Goal: Information Seeking & Learning: Learn about a topic

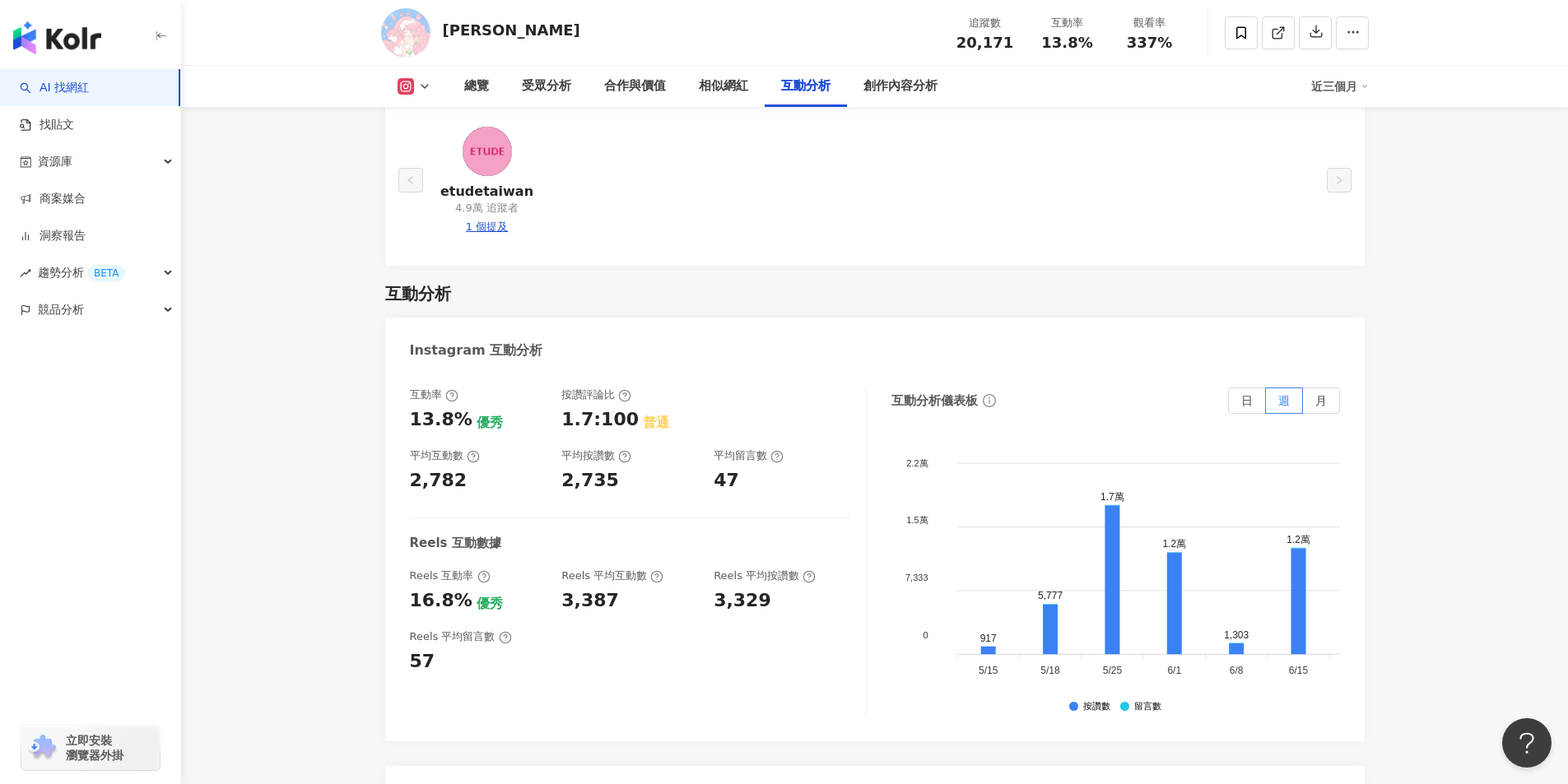
scroll to position [3045, 0]
click at [314, 289] on main "2萬 394 tiktok-icon 3,332 ルナ·露娜 追蹤數 20,171 互動率 13.8% 觀看率 337% 總覽 受眾分析 合作與價值 相似網紅…" at bounding box center [874, 92] width 1387 height 6167
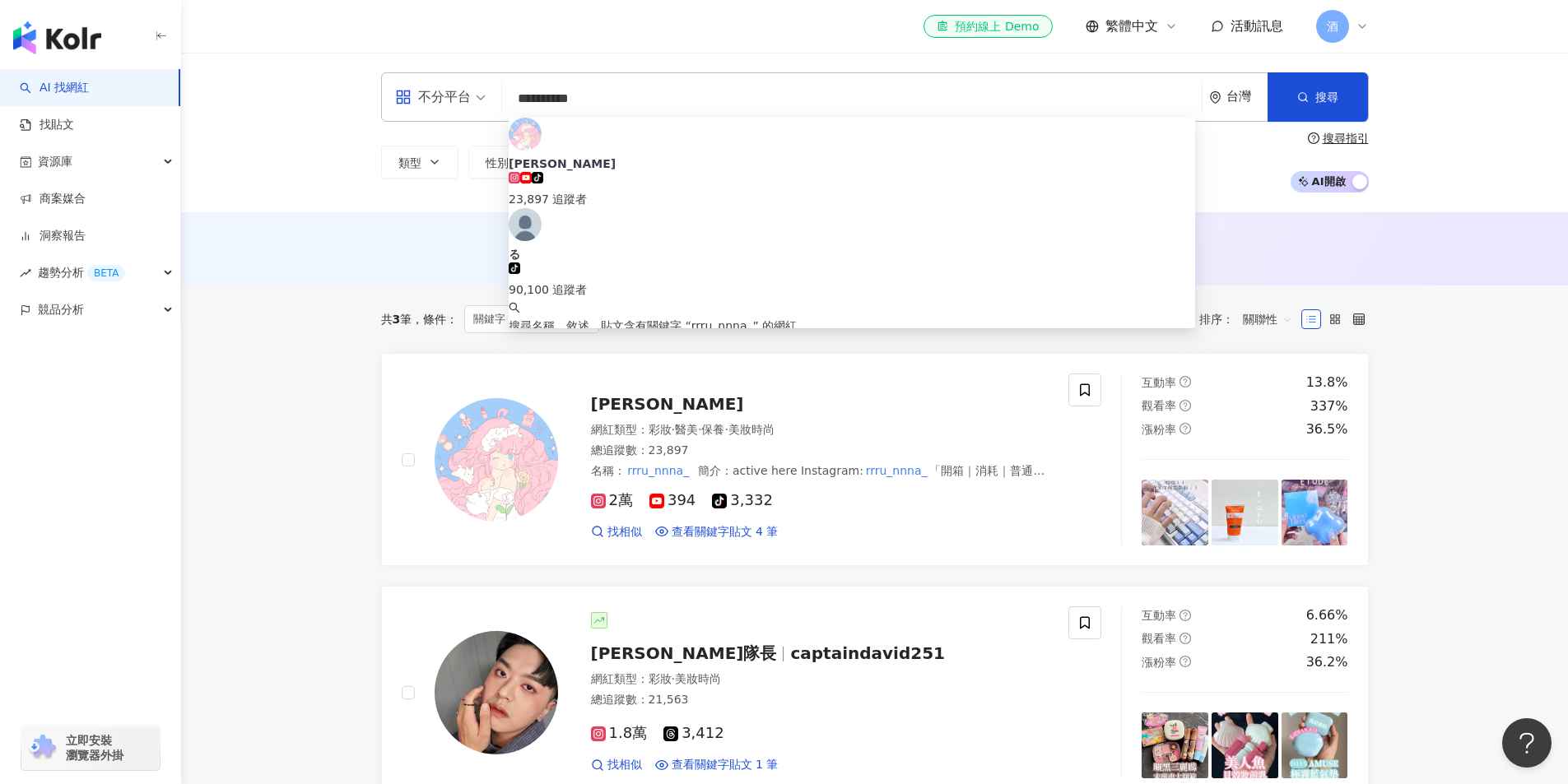
drag, startPoint x: 613, startPoint y: 96, endPoint x: 302, endPoint y: 80, distance: 311.4
click at [328, 83] on div "**********" at bounding box center [874, 132] width 1387 height 160
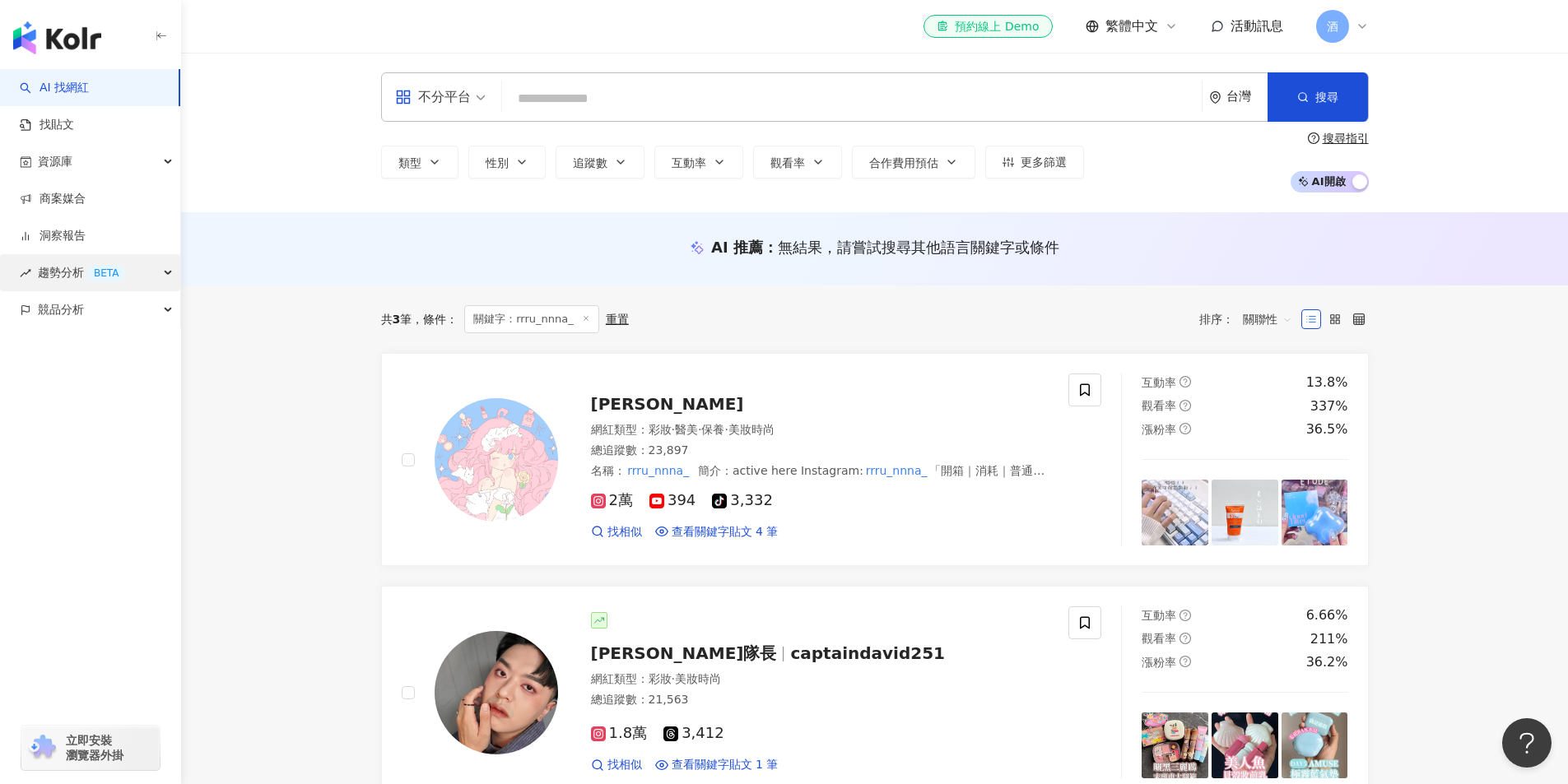
click at [69, 272] on span "趨勢分析 BETA" at bounding box center [81, 273] width 87 height 37
click at [67, 241] on link "洞察報告" at bounding box center [52, 236] width 66 height 17
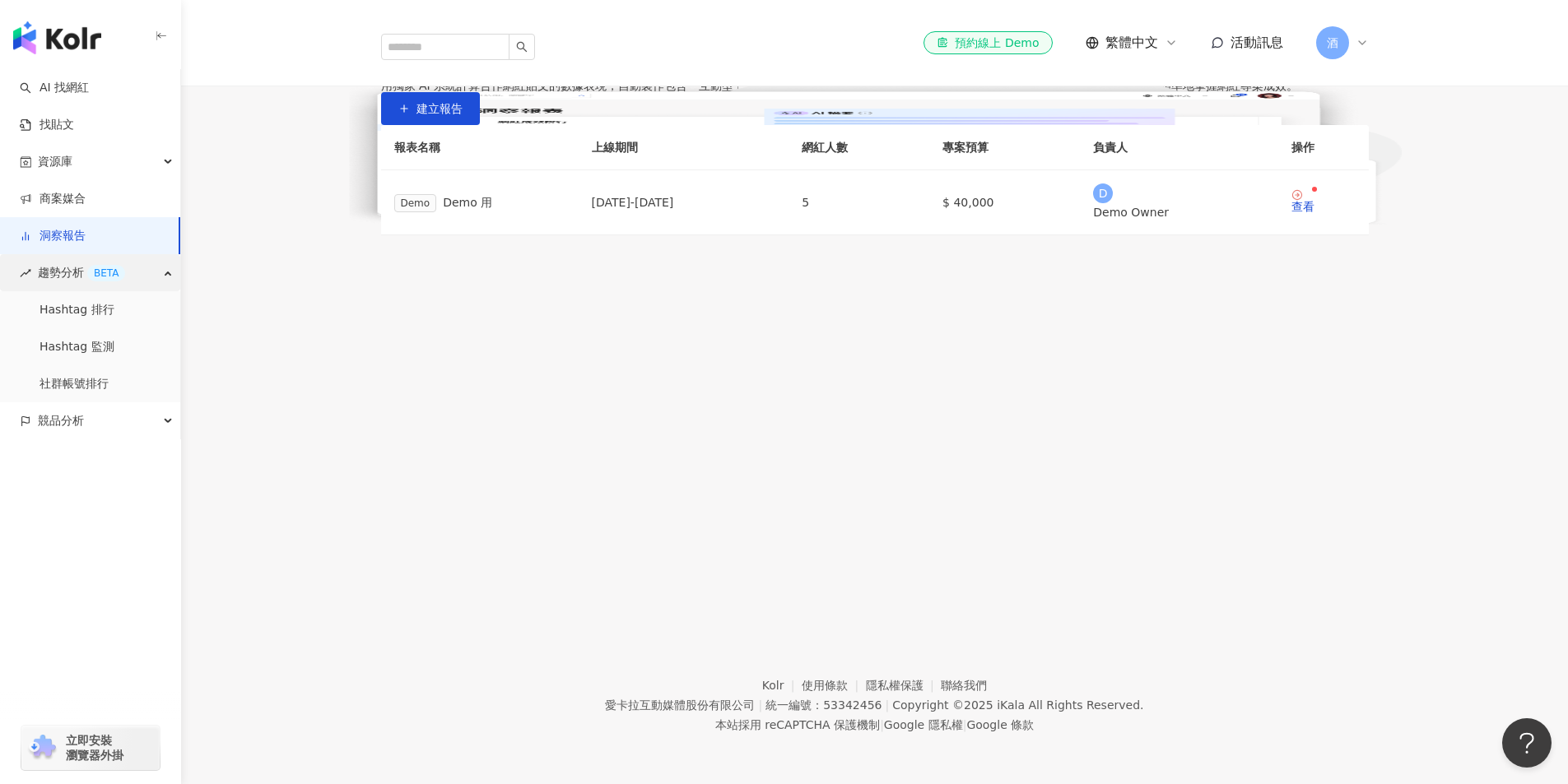
click at [64, 274] on span "趨勢分析 BETA" at bounding box center [81, 273] width 87 height 37
click at [65, 430] on span "競品分析" at bounding box center [61, 421] width 46 height 37
click at [63, 462] on link "品牌帳號分析" at bounding box center [73, 458] width 69 height 17
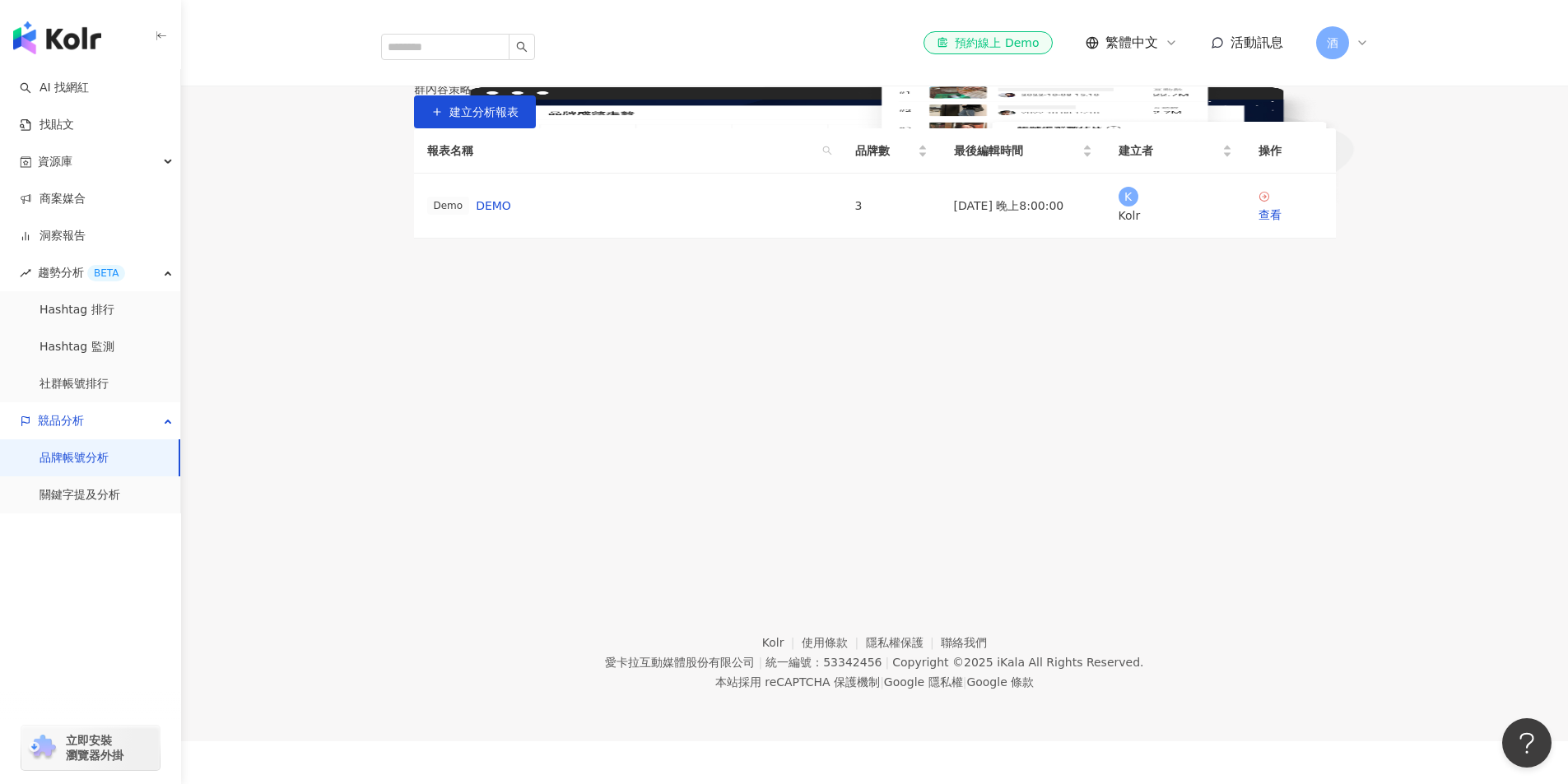
scroll to position [75, 0]
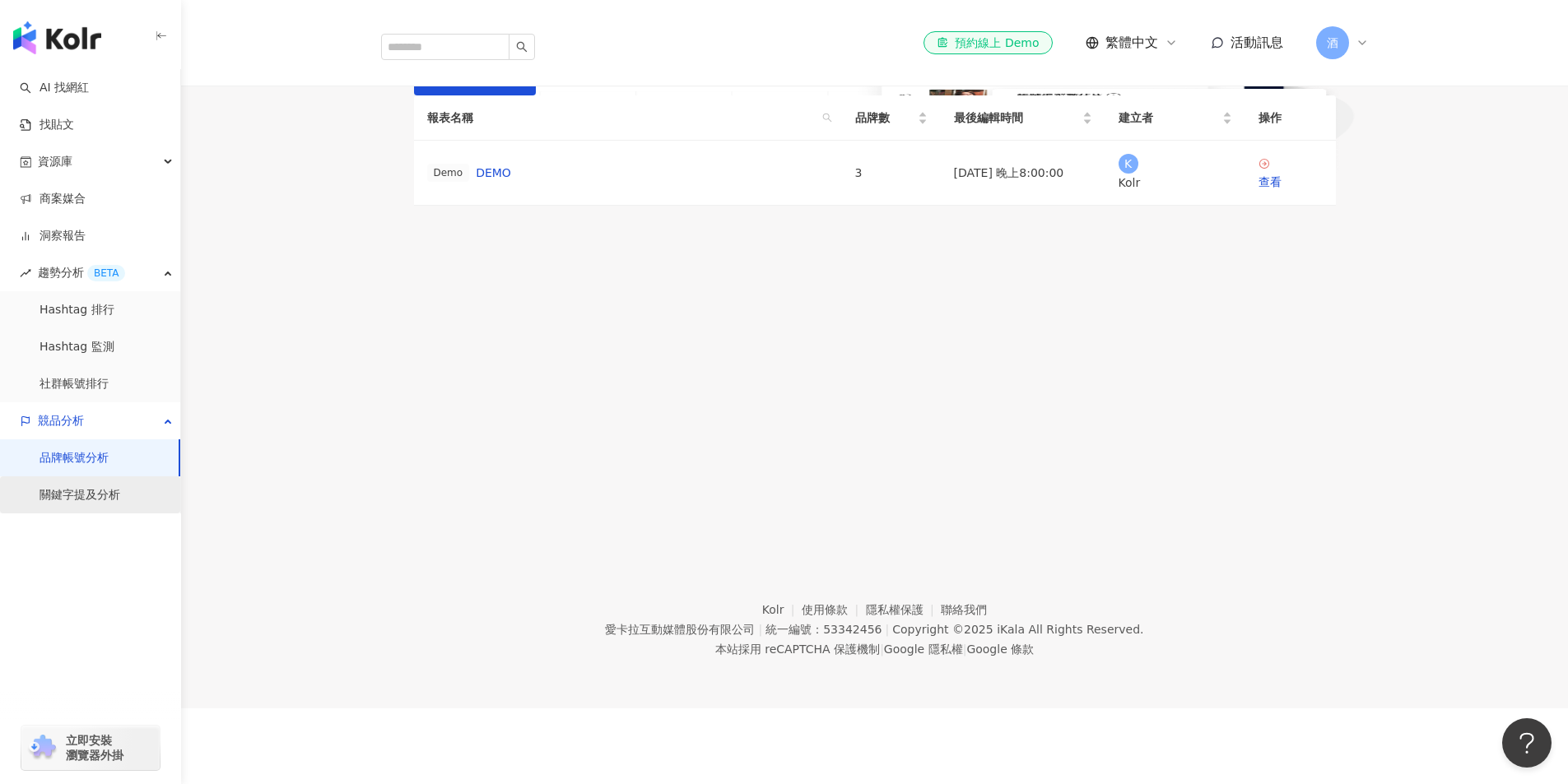
click at [120, 497] on link "關鍵字提及分析" at bounding box center [79, 495] width 80 height 17
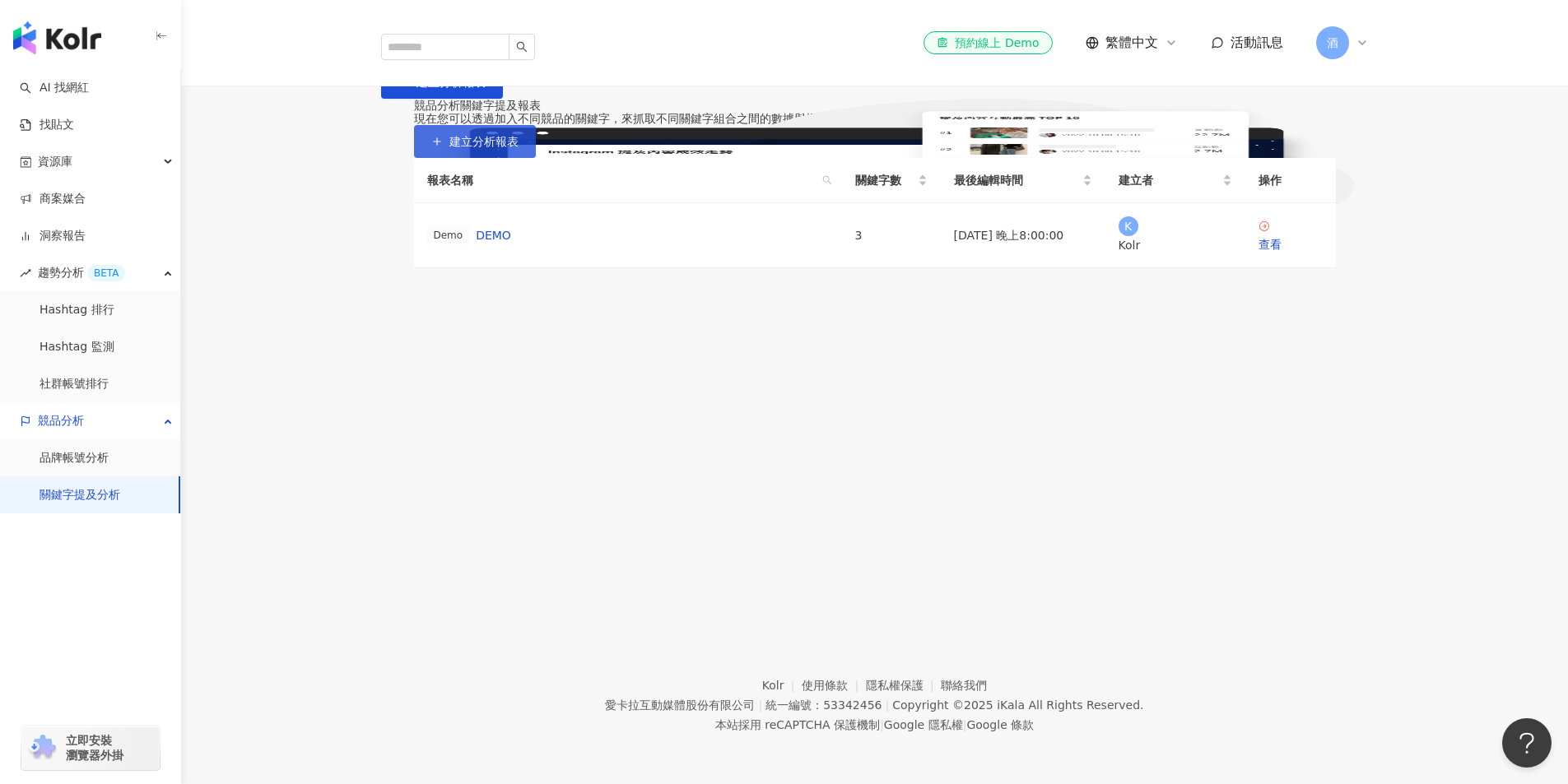
click at [519, 148] on span "建立分析報表" at bounding box center [484, 141] width 69 height 13
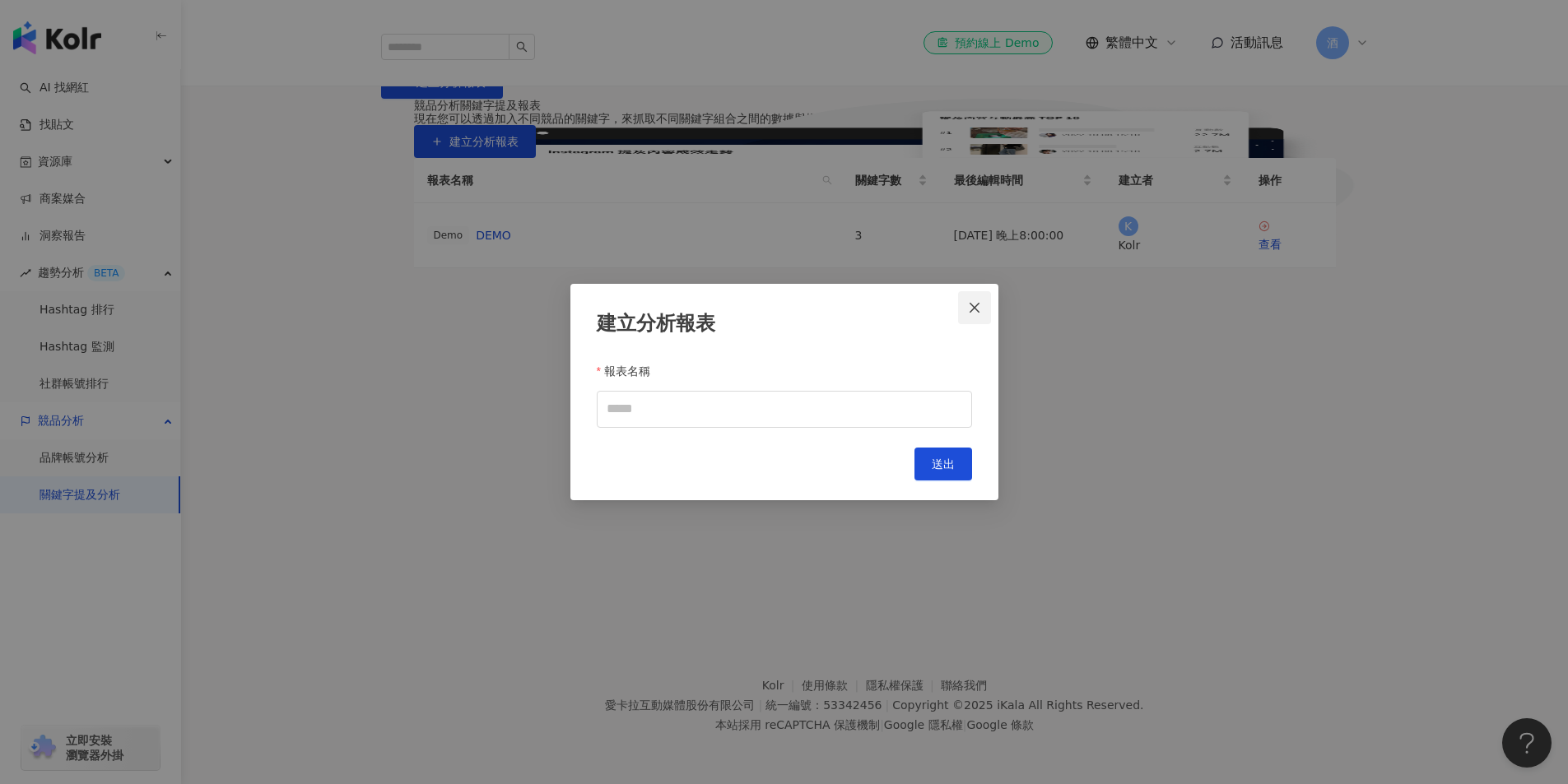
click at [969, 305] on icon "close" at bounding box center [974, 307] width 13 height 13
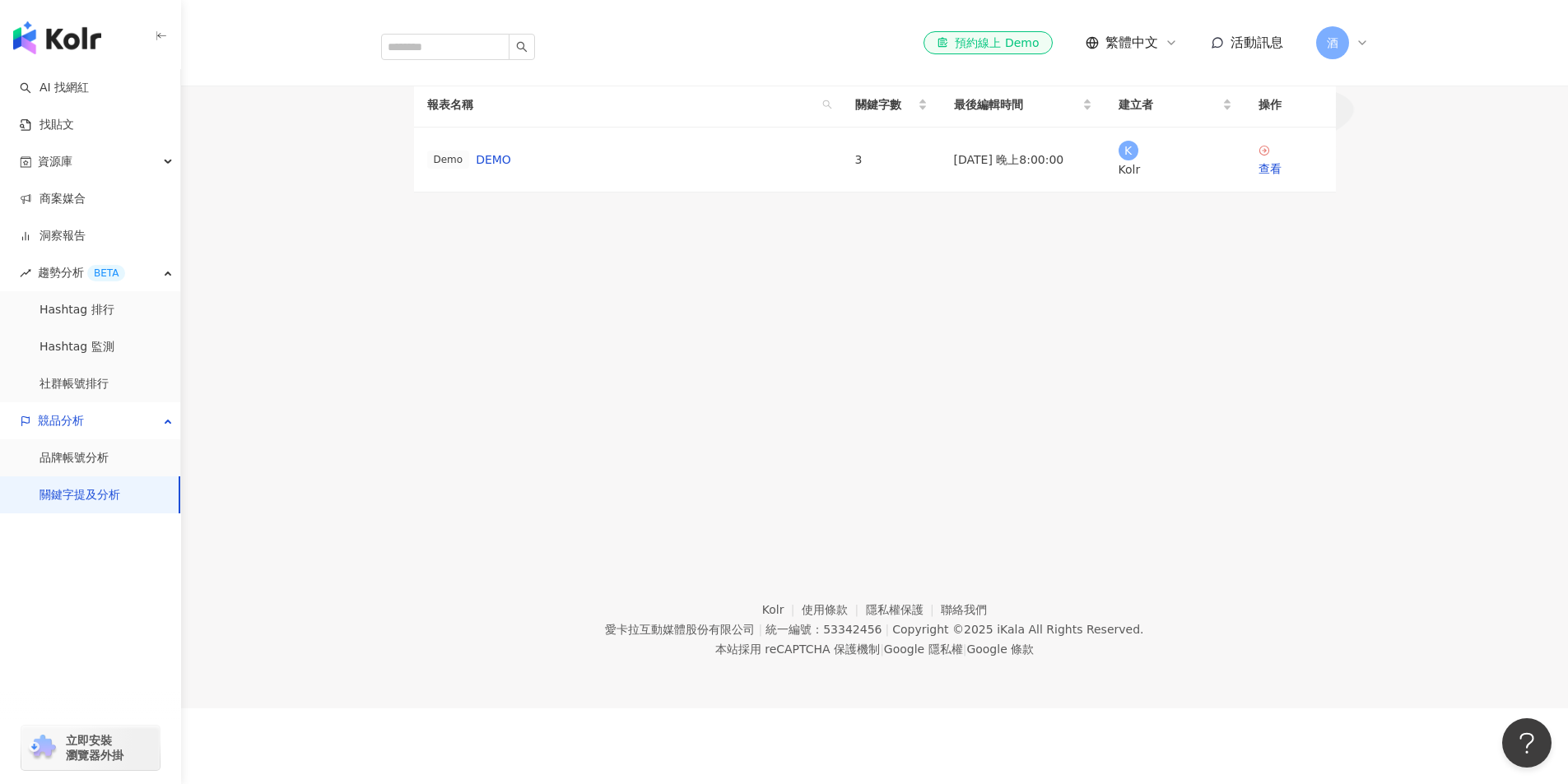
scroll to position [101, 0]
click at [73, 427] on span "競品分析" at bounding box center [61, 421] width 46 height 37
click at [77, 502] on link "關鍵字提及分析" at bounding box center [79, 495] width 80 height 17
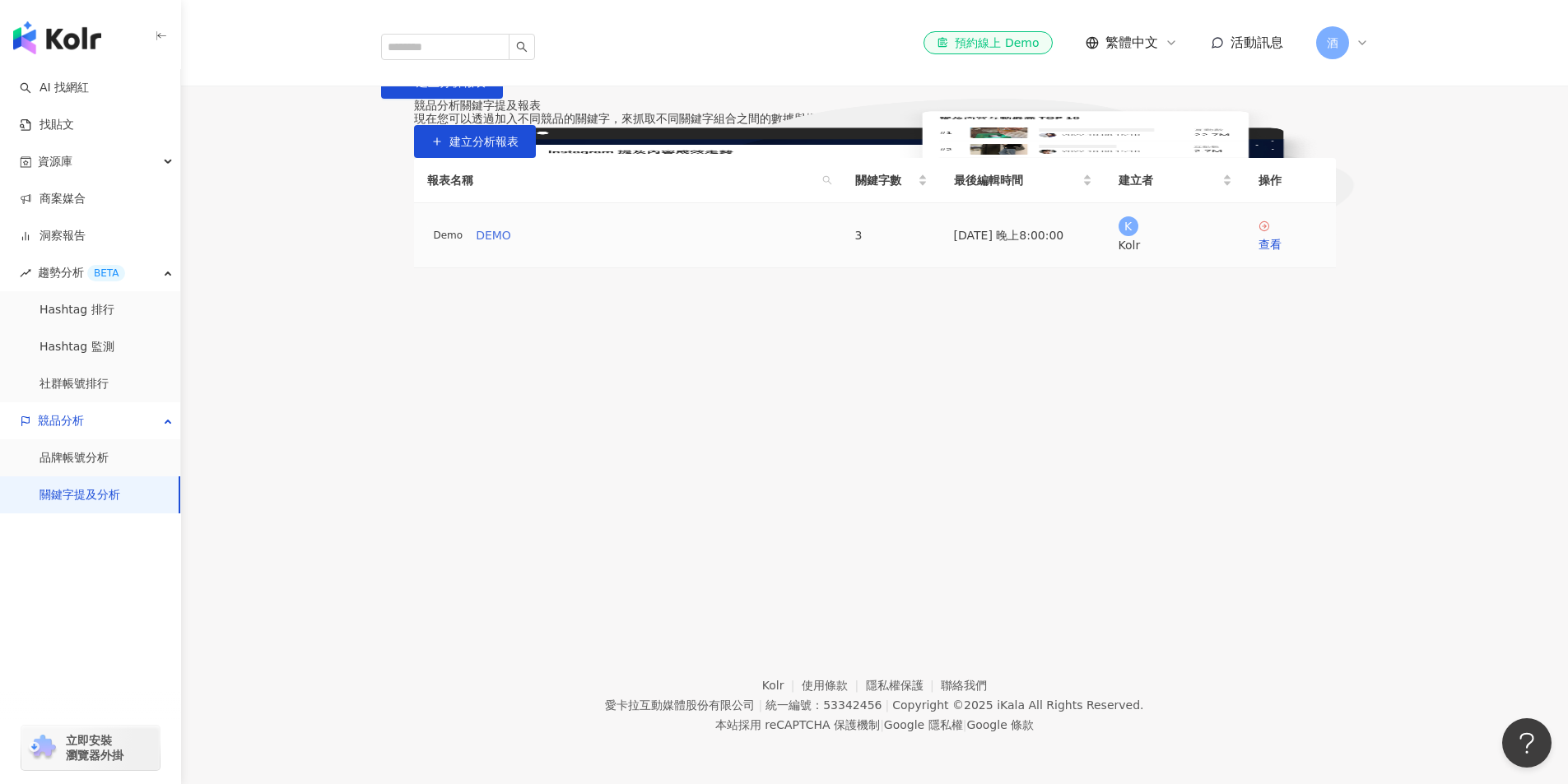
click at [488, 245] on link "DEMO" at bounding box center [493, 235] width 35 height 18
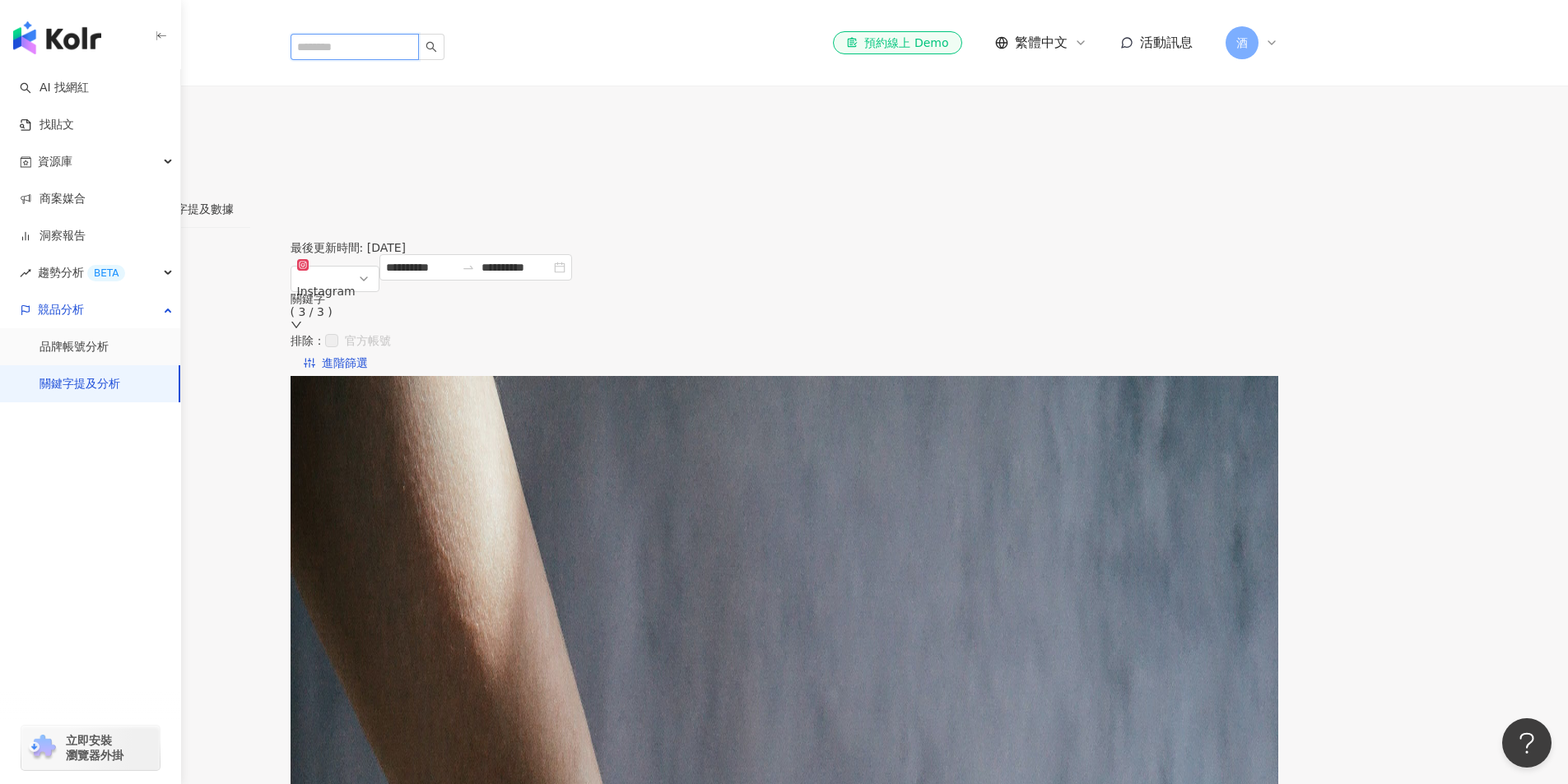
click at [419, 33] on input "search" at bounding box center [354, 46] width 128 height 26
type input "*"
type input "**********"
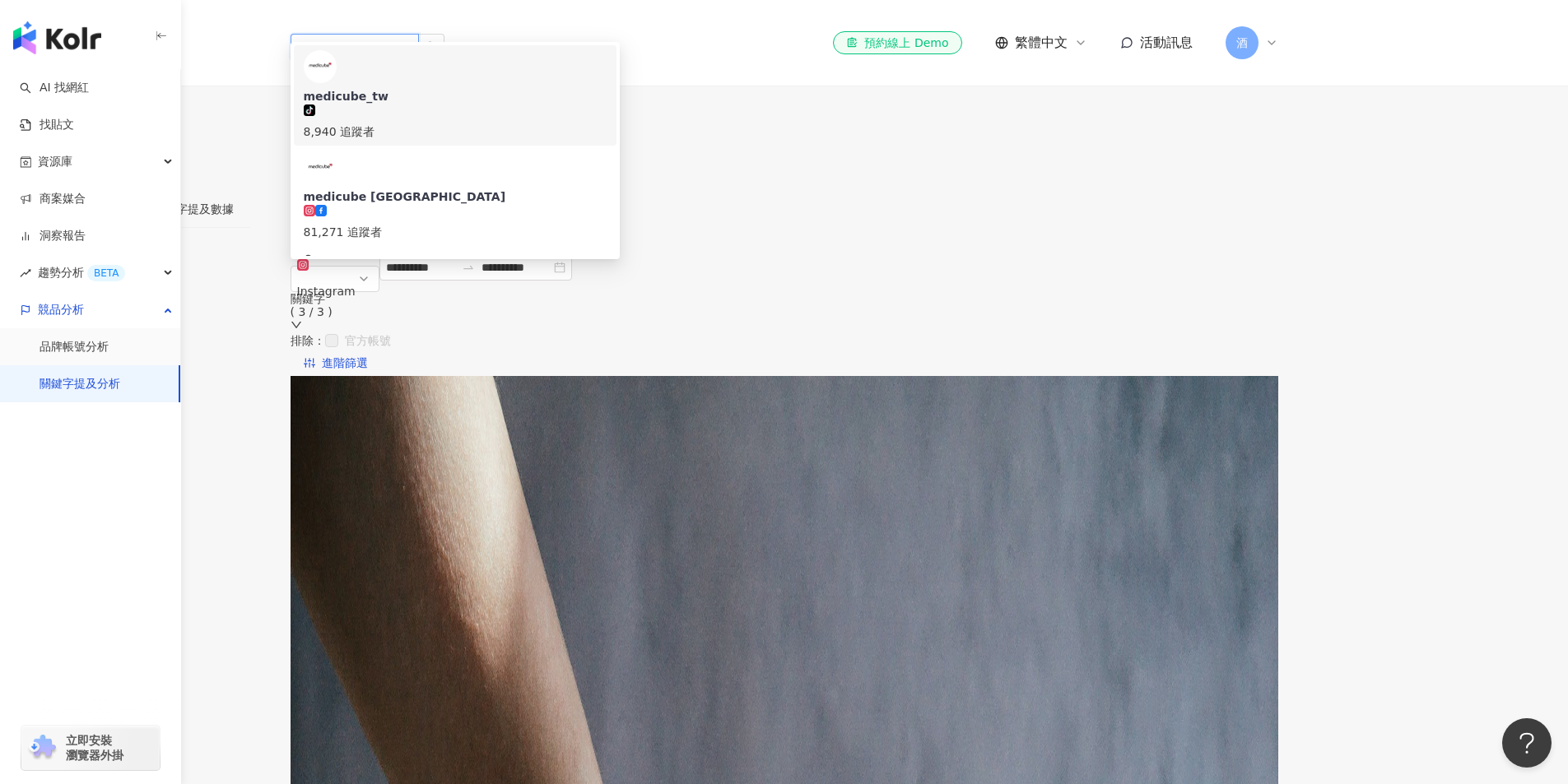
click at [530, 88] on span "medicube_tw" at bounding box center [454, 96] width 302 height 17
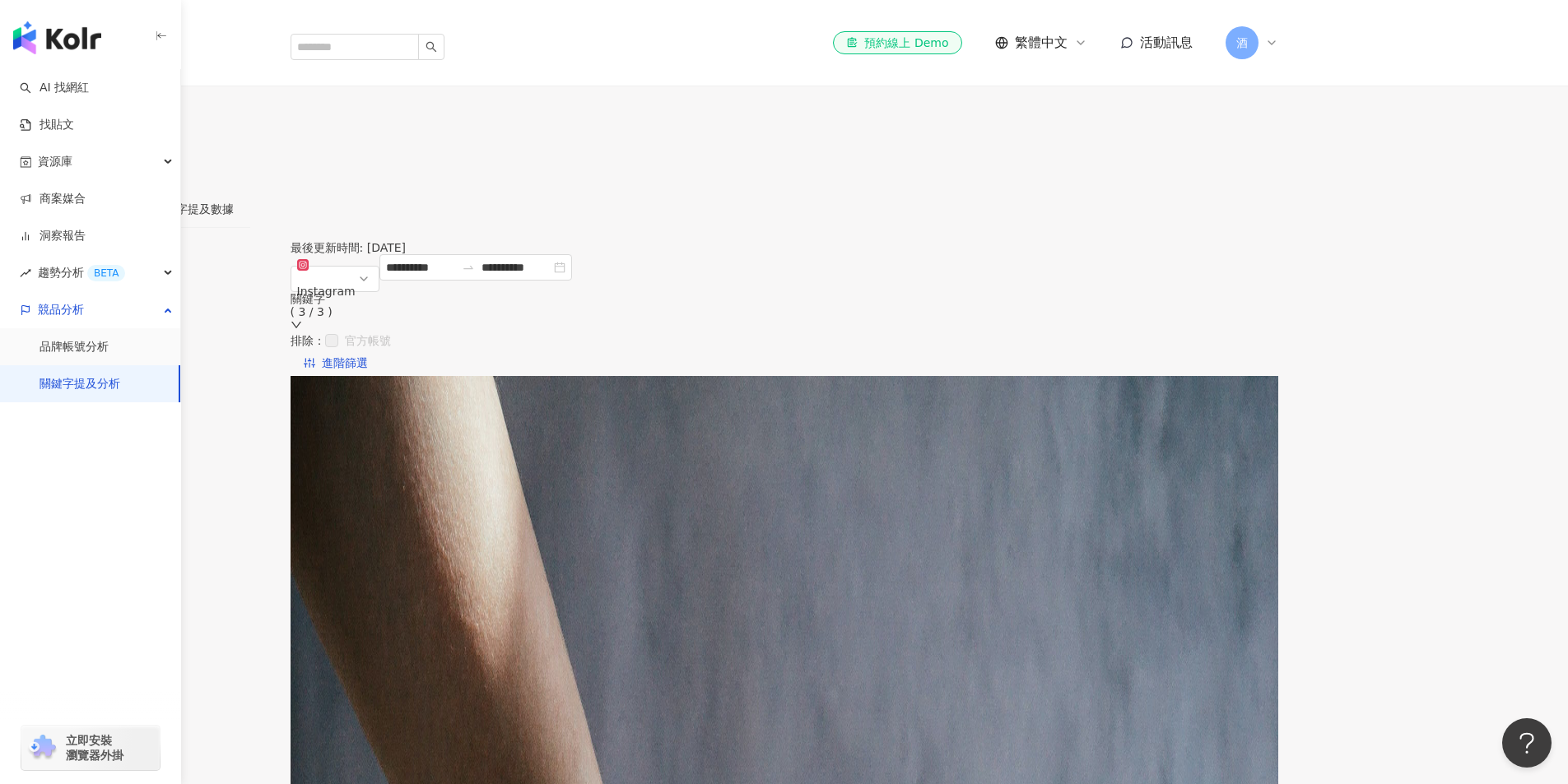
click at [234, 200] on div "關鍵字提及數據" at bounding box center [193, 208] width 80 height 18
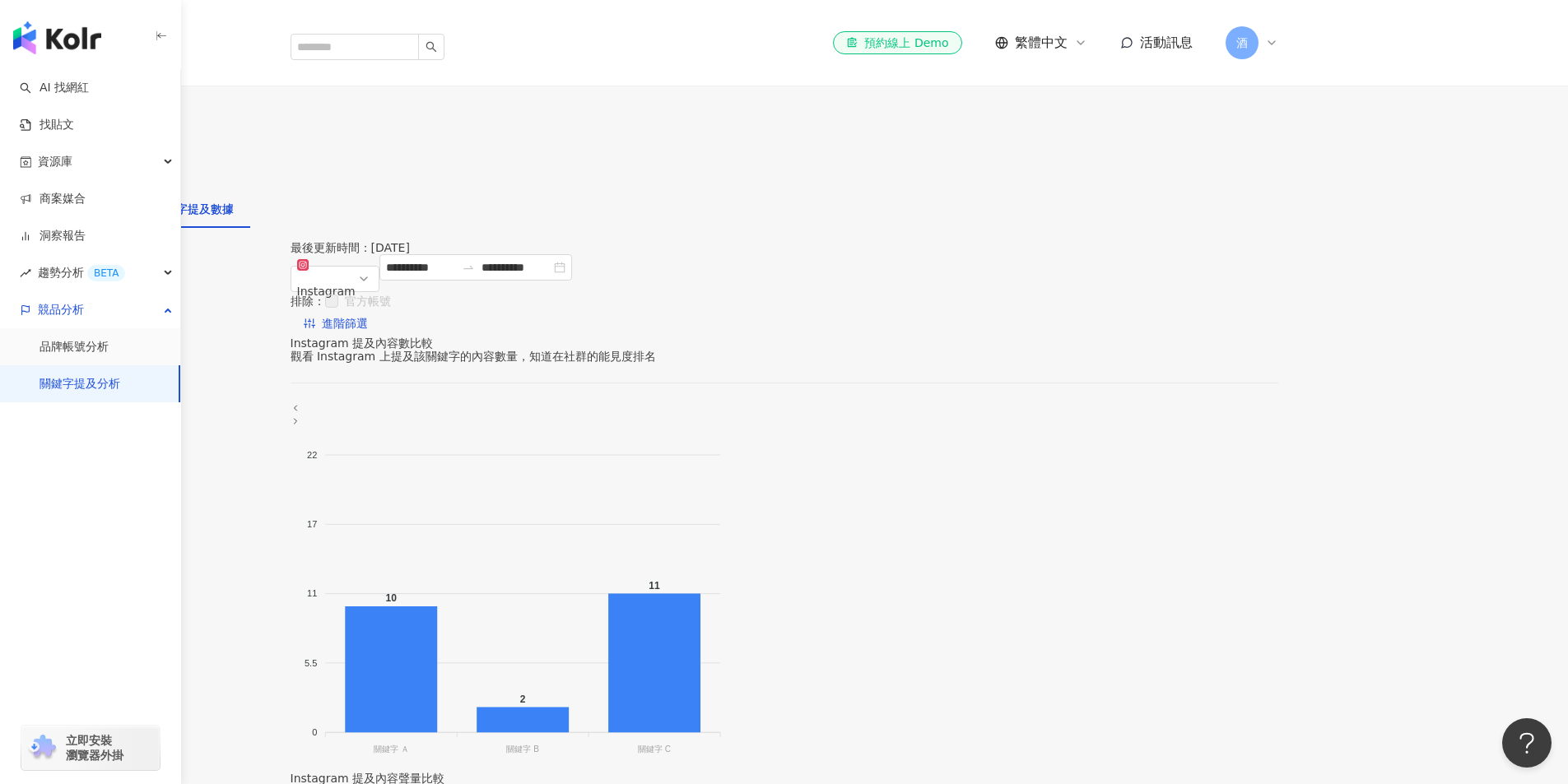
click at [167, 163] on div "資源庫" at bounding box center [90, 161] width 180 height 37
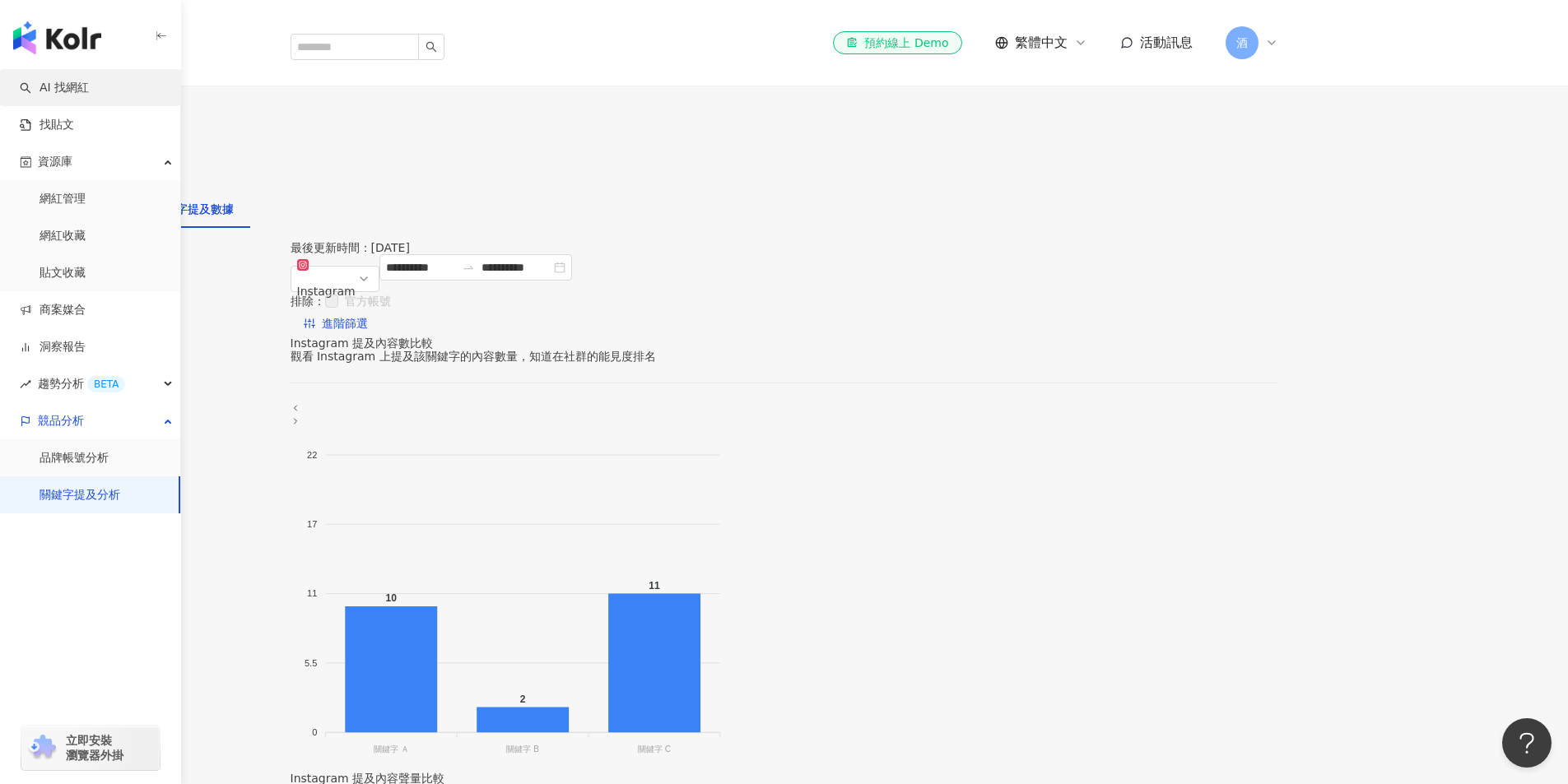
click at [89, 96] on link "AI 找網紅" at bounding box center [54, 88] width 69 height 17
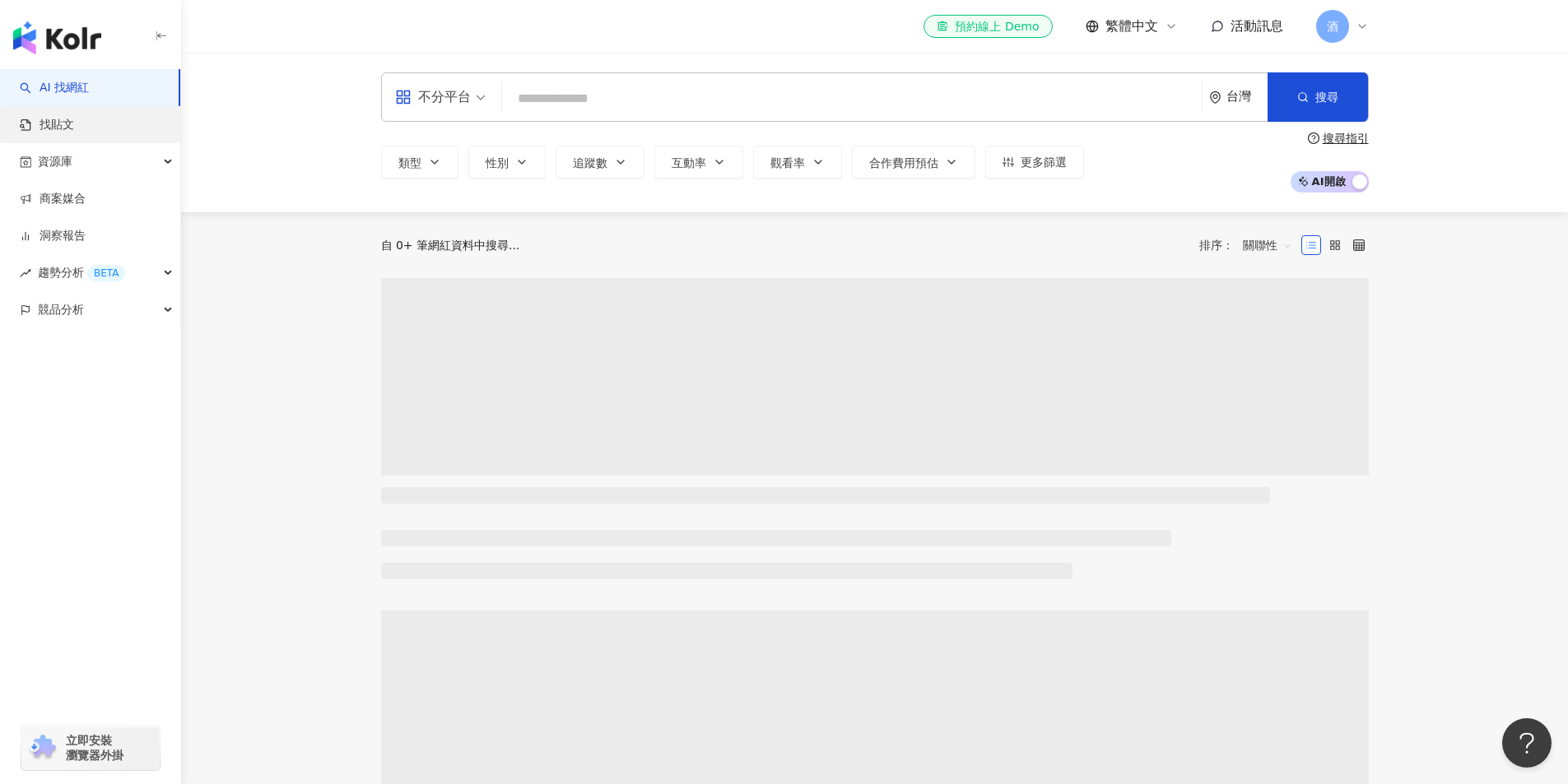
click at [74, 126] on link "找貼文" at bounding box center [46, 124] width 54 height 17
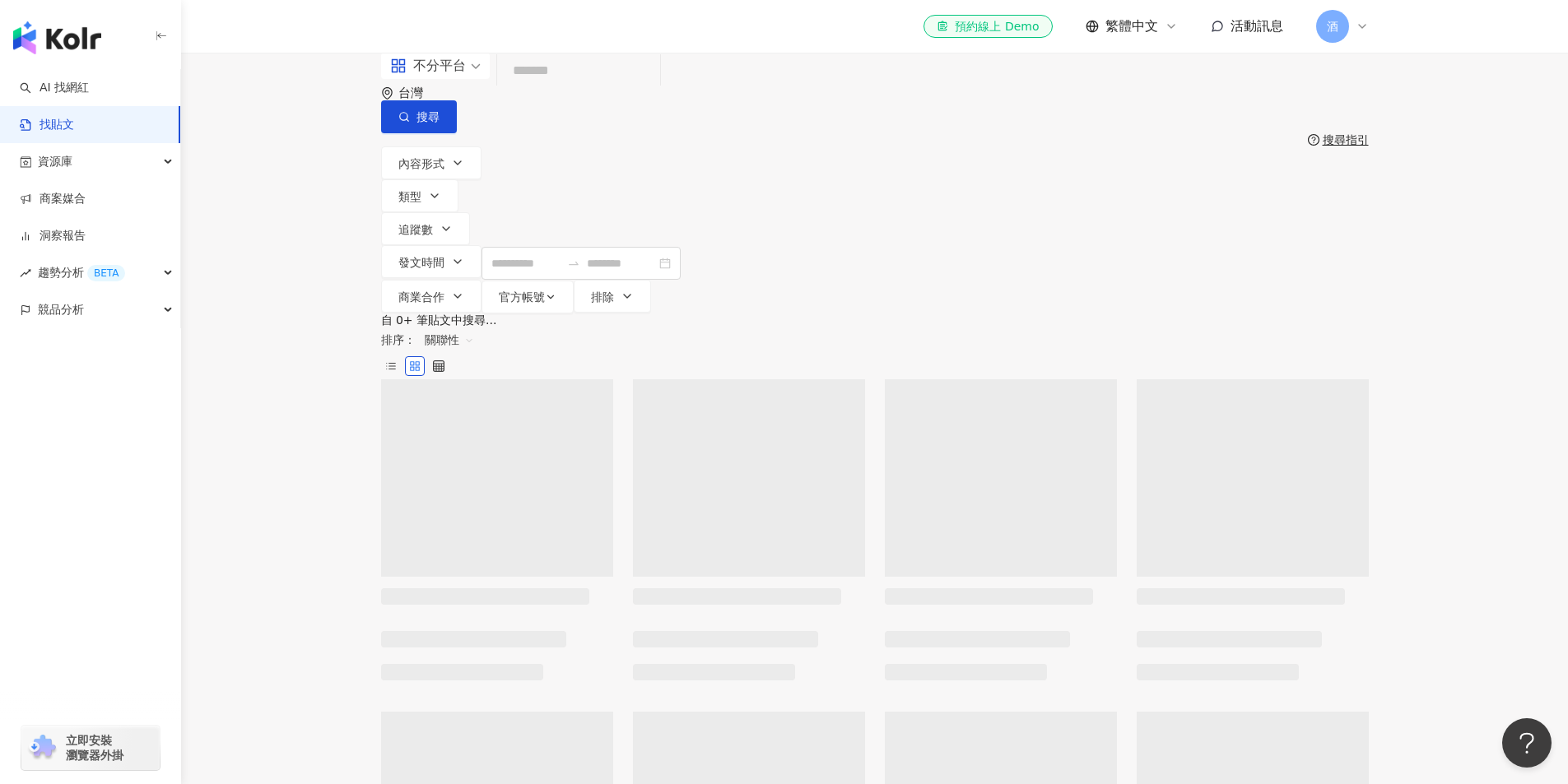
click at [608, 89] on input "search" at bounding box center [578, 71] width 150 height 35
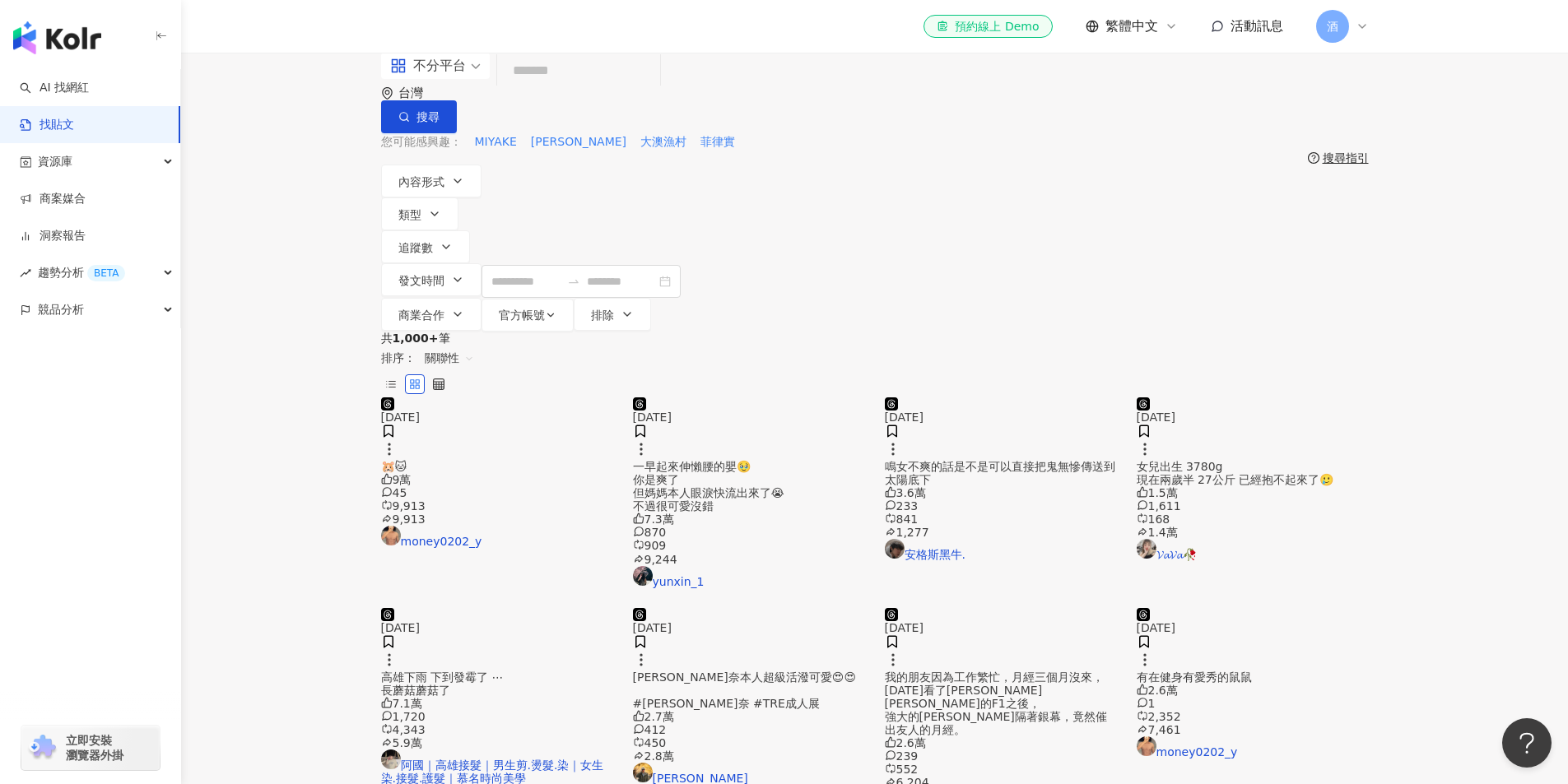
click at [608, 89] on input "search" at bounding box center [578, 71] width 150 height 35
type input "**********"
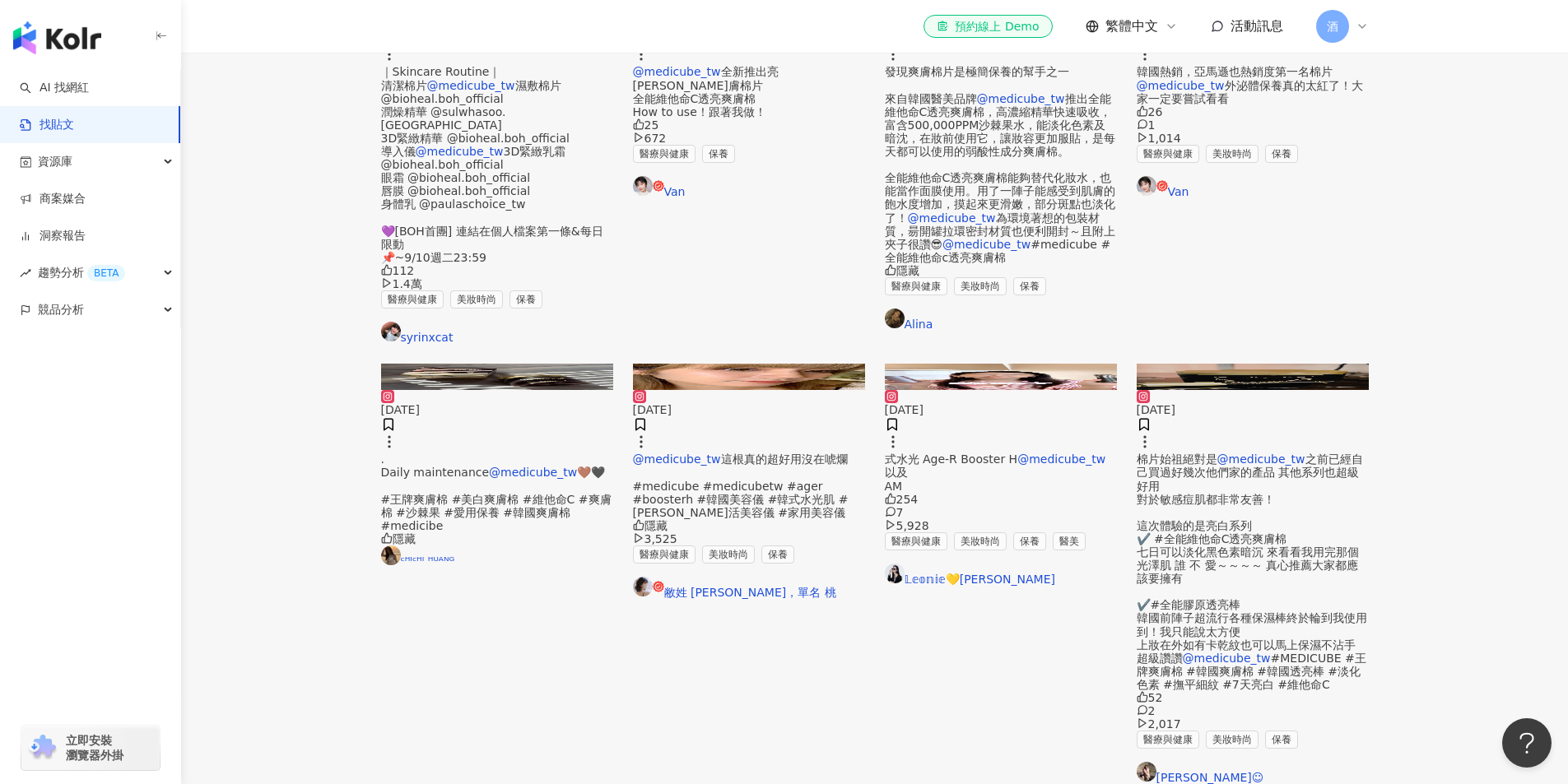
scroll to position [659, 0]
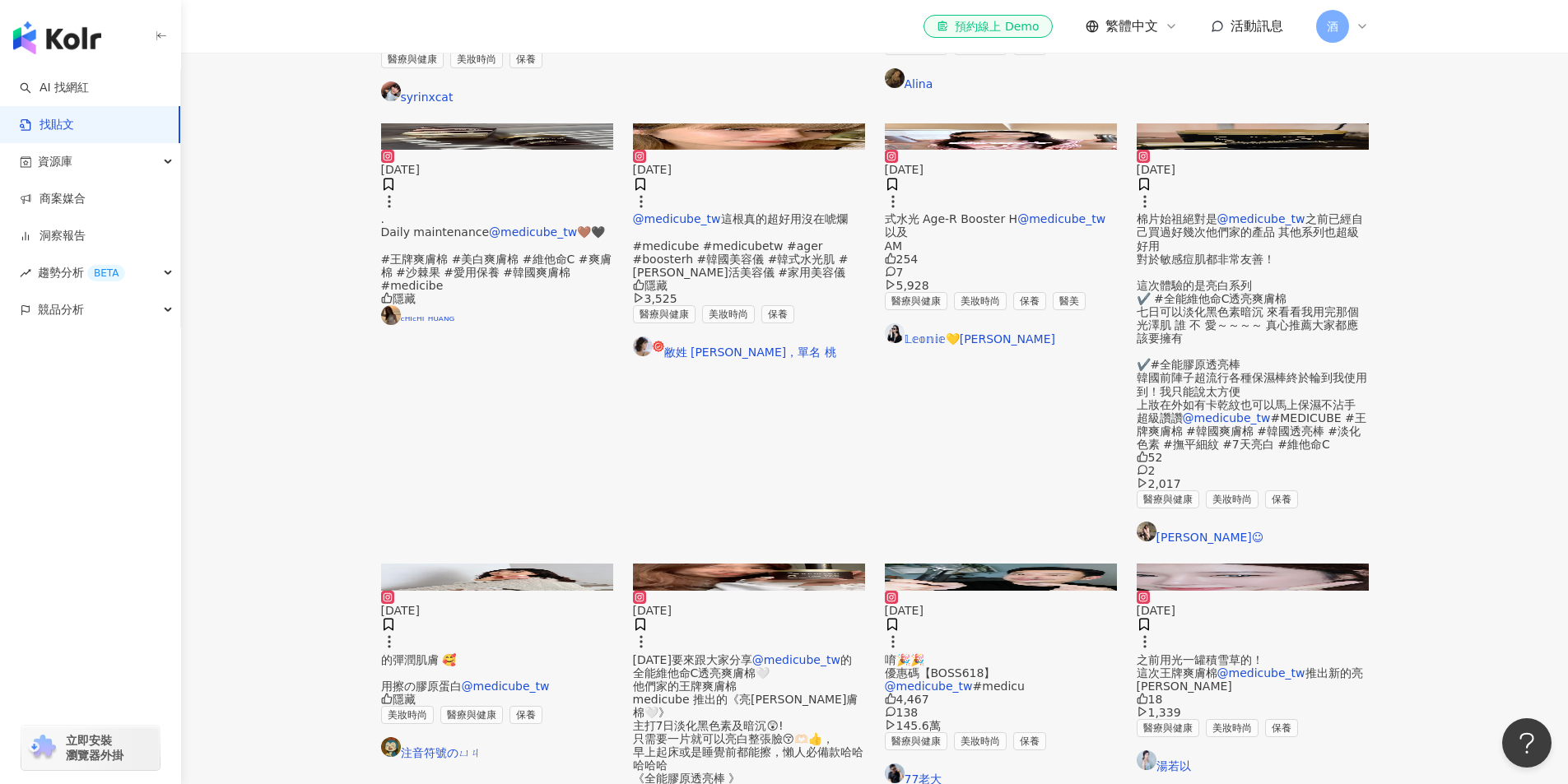
click at [345, 673] on main "**********" at bounding box center [874, 403] width 1387 height 2018
click at [313, 573] on main "**********" at bounding box center [874, 403] width 1387 height 2018
click at [308, 572] on main "**********" at bounding box center [874, 403] width 1387 height 2018
click at [301, 574] on main "**********" at bounding box center [874, 403] width 1387 height 2018
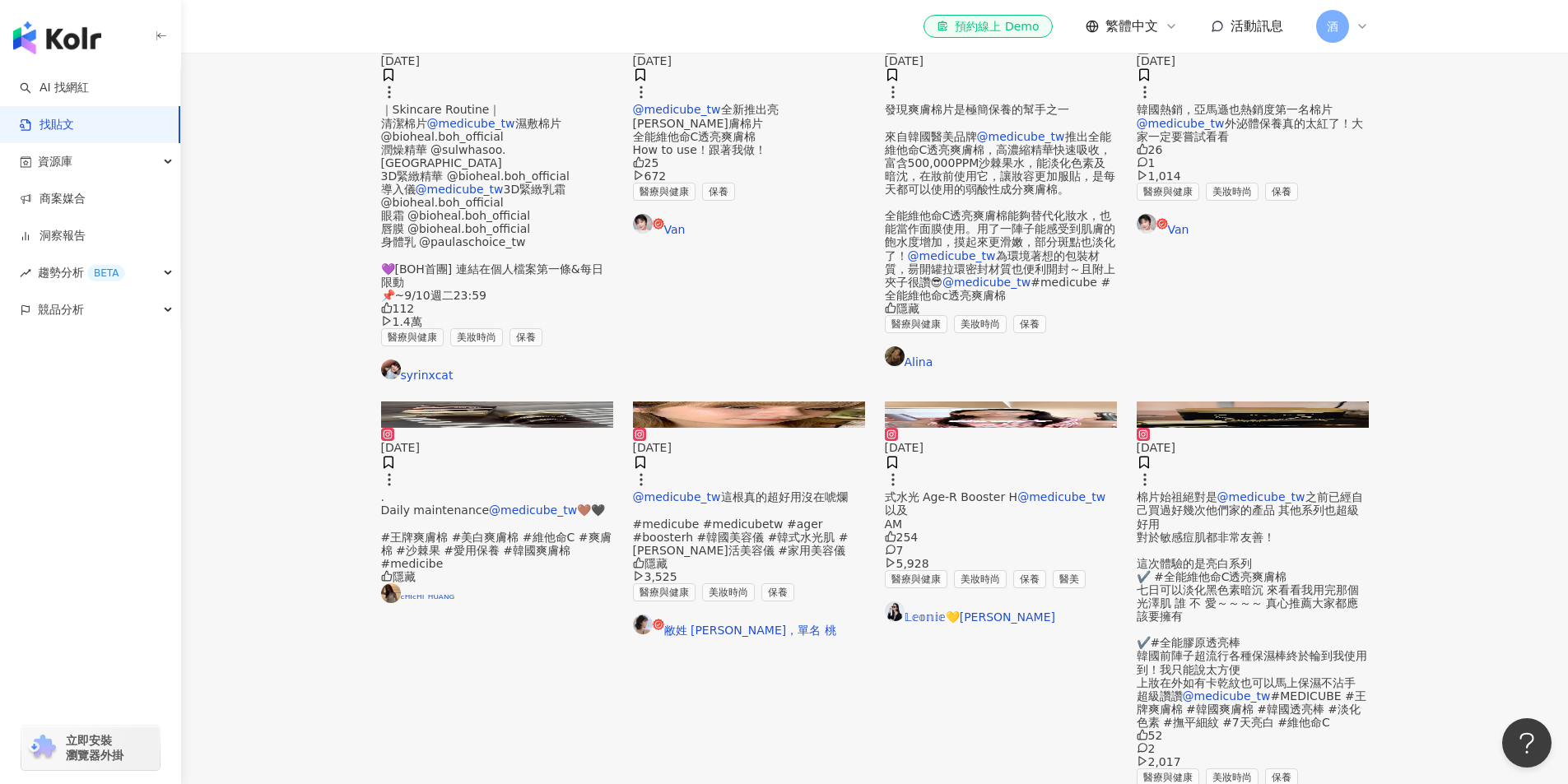
scroll to position [576, 0]
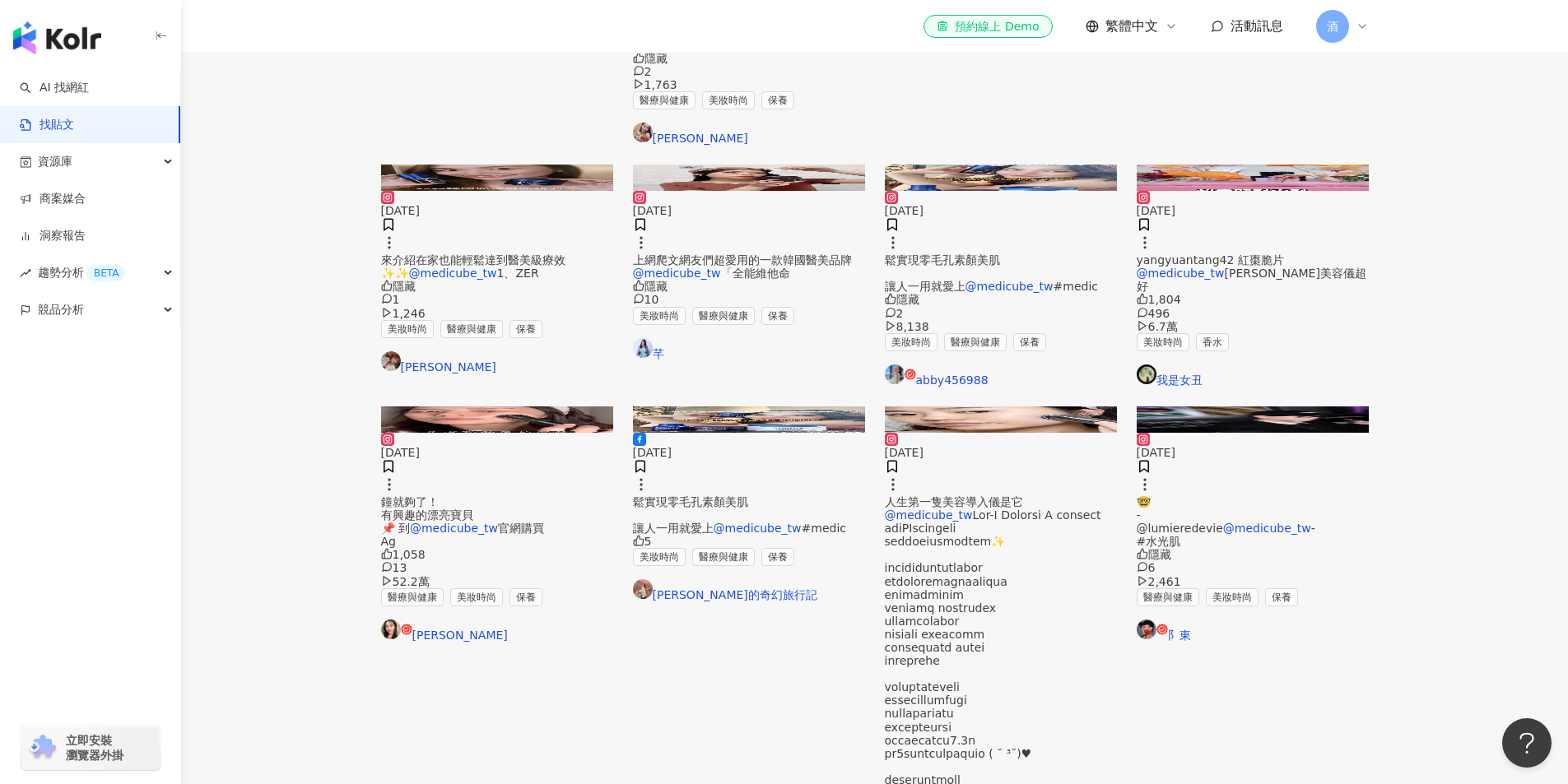
scroll to position [823, 0]
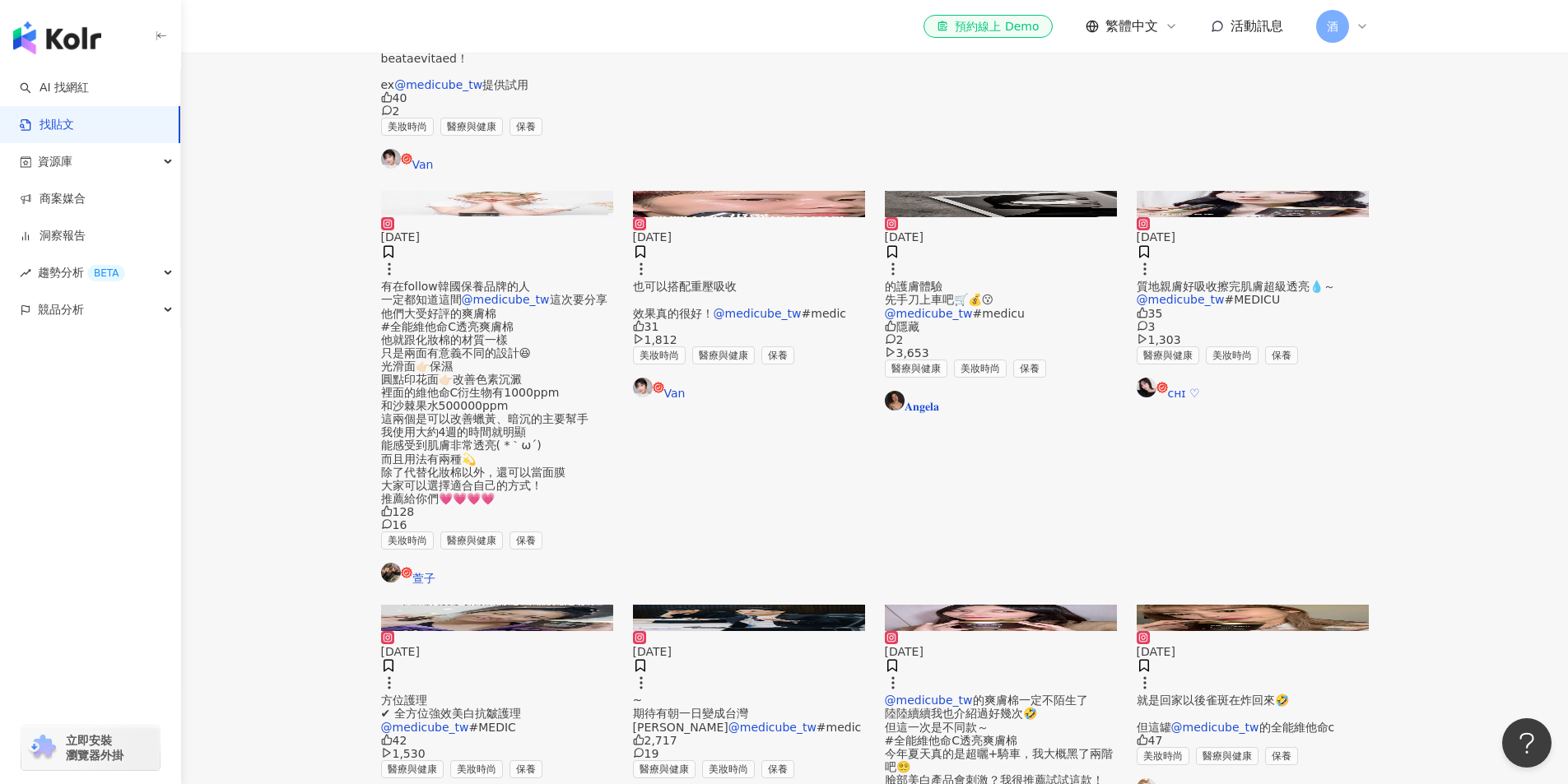
scroll to position [741, 0]
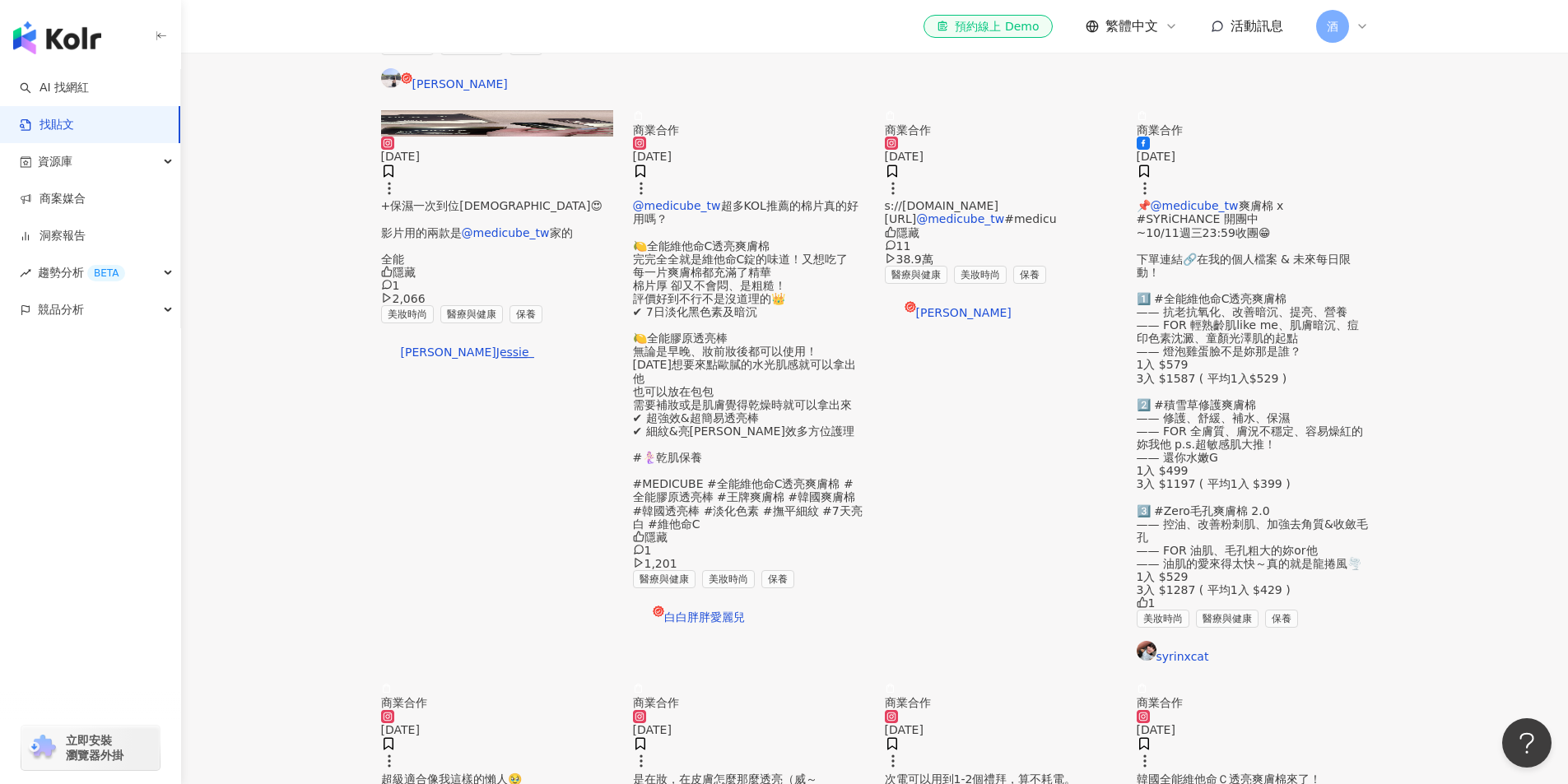
scroll to position [823, 0]
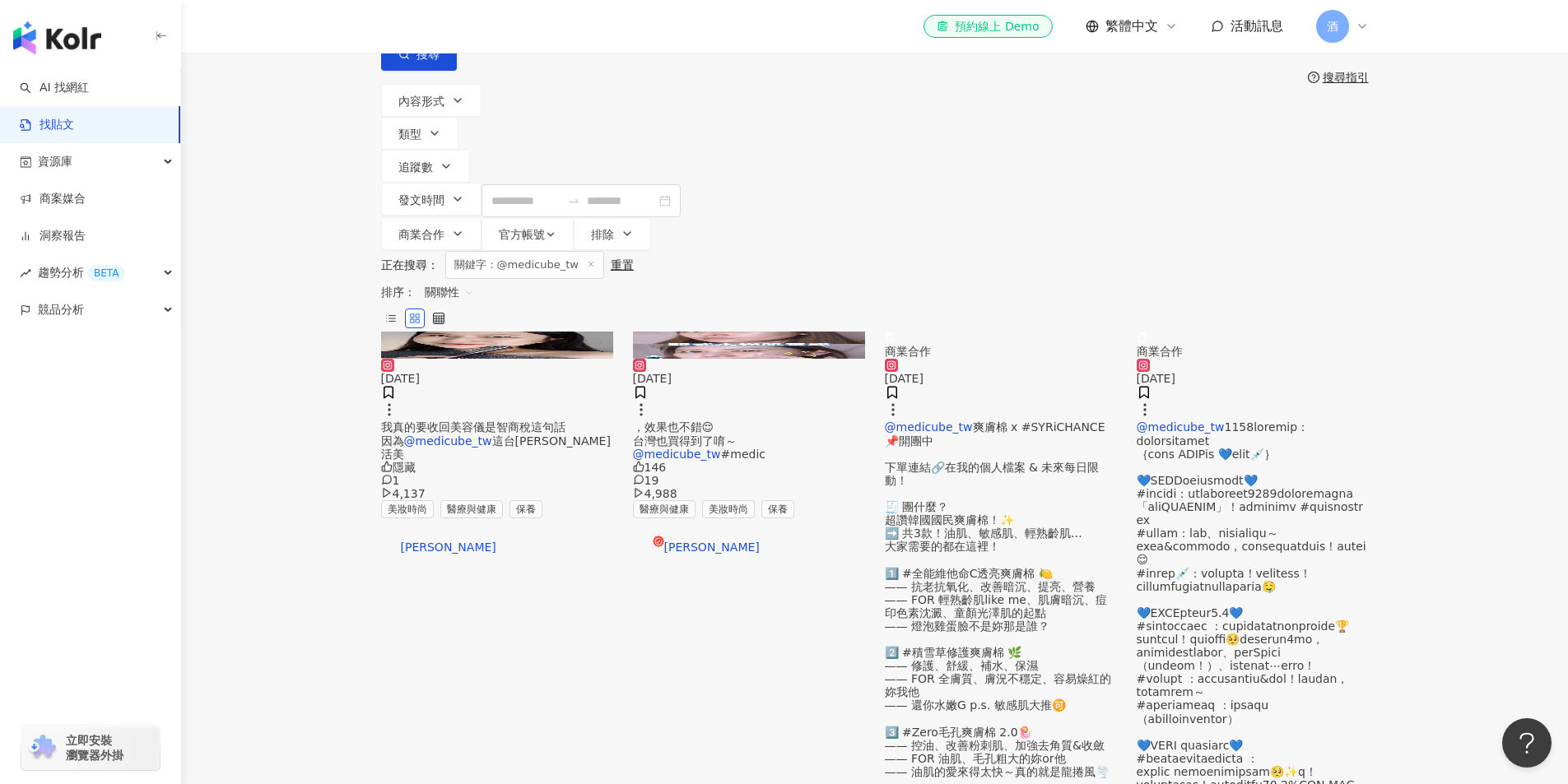
scroll to position [0, 0]
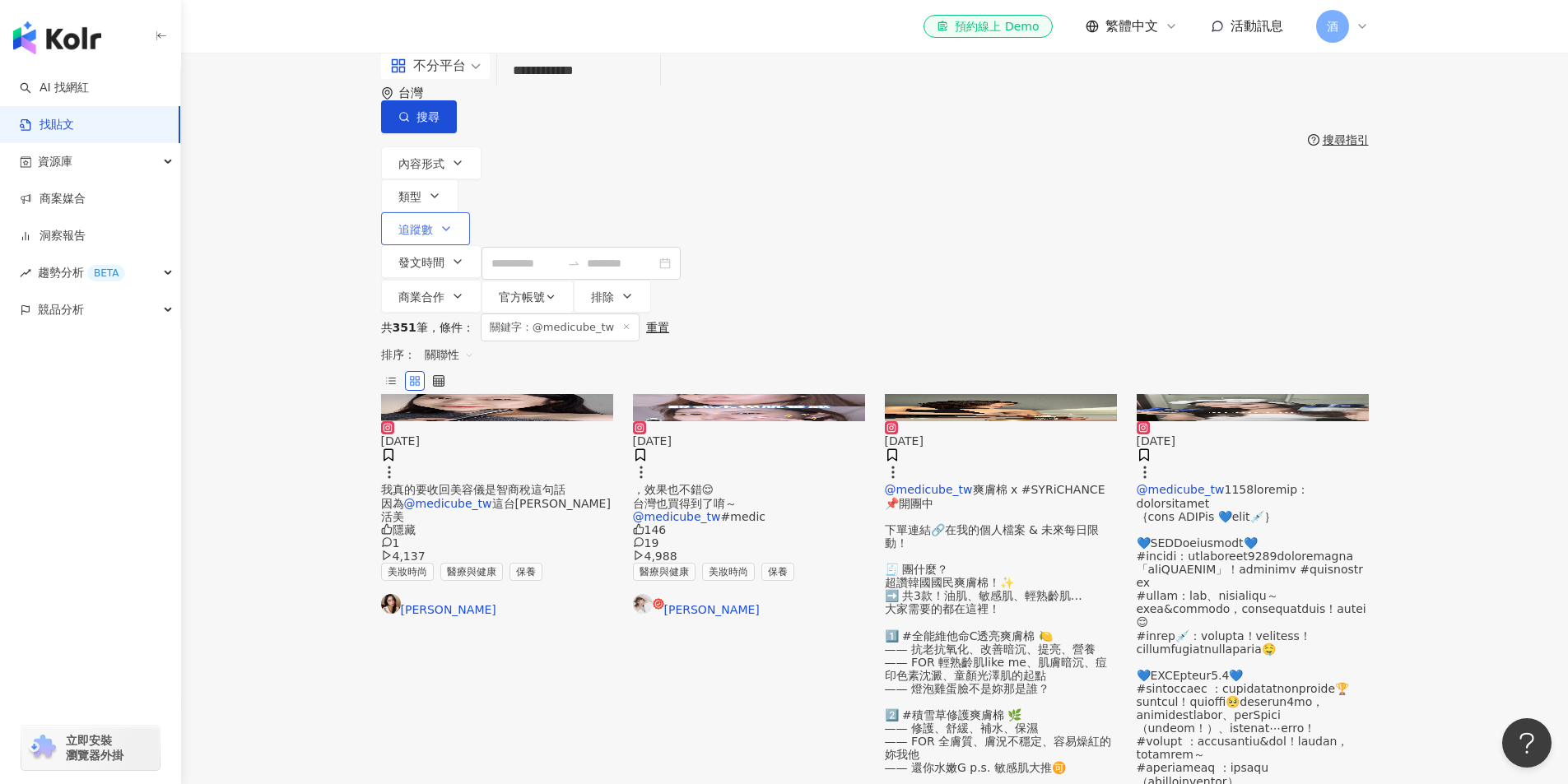
click at [433, 223] on span "追蹤數" at bounding box center [415, 229] width 34 height 13
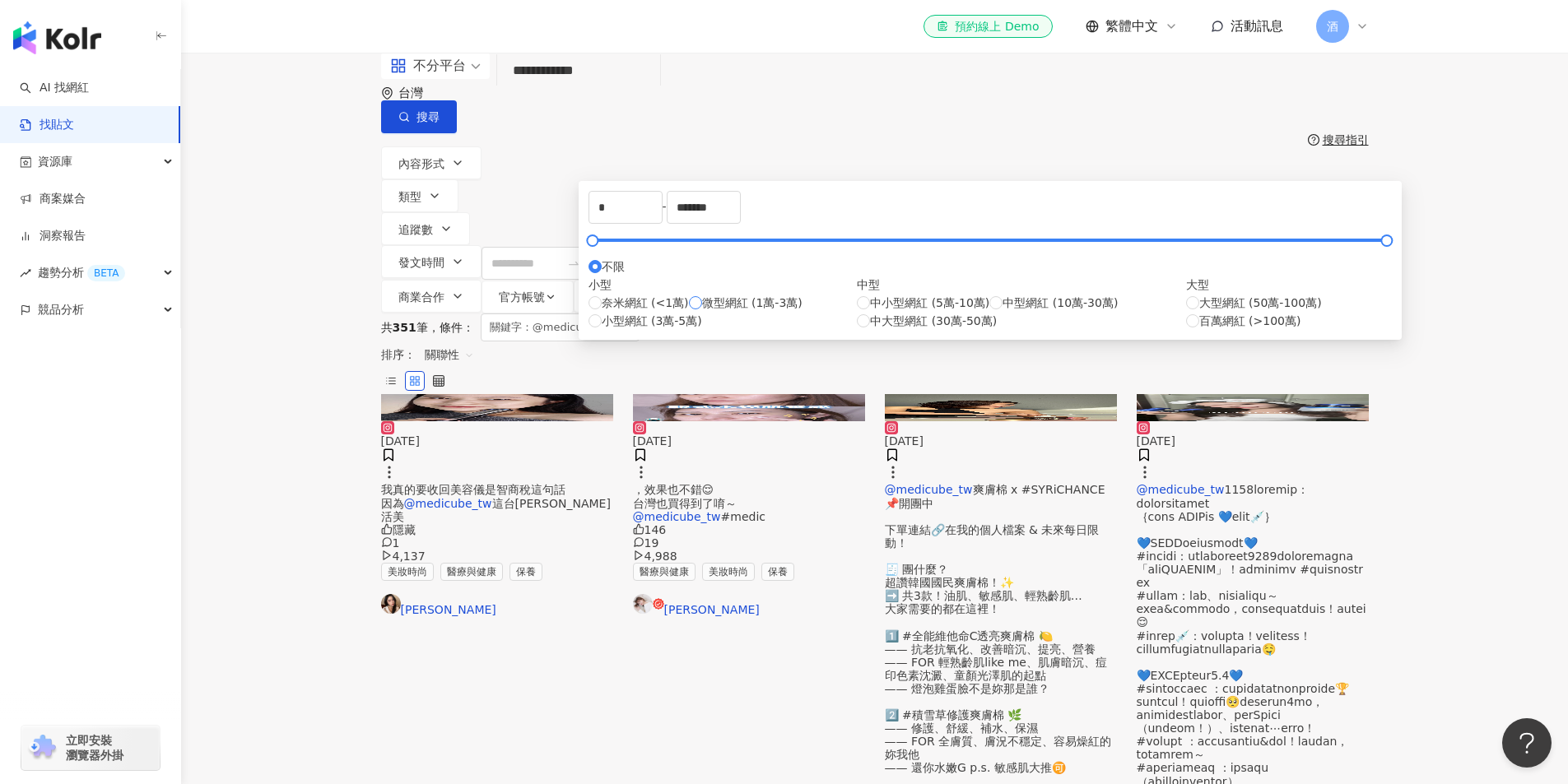
click at [702, 312] on span "微型網紅 (1萬-3萬)" at bounding box center [752, 302] width 101 height 18
type input "*****"
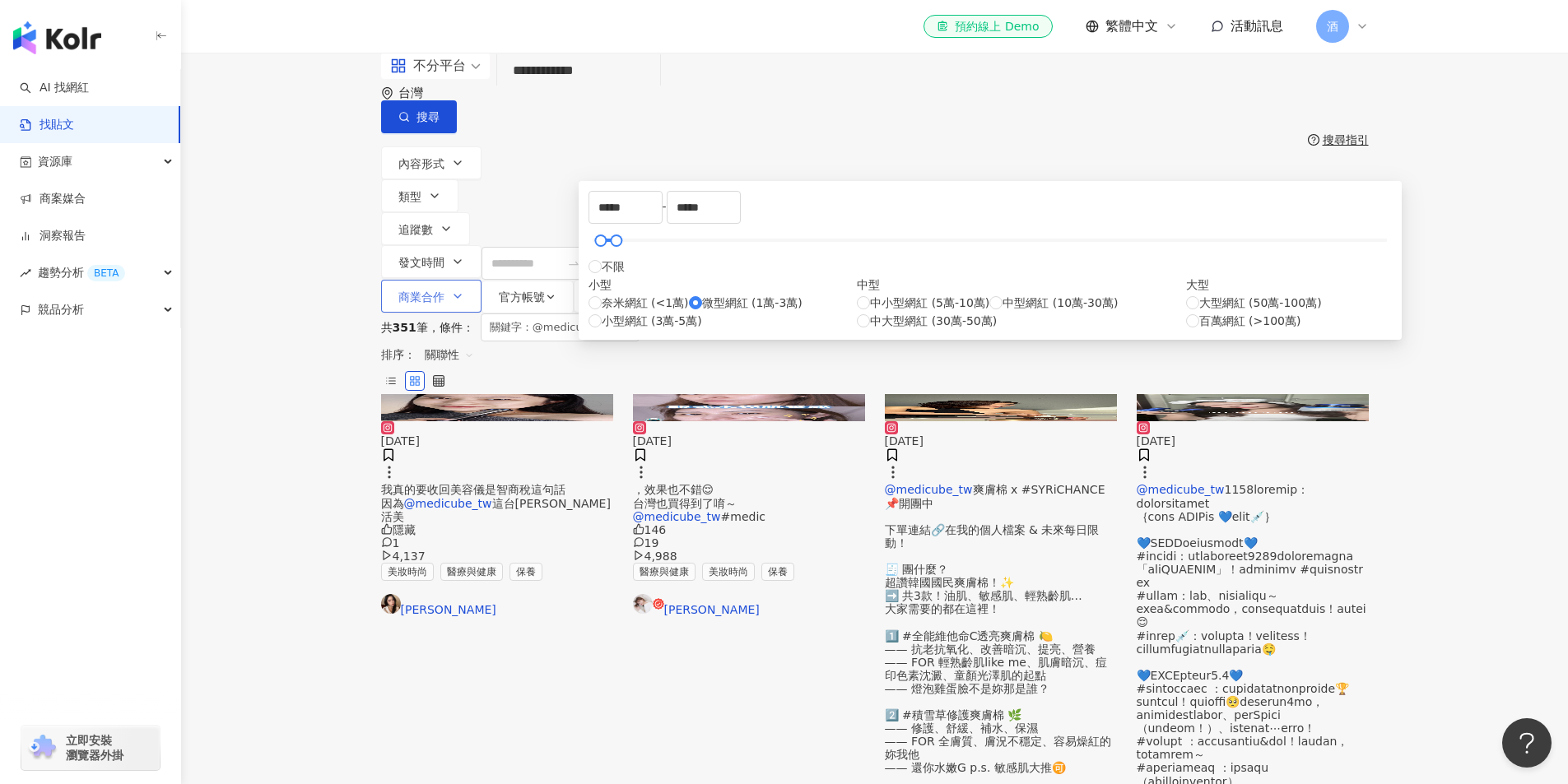
click at [444, 291] on span "商業合作" at bounding box center [421, 297] width 46 height 13
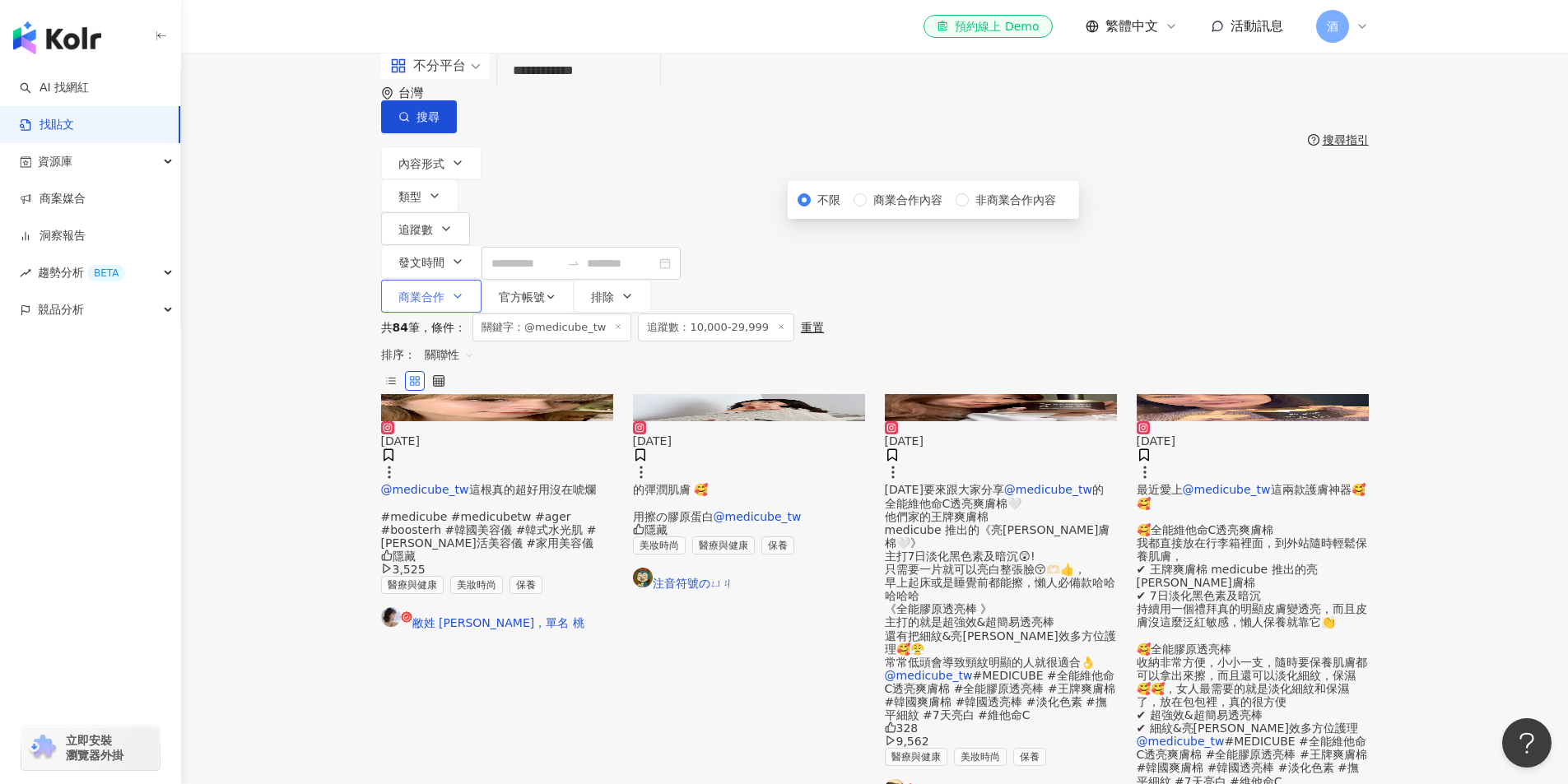
click at [482, 280] on button "商業合作" at bounding box center [431, 297] width 101 height 33
click at [574, 281] on button "官方帳號" at bounding box center [528, 298] width 92 height 33
click at [545, 291] on span "官方帳號" at bounding box center [522, 297] width 46 height 13
click at [444, 255] on span "發文時間" at bounding box center [421, 261] width 46 height 13
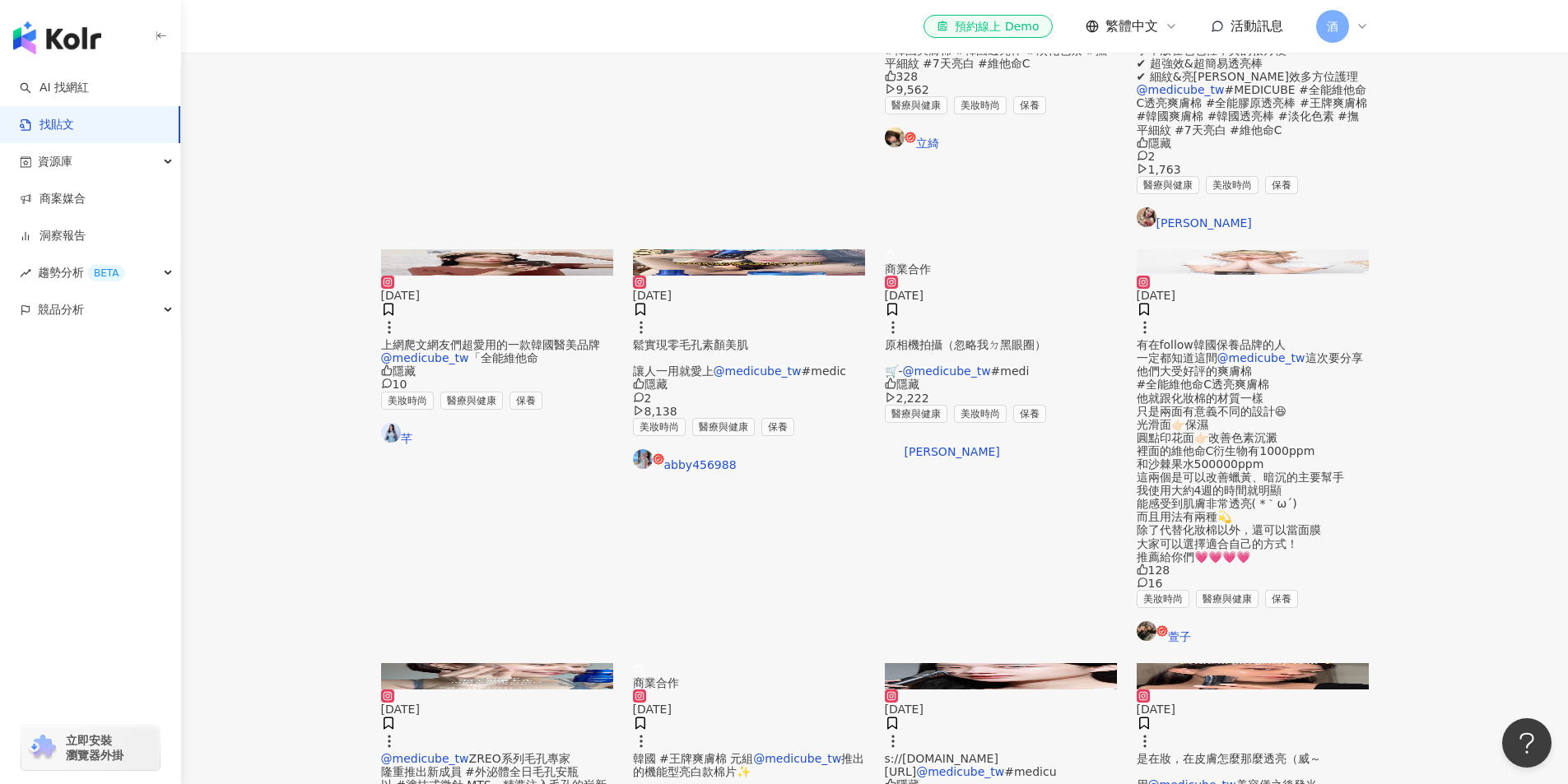
scroll to position [659, 0]
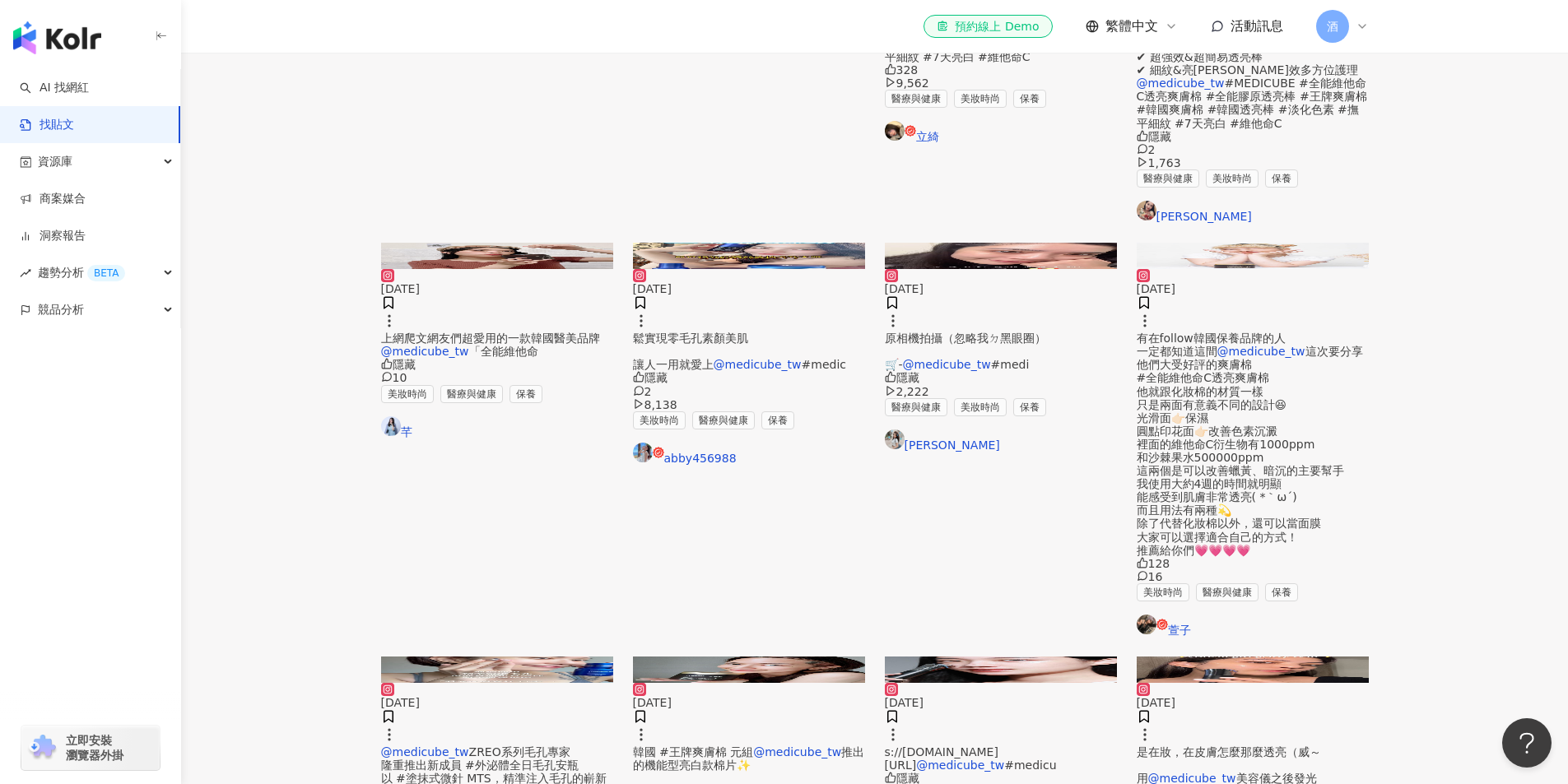
click at [309, 609] on main "**********" at bounding box center [874, 502] width 1387 height 2217
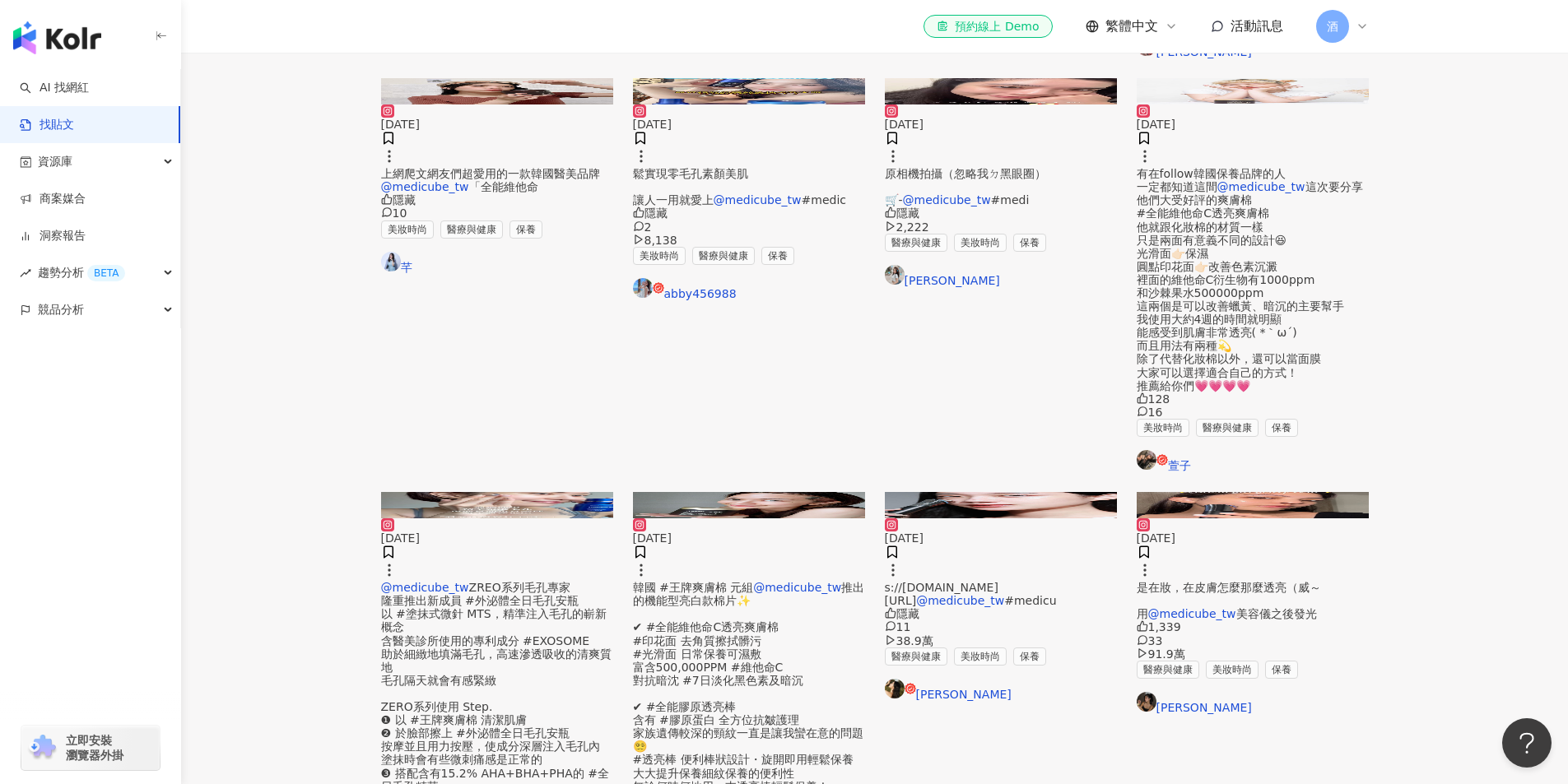
scroll to position [493, 0]
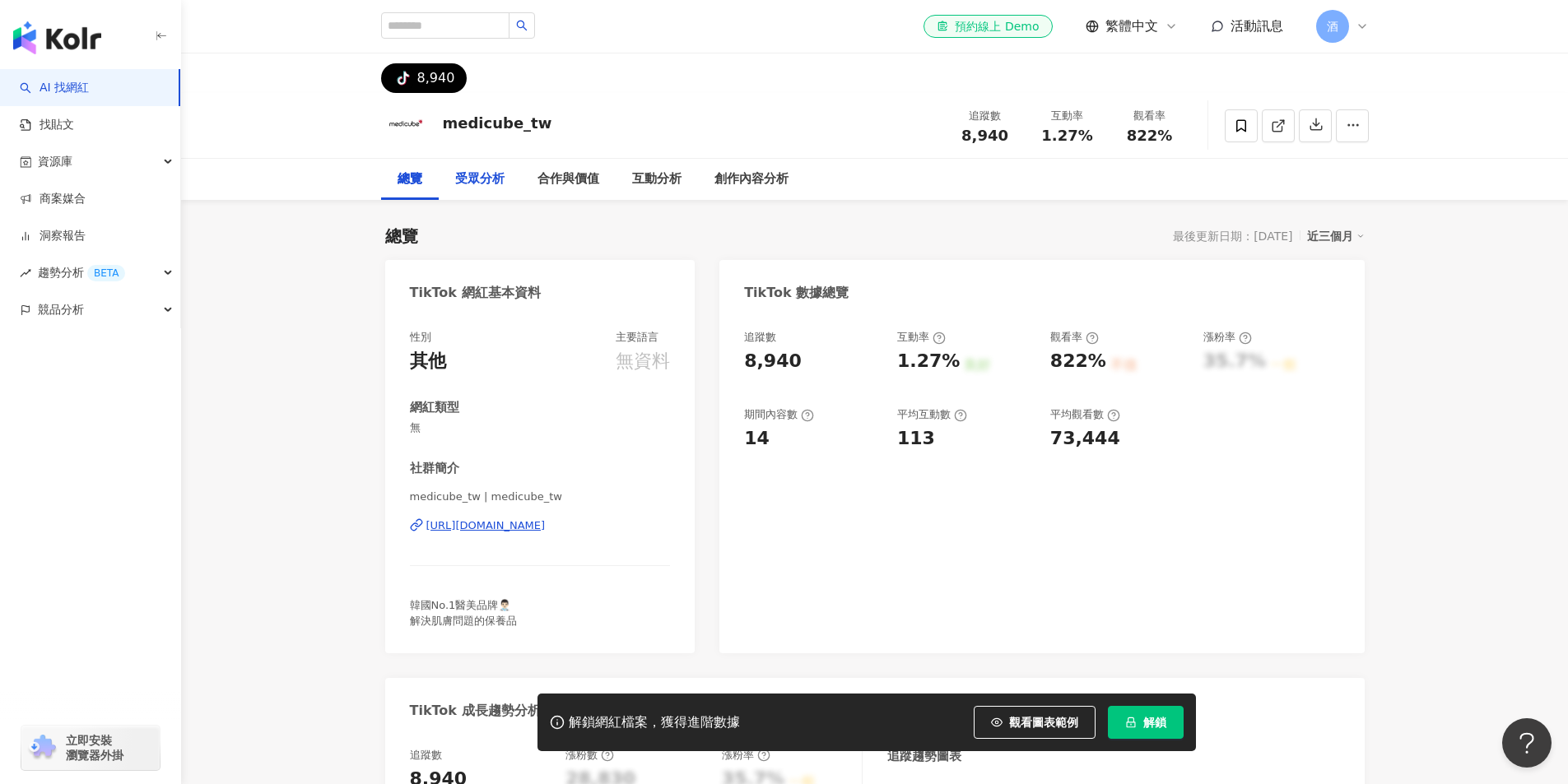
click at [484, 179] on div "受眾分析" at bounding box center [480, 179] width 49 height 20
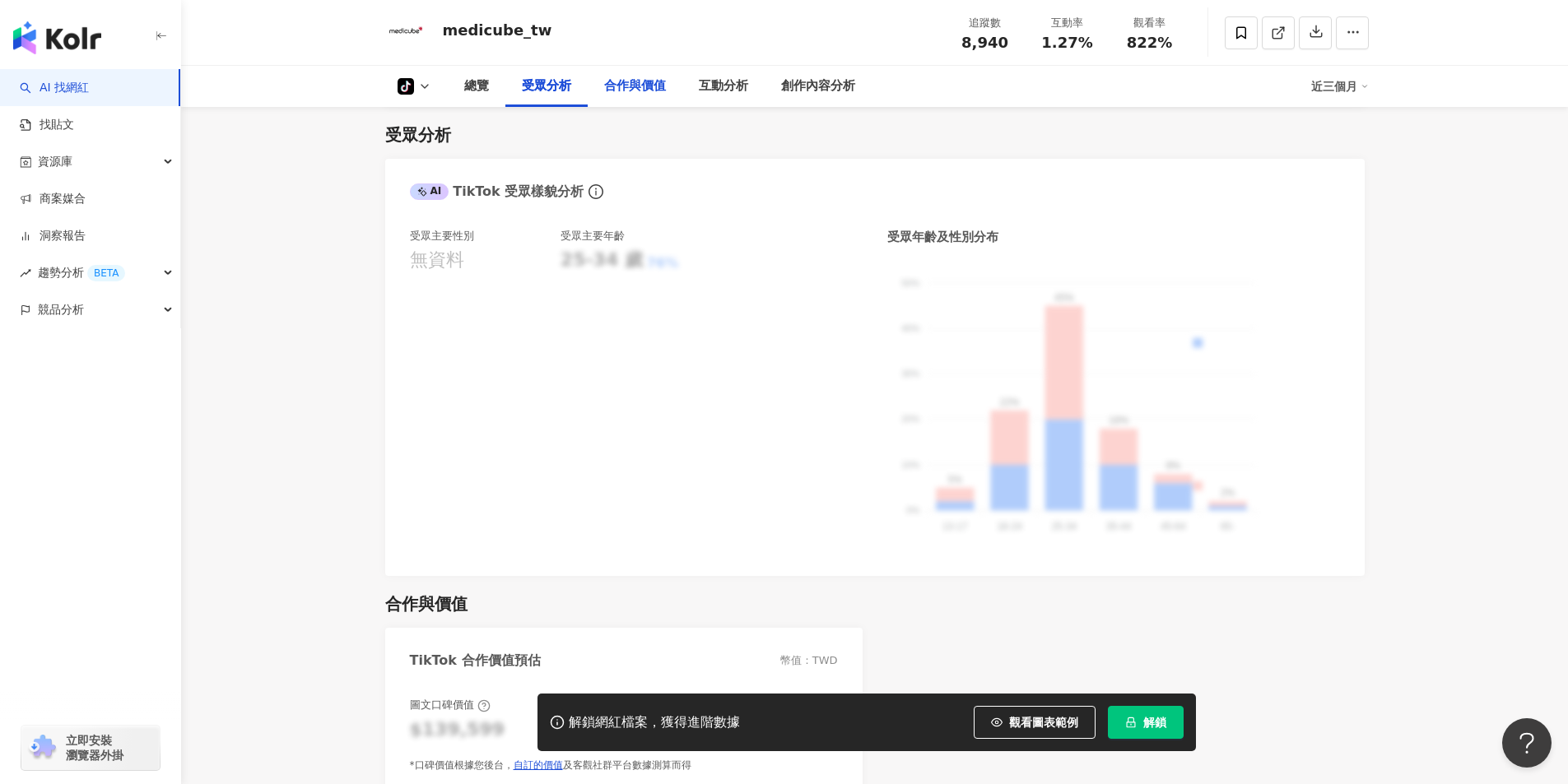
click at [642, 77] on div "合作與價值" at bounding box center [634, 86] width 62 height 20
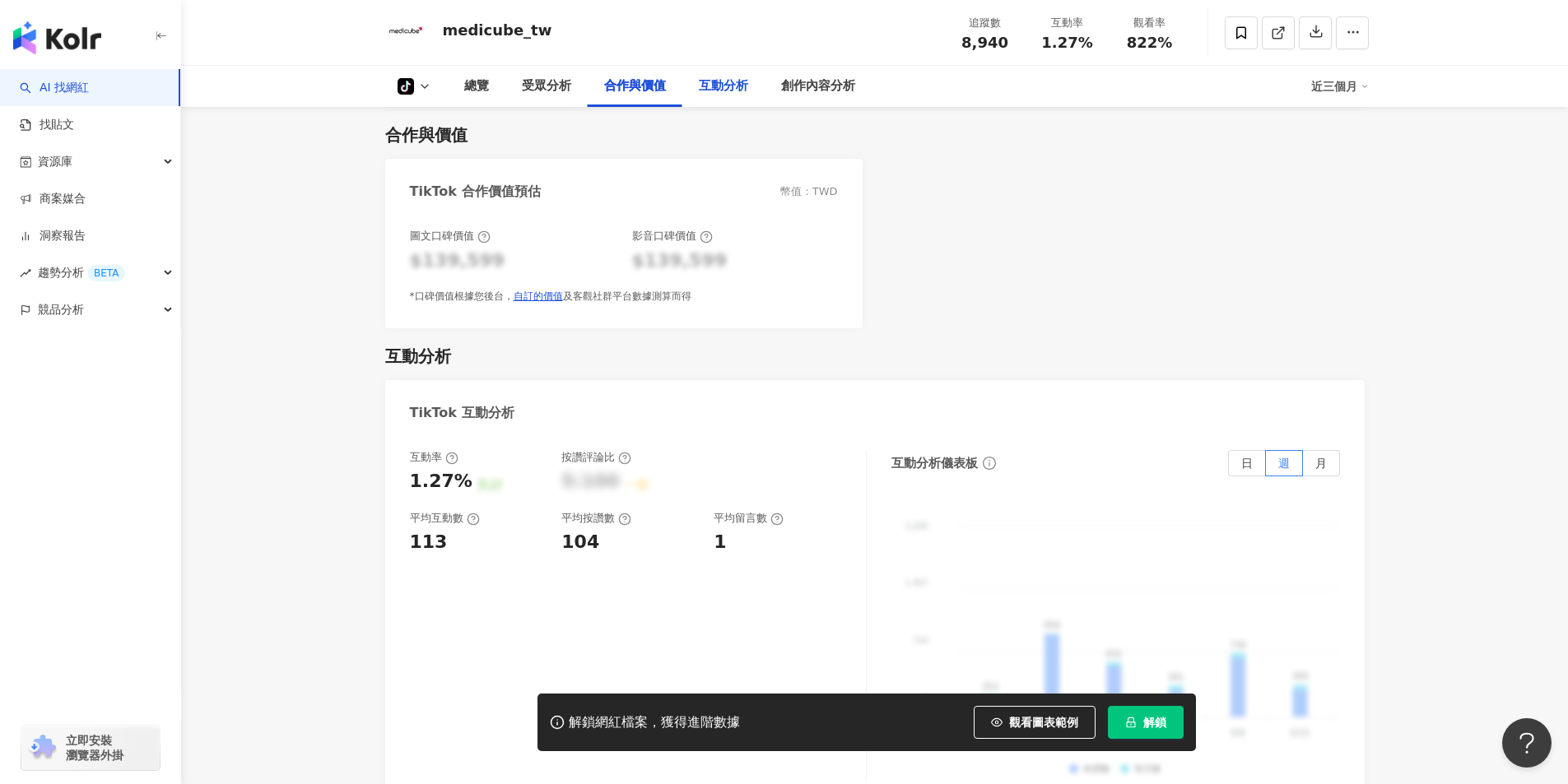
click at [722, 89] on div "互動分析" at bounding box center [723, 86] width 49 height 20
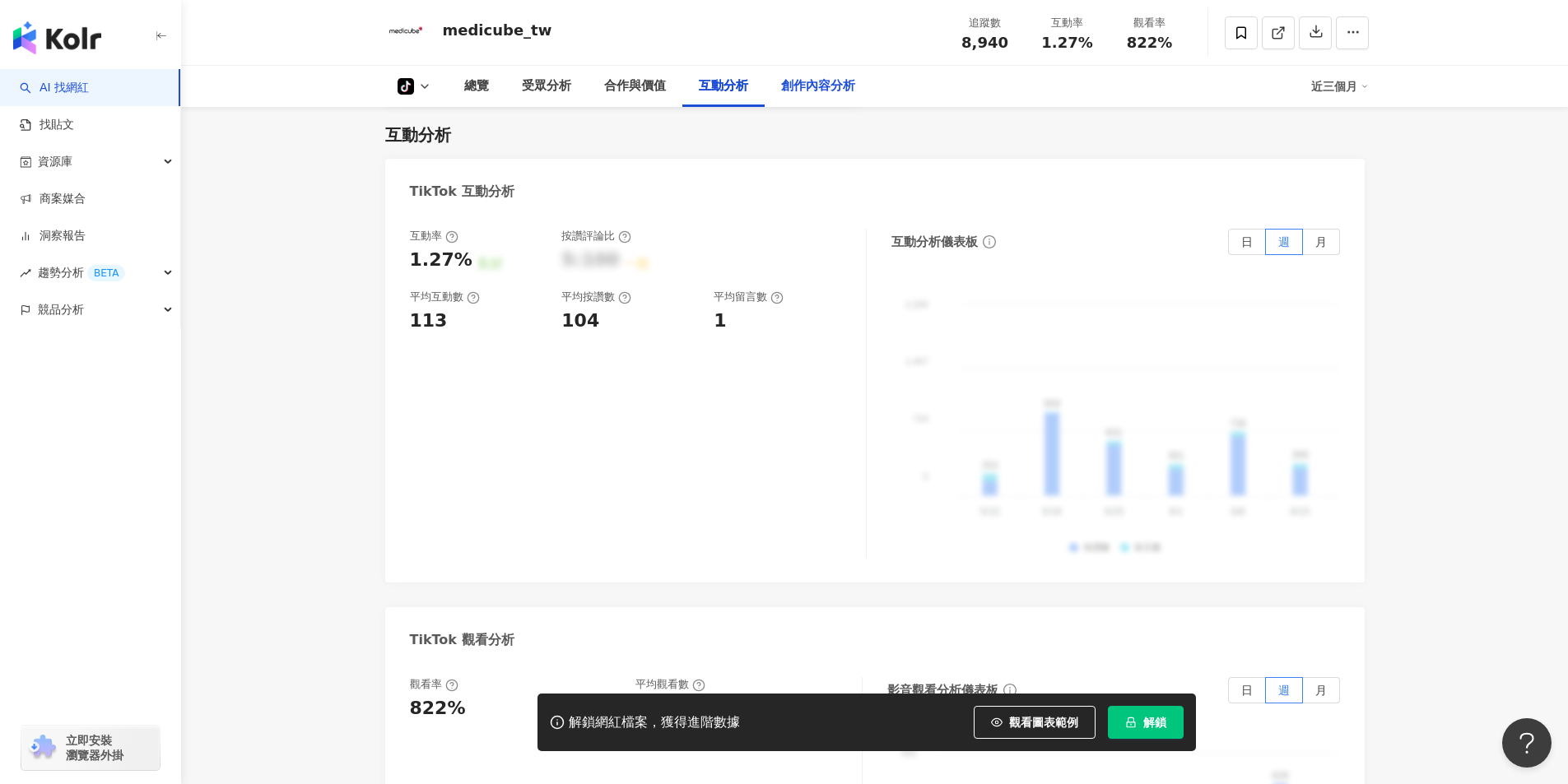
click at [862, 87] on div "創作內容分析" at bounding box center [817, 86] width 107 height 41
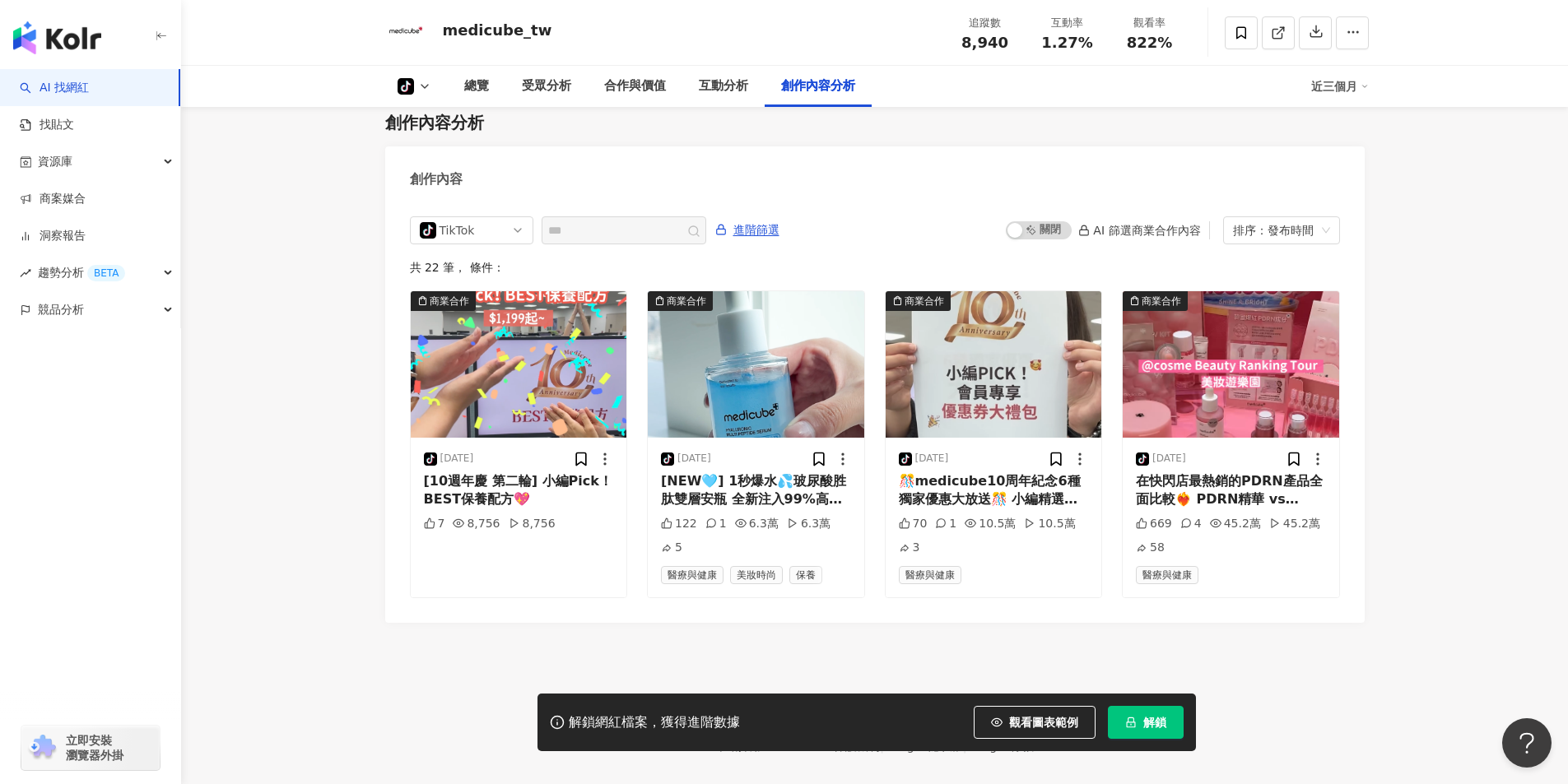
click at [842, 87] on div "創作內容分析" at bounding box center [818, 86] width 74 height 20
click at [421, 84] on icon at bounding box center [424, 86] width 13 height 13
click at [421, 85] on polyline at bounding box center [424, 86] width 7 height 3
click at [486, 244] on div "TikTok" at bounding box center [466, 230] width 54 height 26
click at [477, 274] on div "不分平台" at bounding box center [469, 264] width 54 height 18
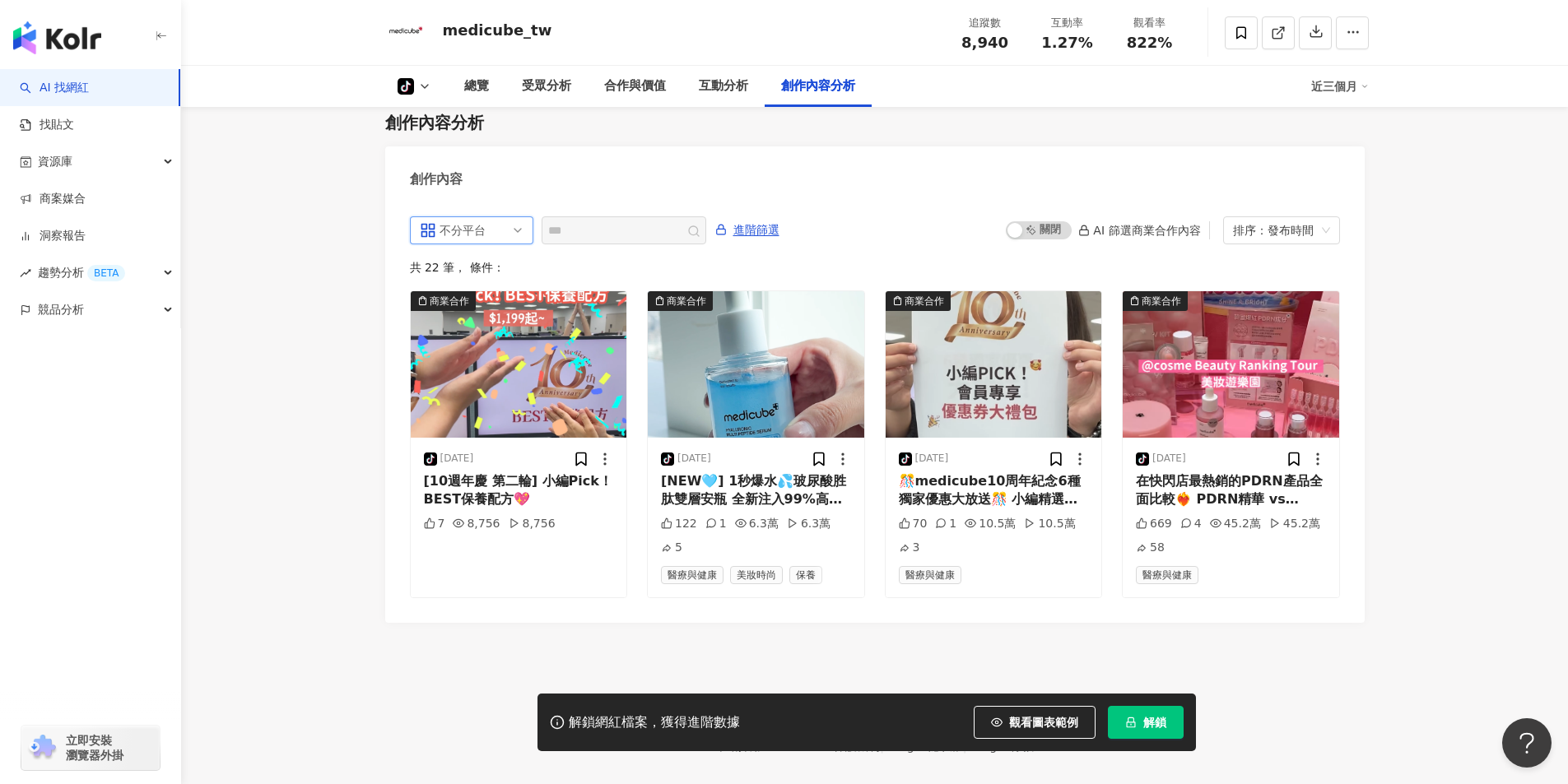
scroll to position [3113, 0]
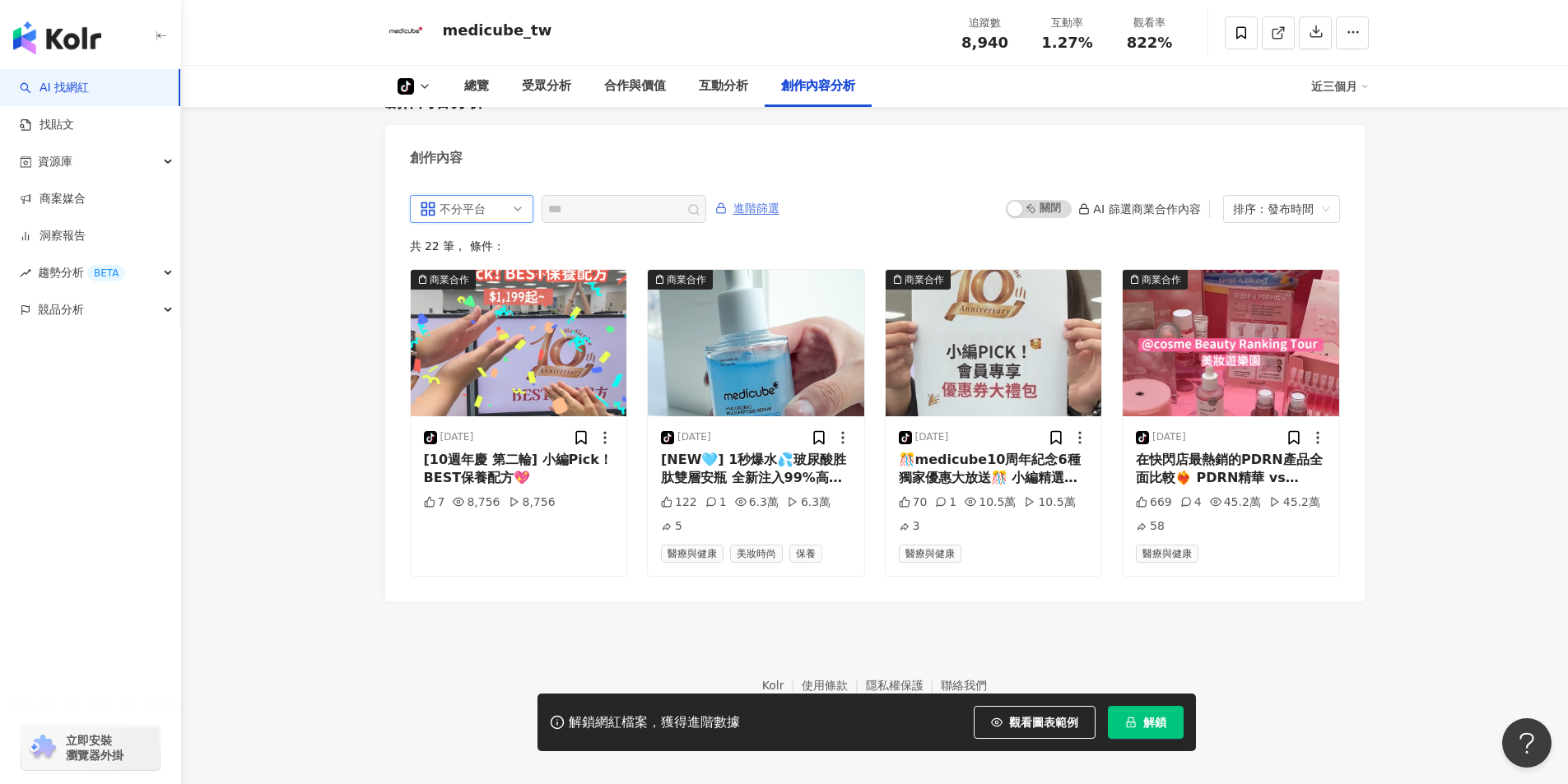
click at [779, 205] on span "進階篩選" at bounding box center [756, 208] width 46 height 26
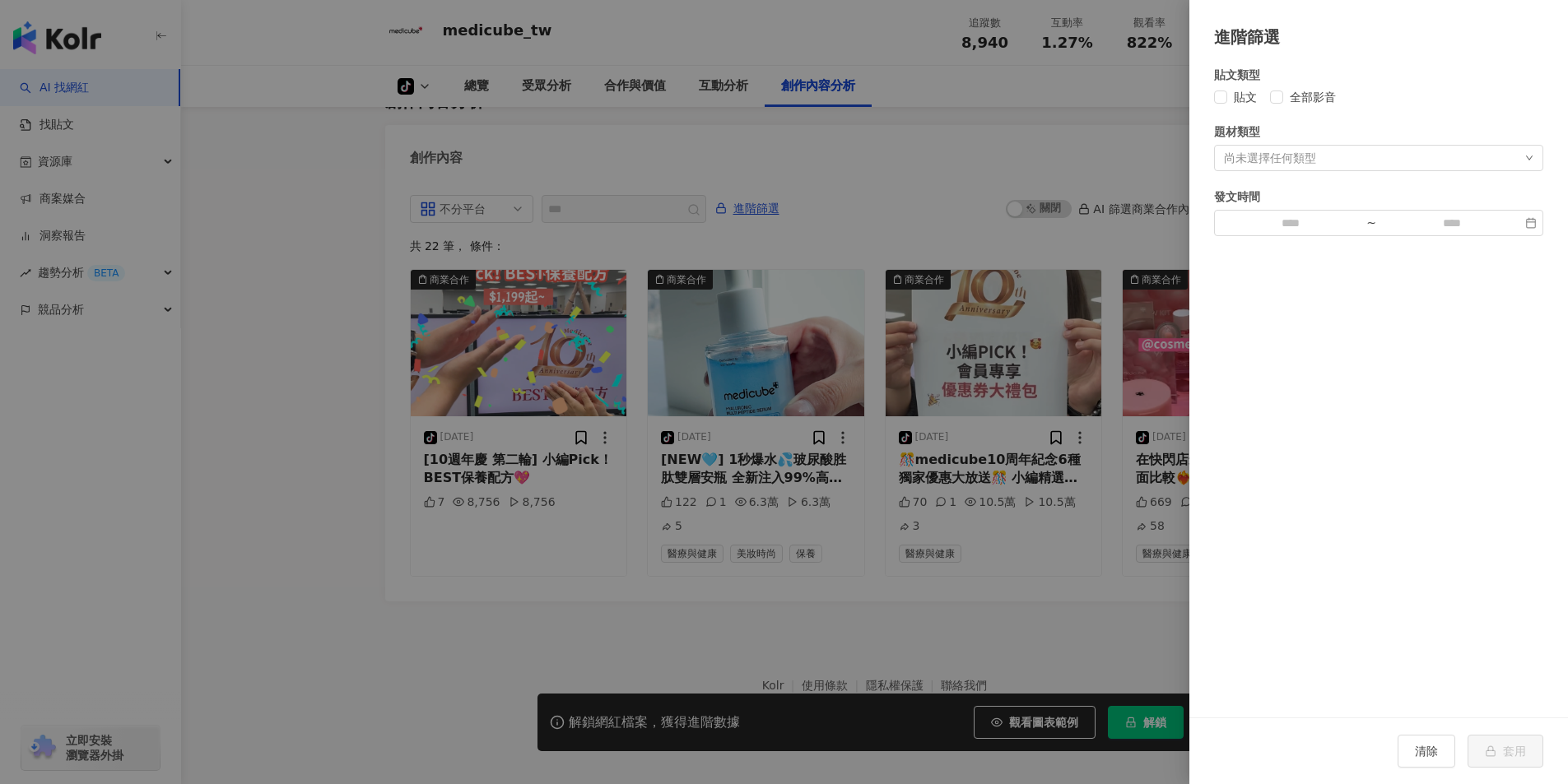
click at [484, 659] on div at bounding box center [784, 392] width 1568 height 784
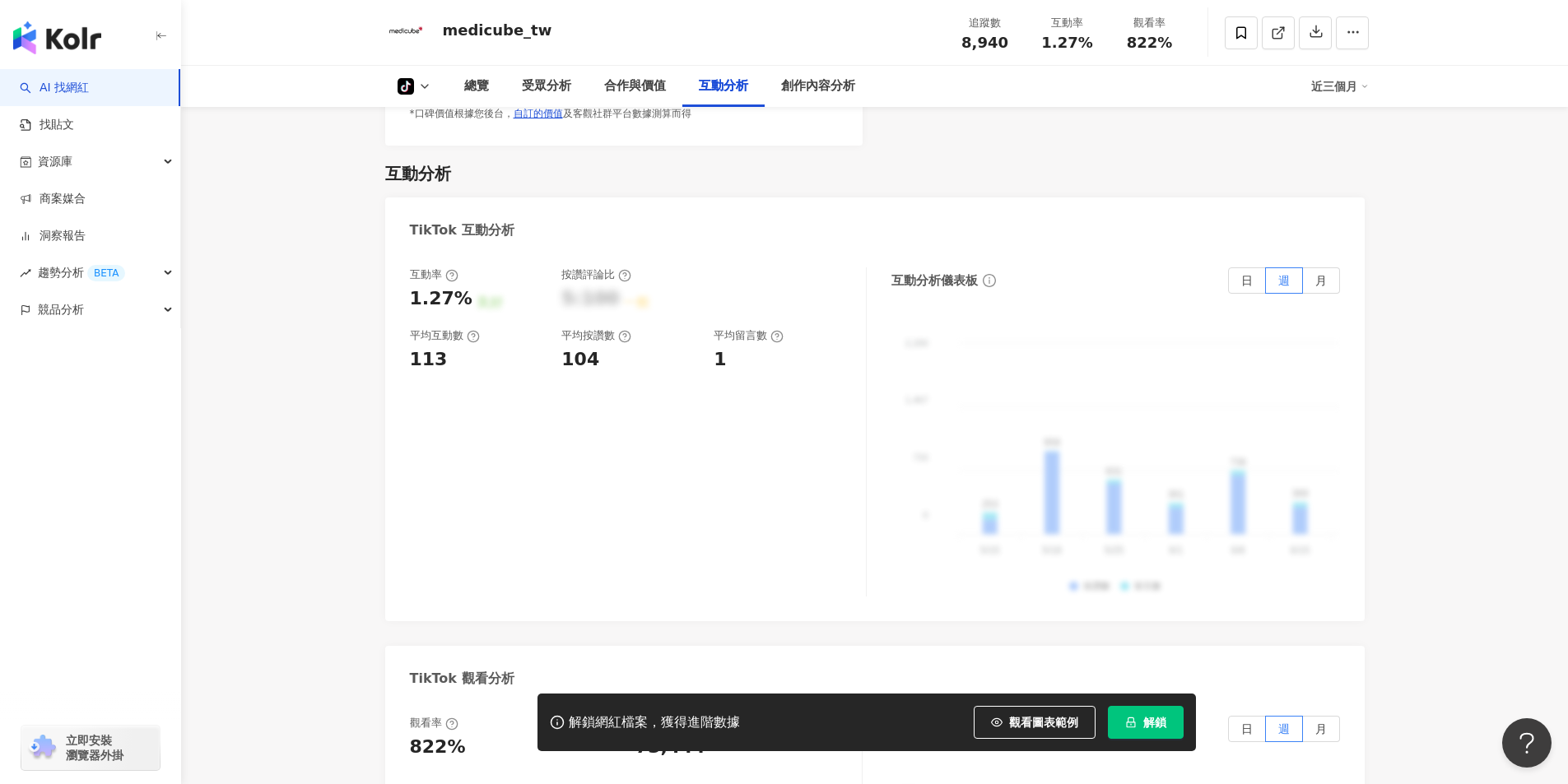
scroll to position [1384, 0]
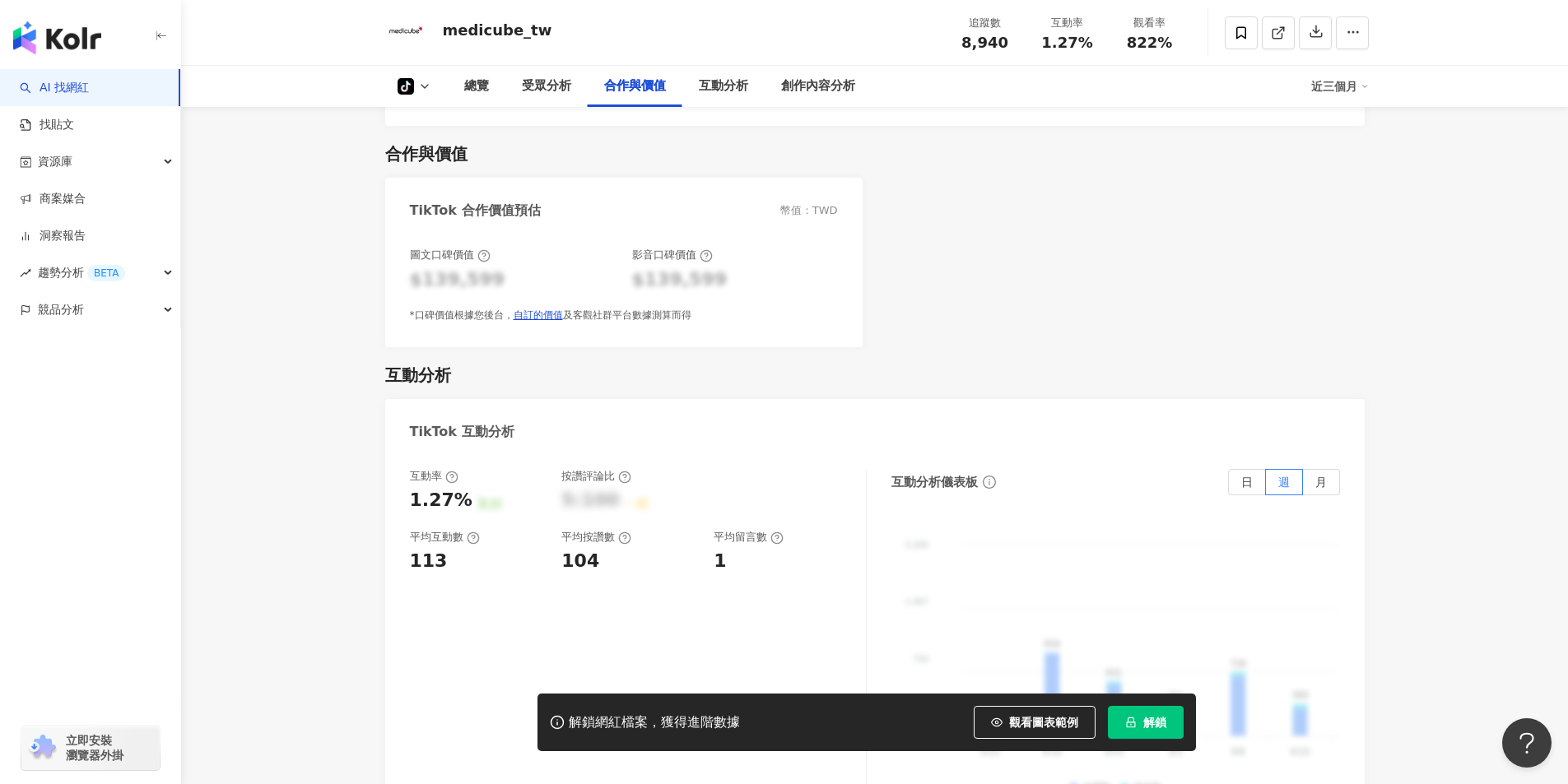
click at [512, 213] on div "TikTok 合作價值預估" at bounding box center [476, 210] width 131 height 18
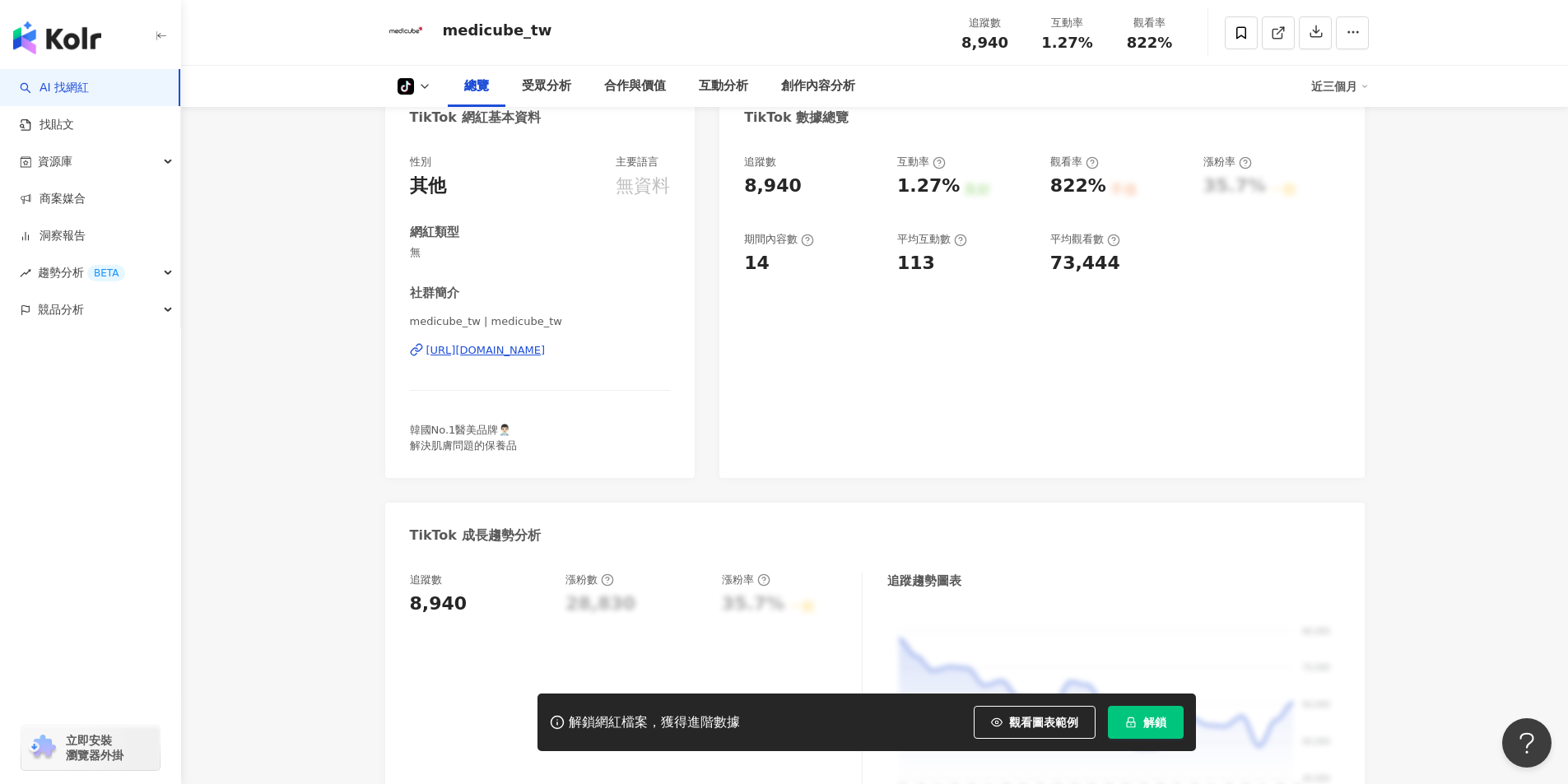
scroll to position [0, 0]
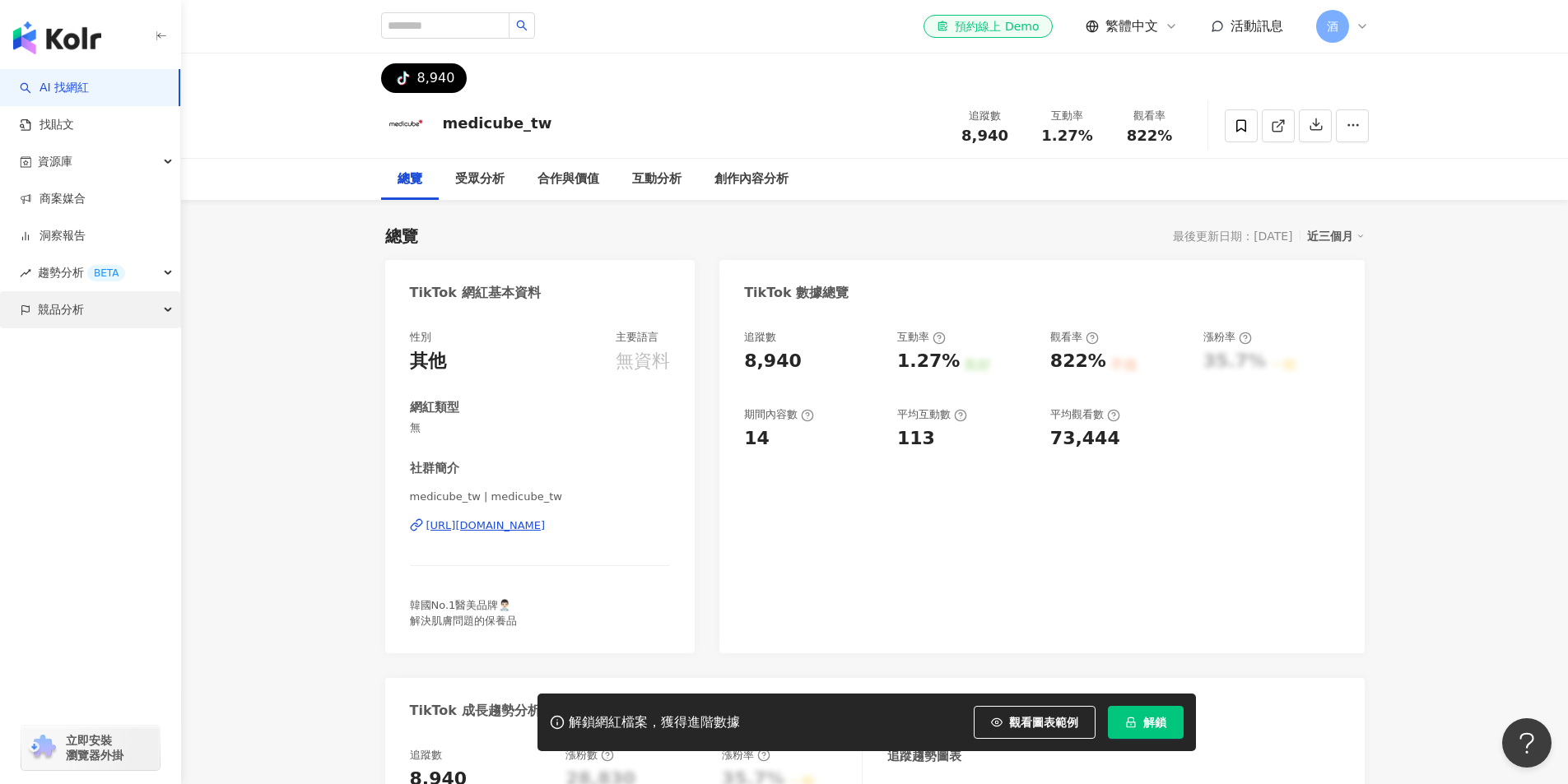
click at [154, 307] on div "競品分析" at bounding box center [90, 310] width 180 height 37
click at [99, 388] on link "關鍵字提及分析" at bounding box center [79, 384] width 80 height 17
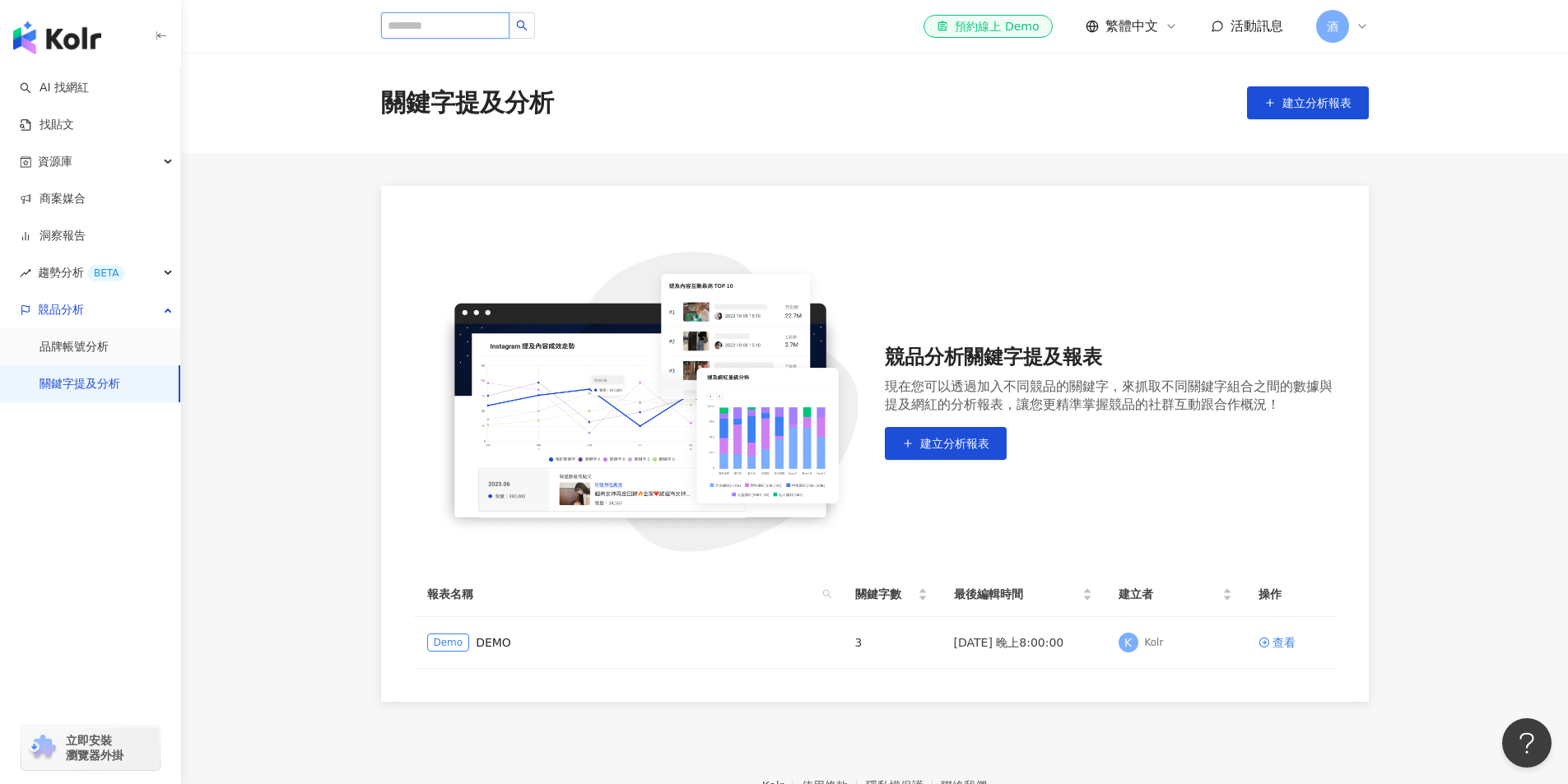
click at [491, 24] on input "search" at bounding box center [444, 25] width 128 height 26
type input "*"
type input "**********"
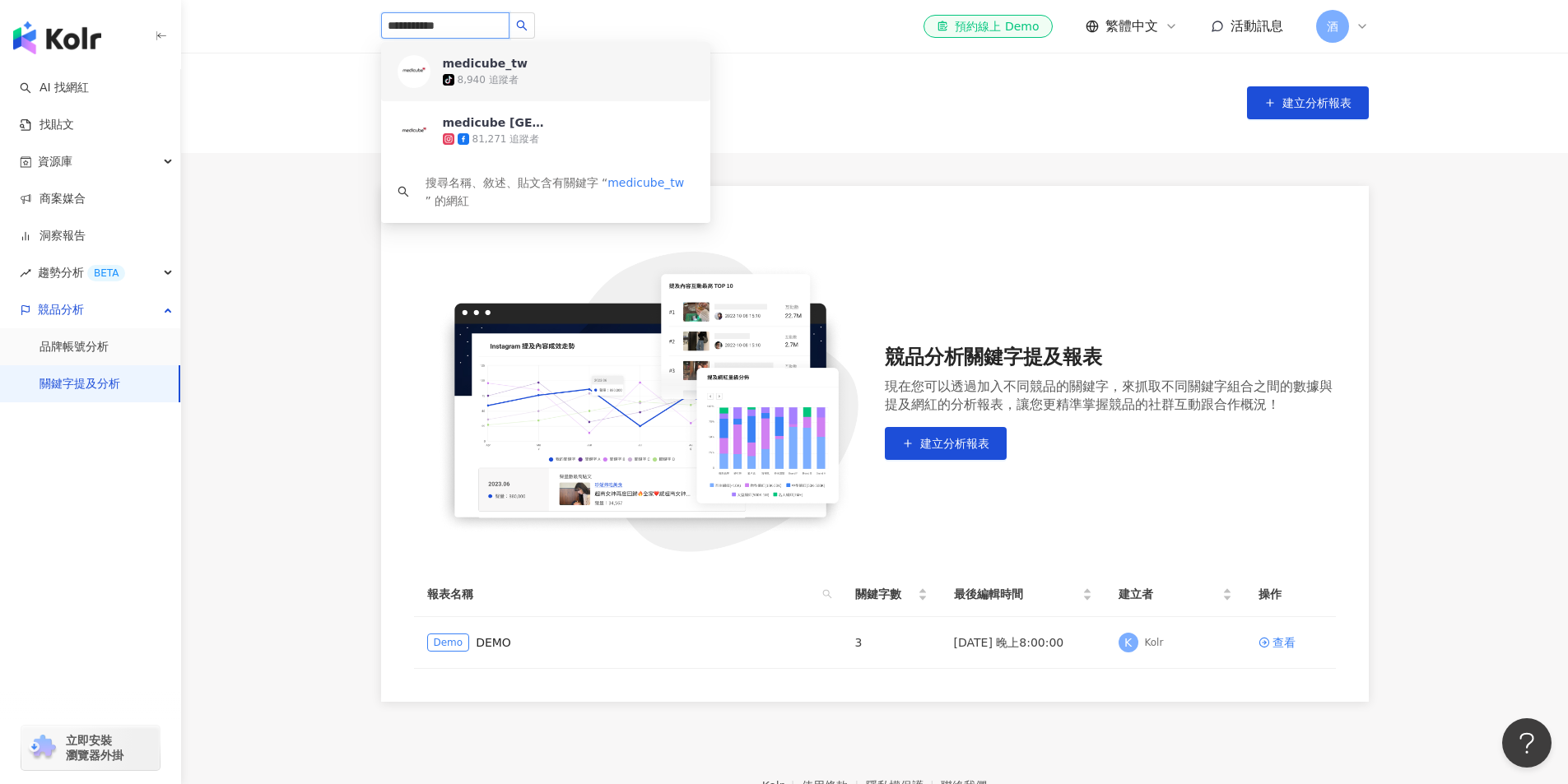
click at [534, 70] on span "medicube_tw" at bounding box center [495, 63] width 107 height 17
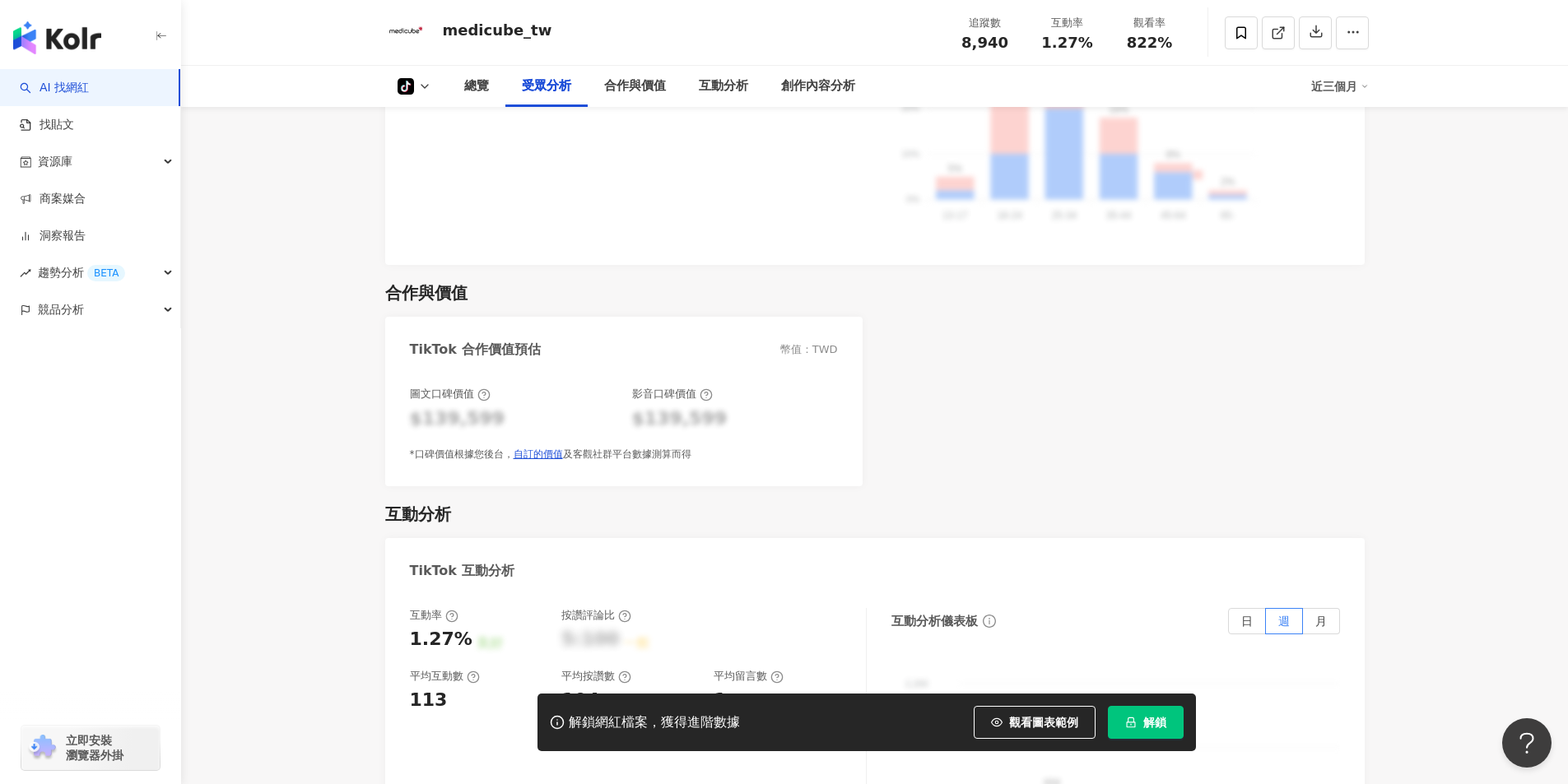
scroll to position [1399, 0]
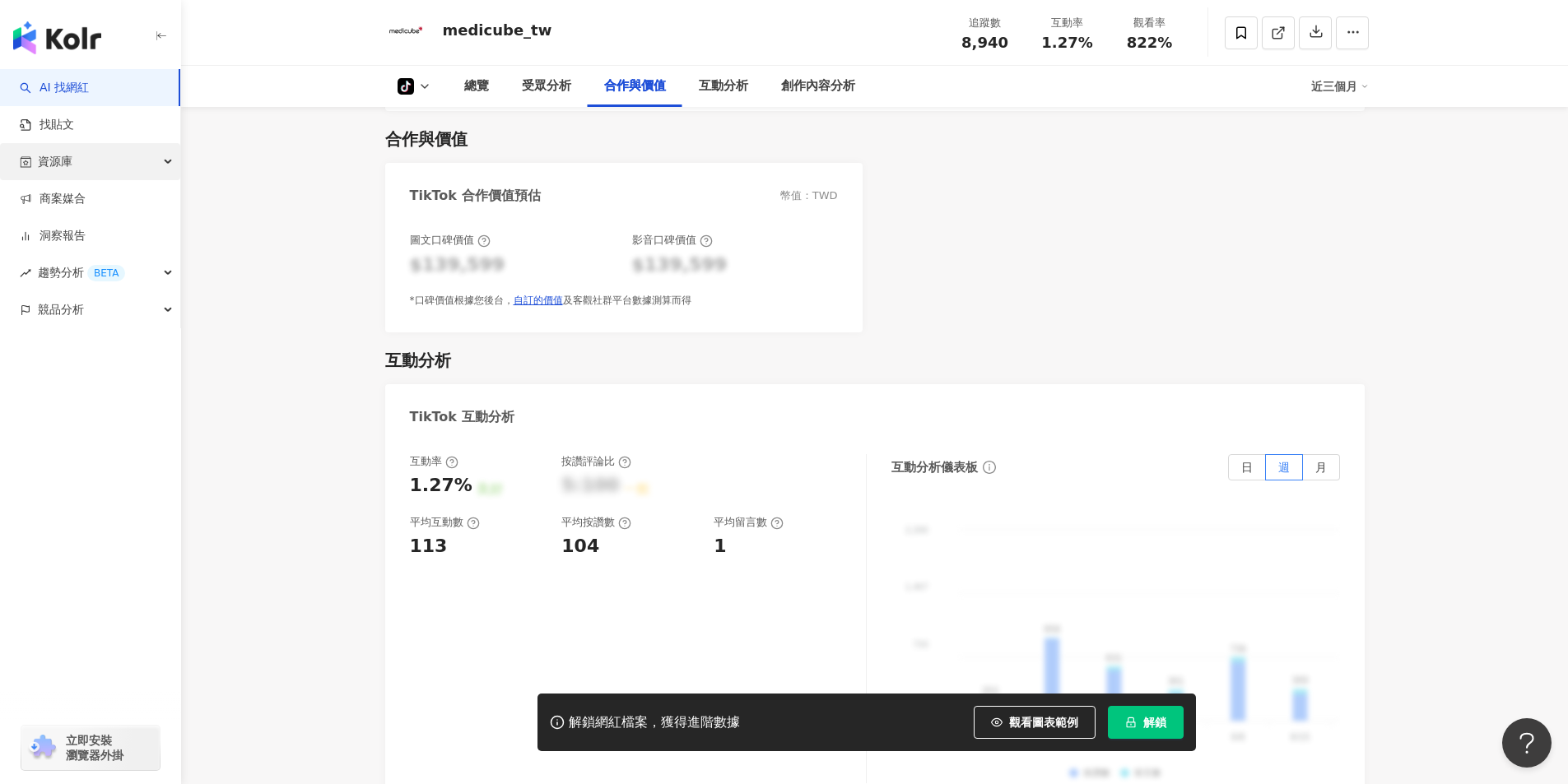
click at [91, 166] on div "資源庫" at bounding box center [90, 161] width 180 height 37
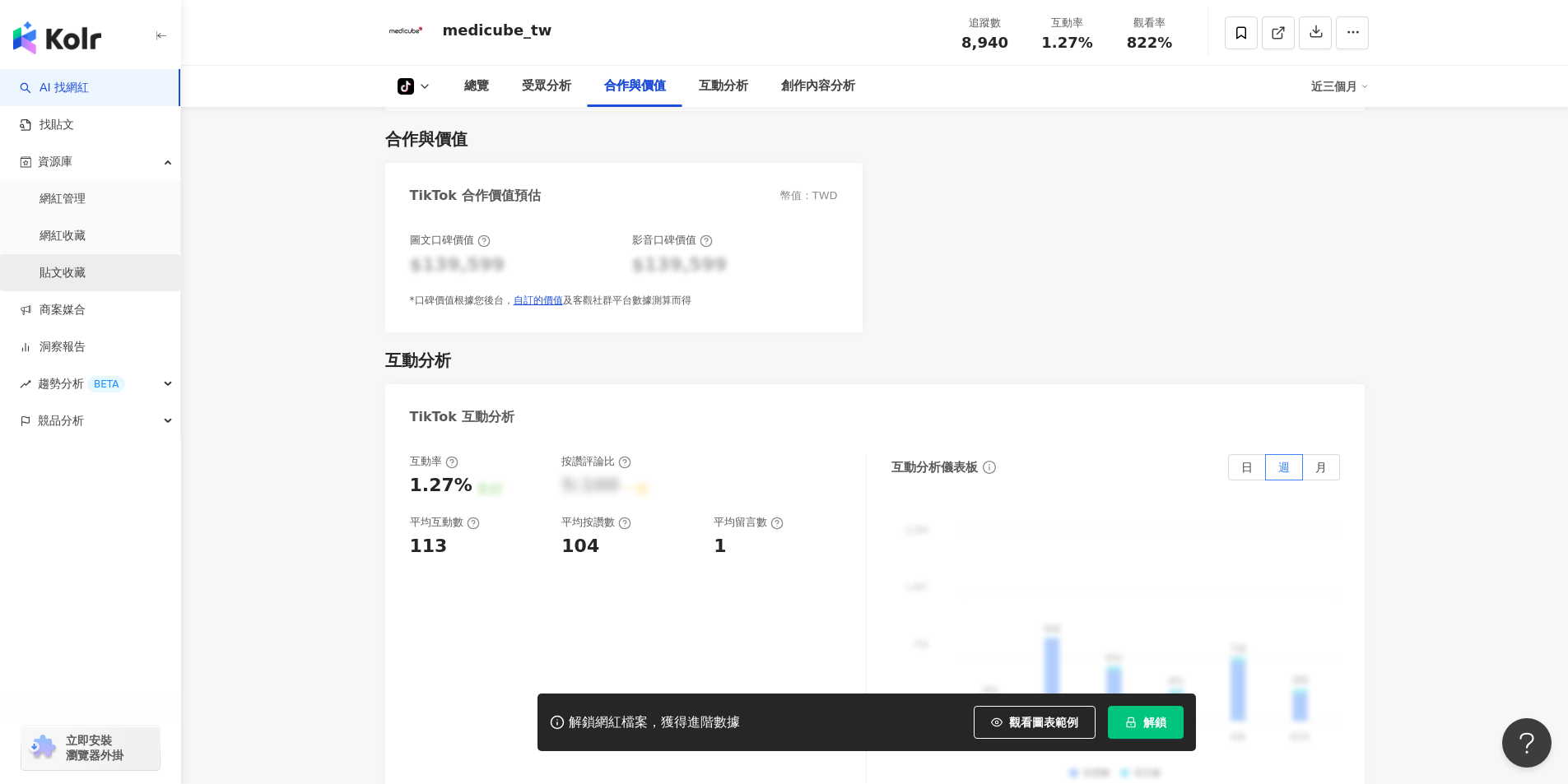
click at [85, 281] on link "貼文收藏" at bounding box center [62, 273] width 46 height 17
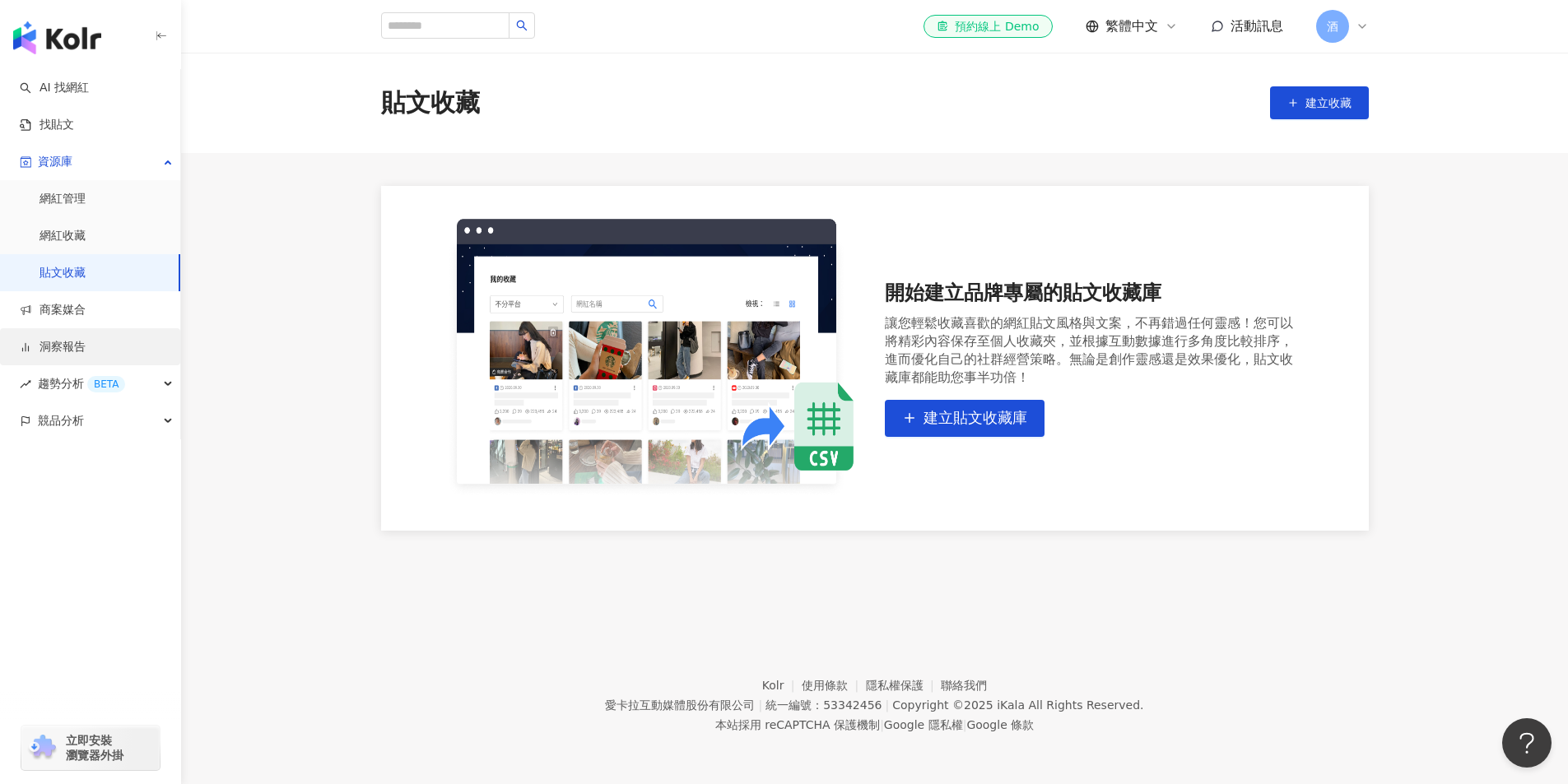
click at [28, 345] on link "洞察報告" at bounding box center [52, 346] width 66 height 17
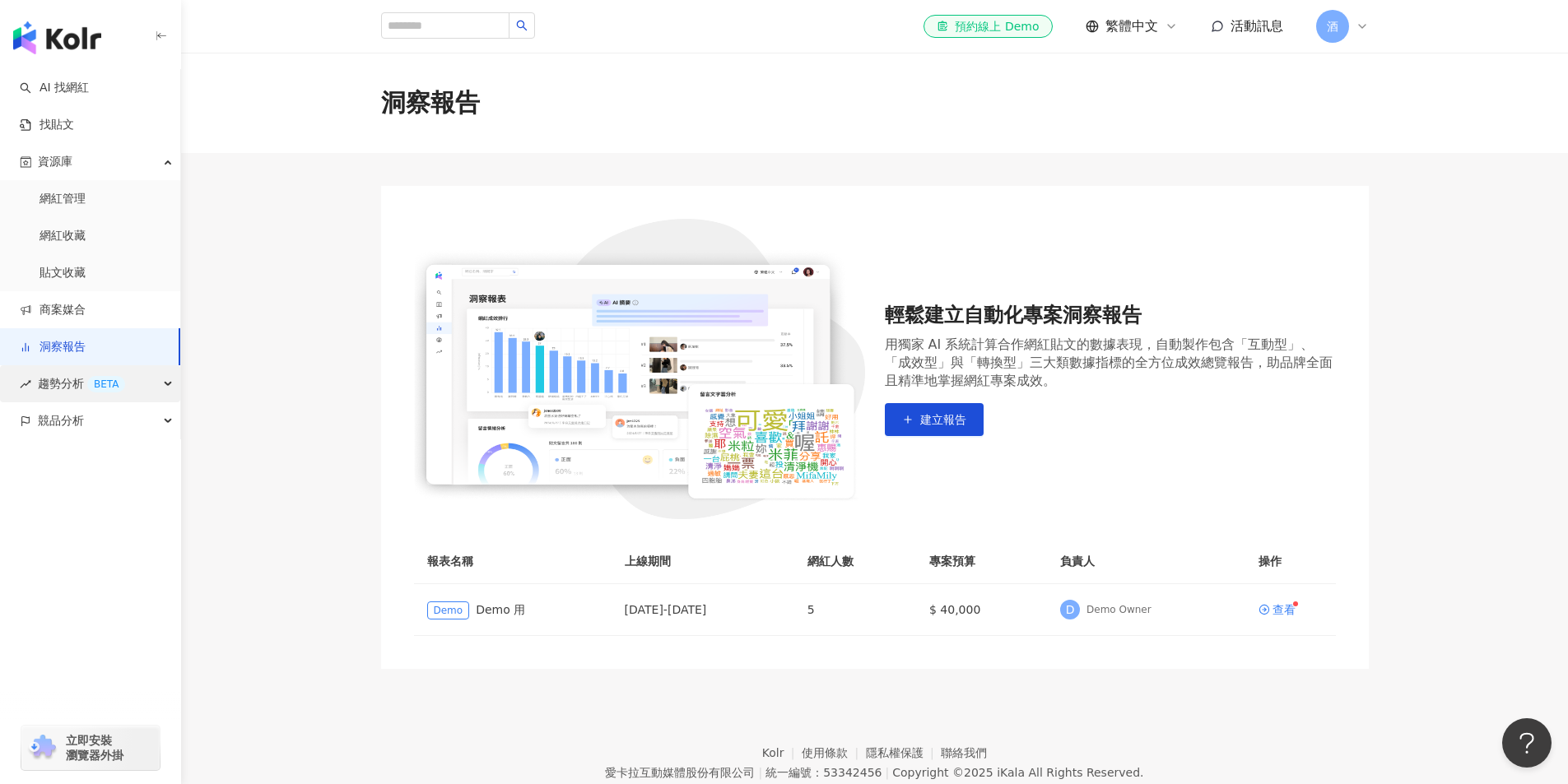
click at [75, 379] on span "趨勢分析 BETA" at bounding box center [81, 384] width 87 height 37
click at [101, 525] on div "競品分析" at bounding box center [90, 532] width 180 height 37
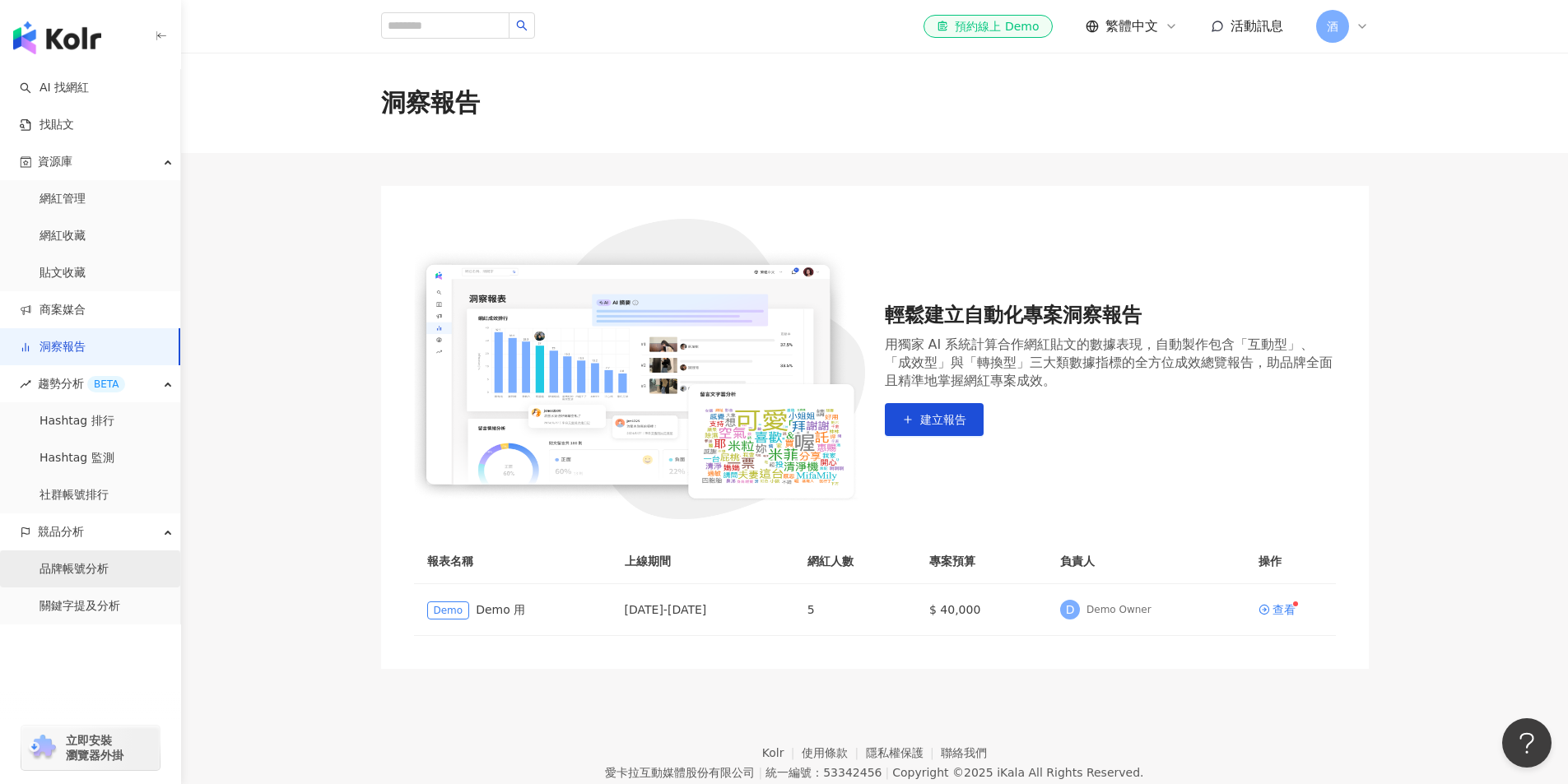
click at [96, 572] on link "品牌帳號分析" at bounding box center [73, 569] width 69 height 17
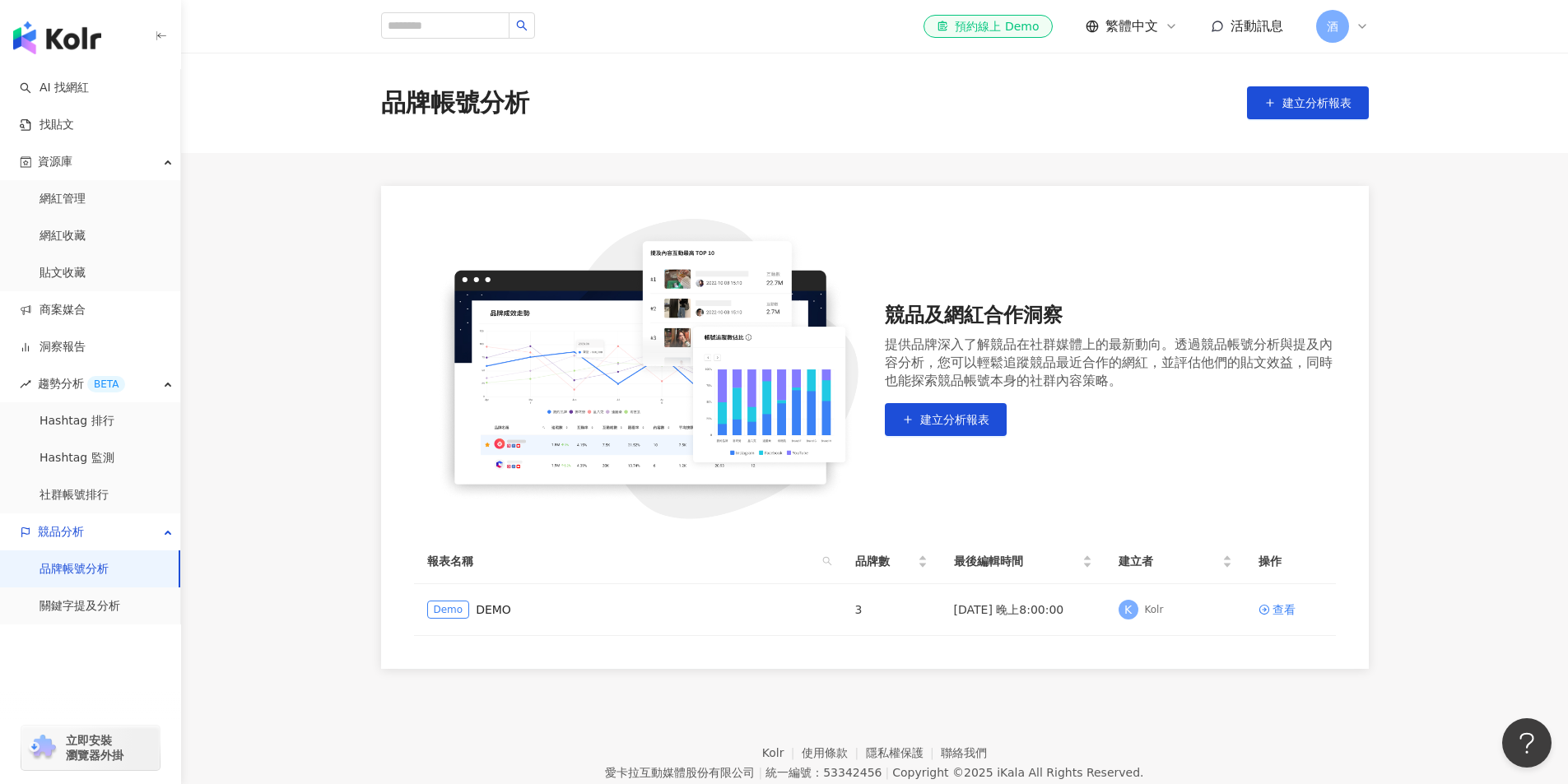
click at [382, 12] on div "el-icon-cs 預約線上 Demo 繁體中文 活動訊息 酒" at bounding box center [874, 26] width 988 height 53
click at [400, 23] on input "search" at bounding box center [444, 25] width 128 height 26
type input "*"
type input "**********"
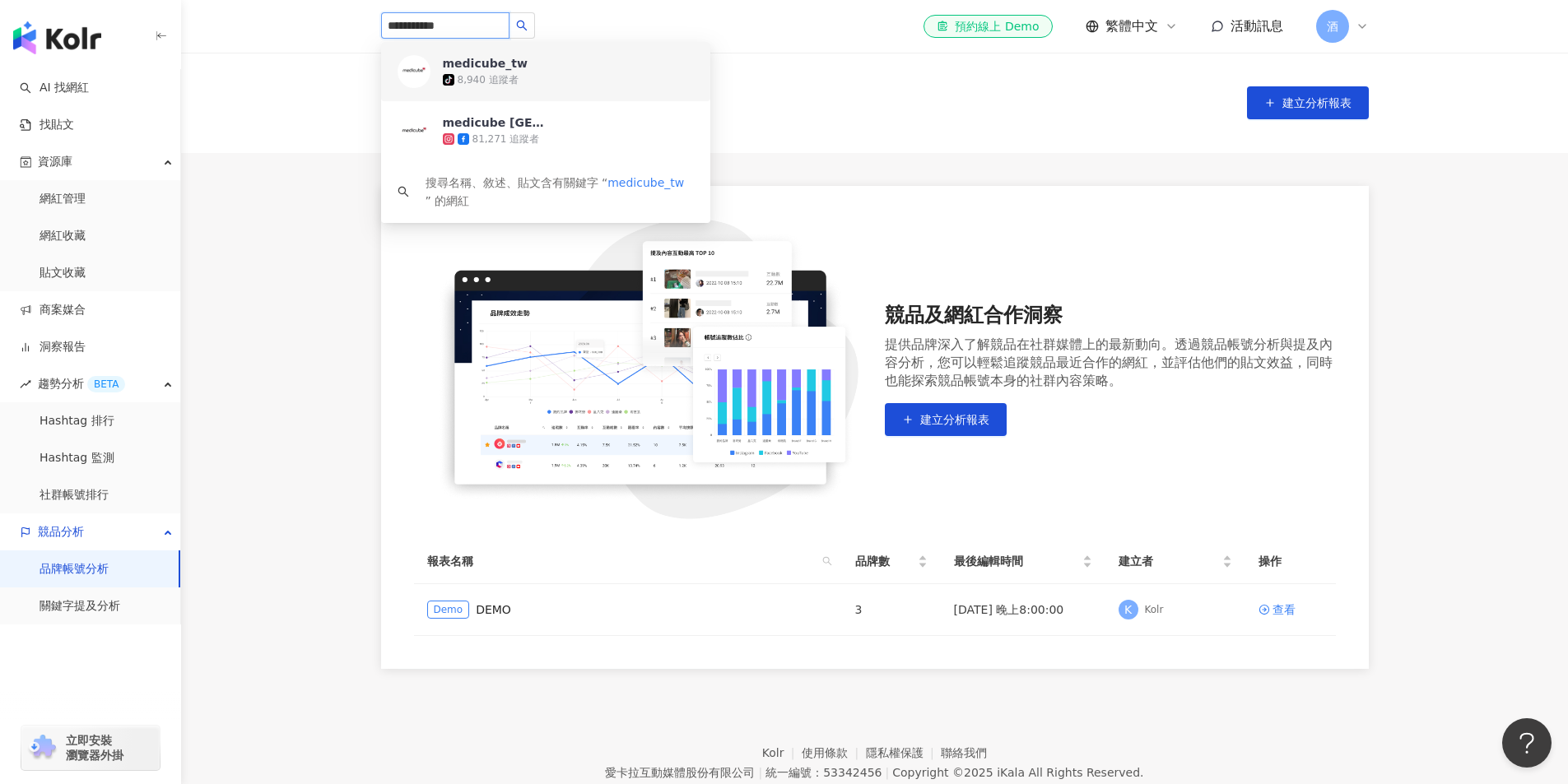
click at [529, 76] on div "tiktok-icon 8,940 追蹤者" at bounding box center [568, 79] width 251 height 17
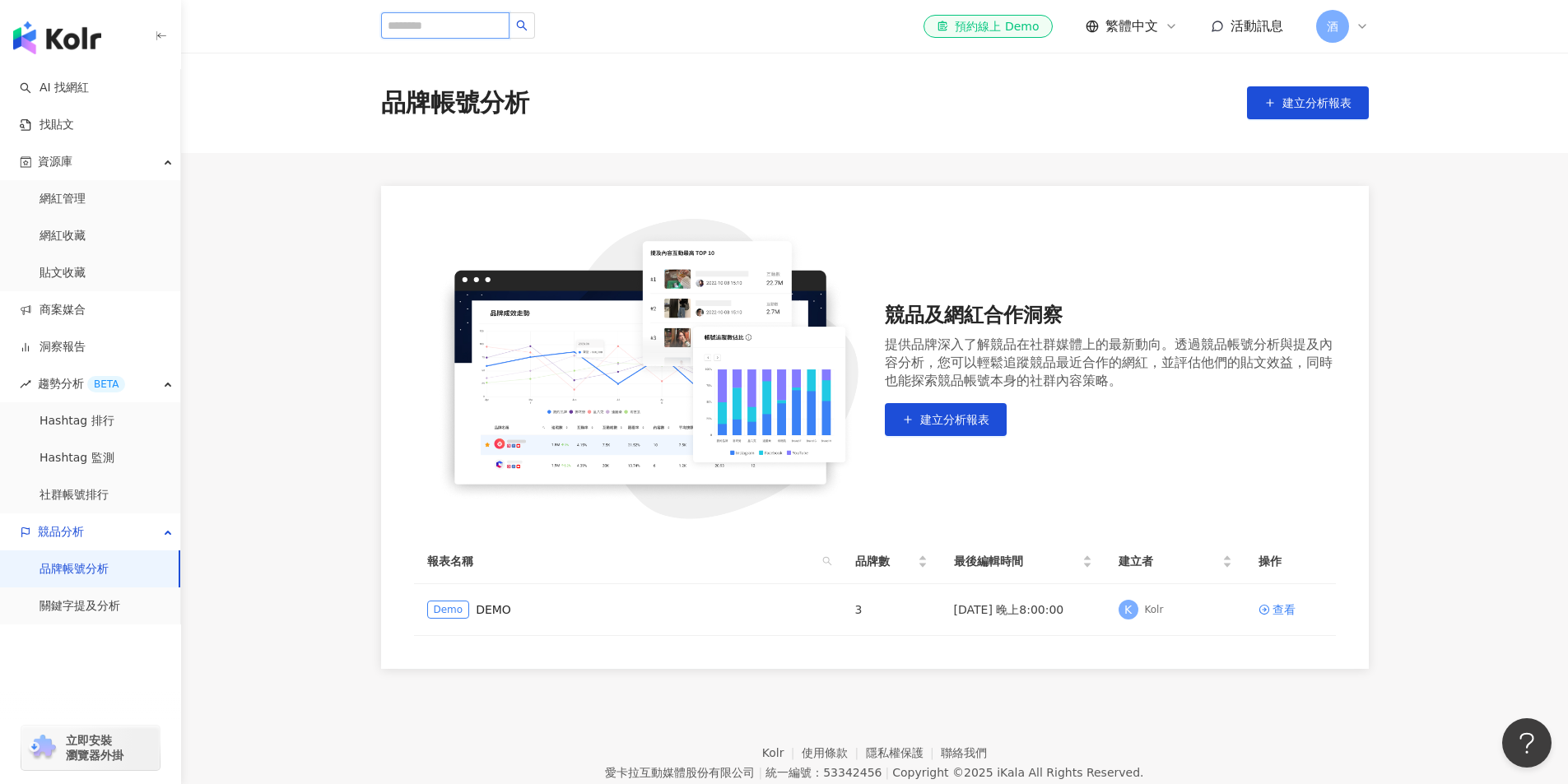
click at [459, 27] on input "search" at bounding box center [444, 25] width 128 height 26
click at [416, 28] on input "search" at bounding box center [444, 25] width 128 height 26
paste input "**********"
type input "**********"
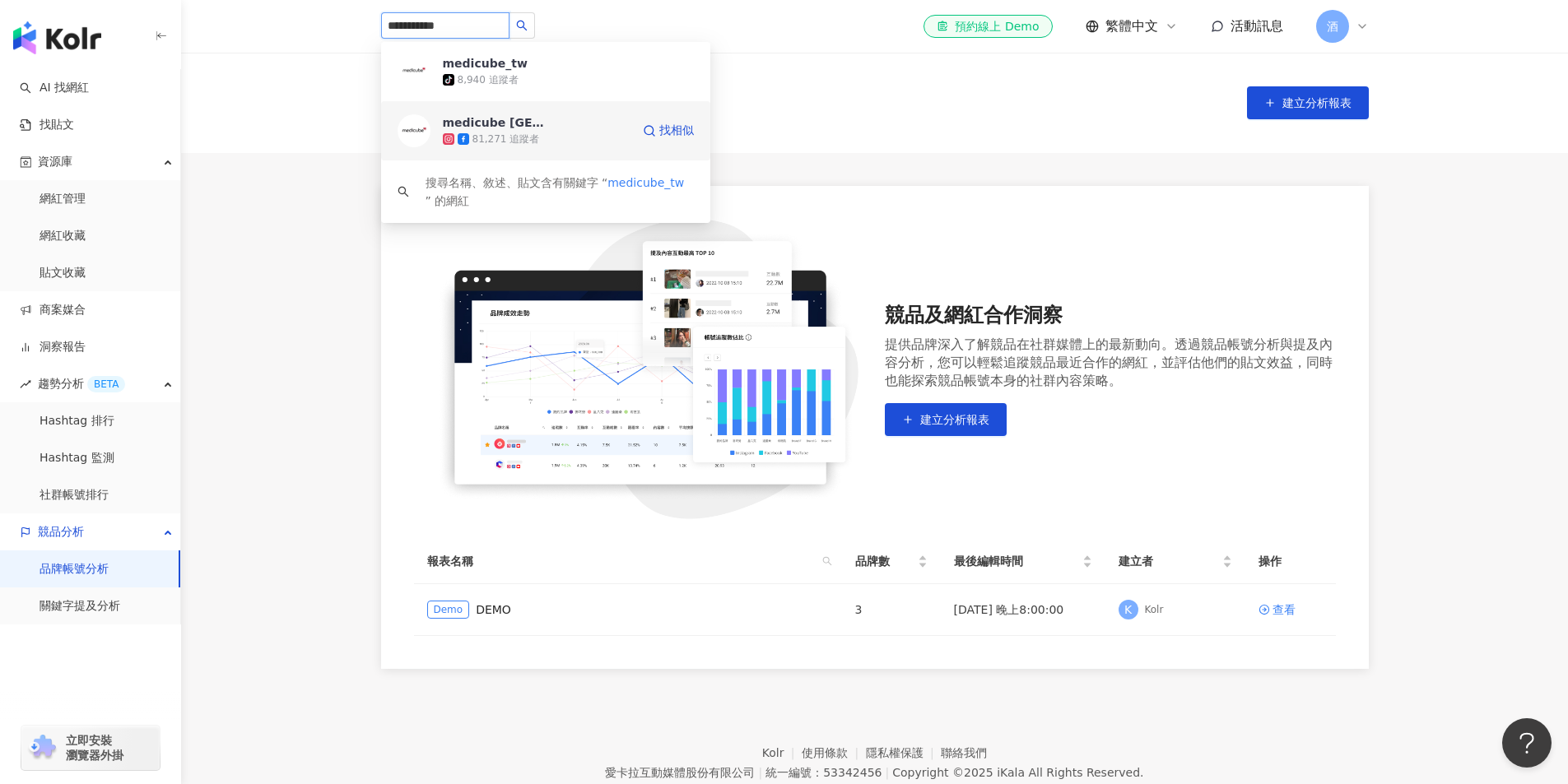
click at [530, 131] on div "81,271 追蹤者" at bounding box center [536, 139] width 188 height 17
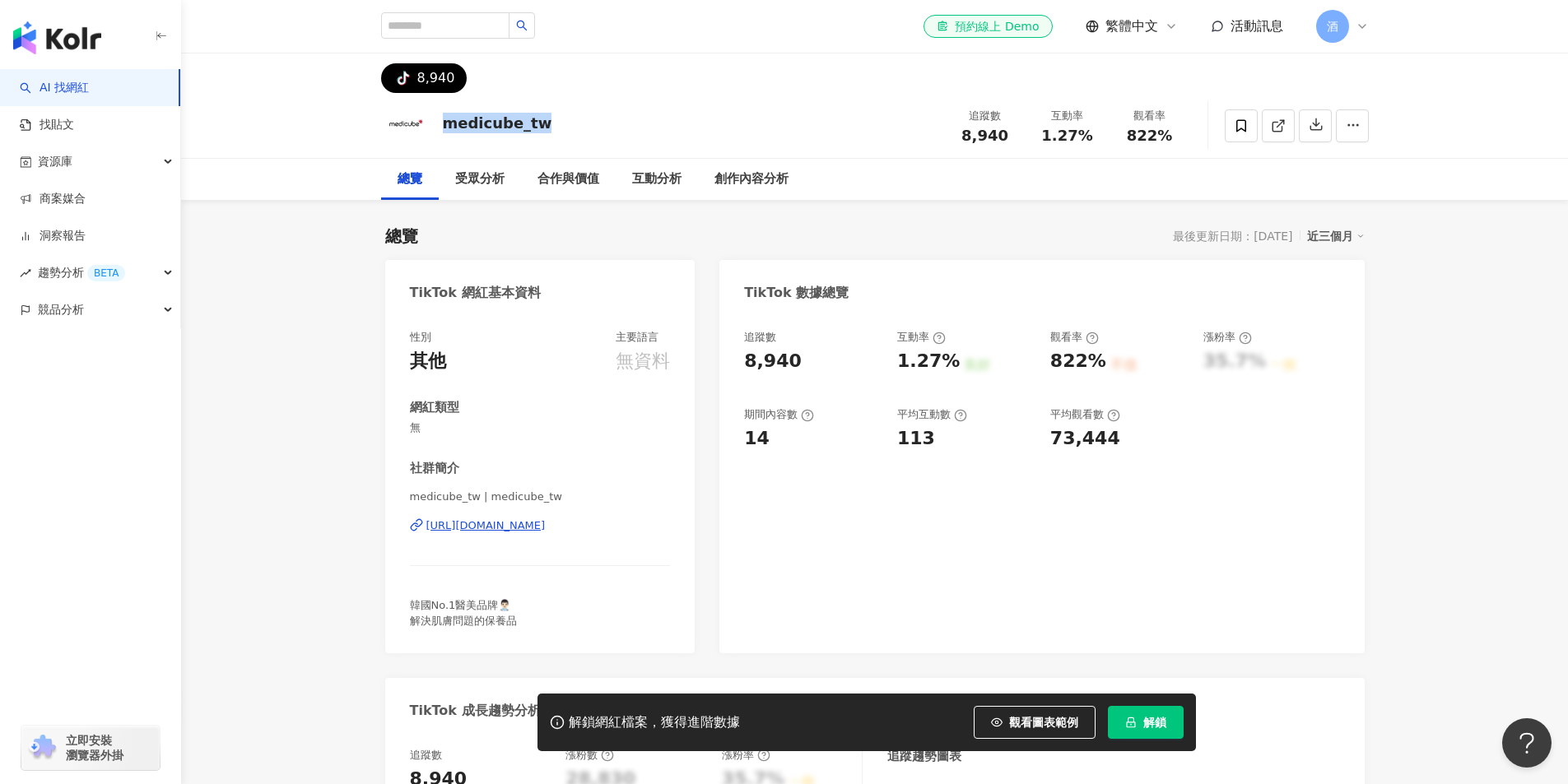
drag, startPoint x: 442, startPoint y: 122, endPoint x: 759, endPoint y: 37, distance: 328.2
click at [557, 122] on div "medicube_tw 追蹤數 8,940 互動率 1.27% 觀看率 822%" at bounding box center [875, 125] width 1053 height 65
copy div "medicube_tw"
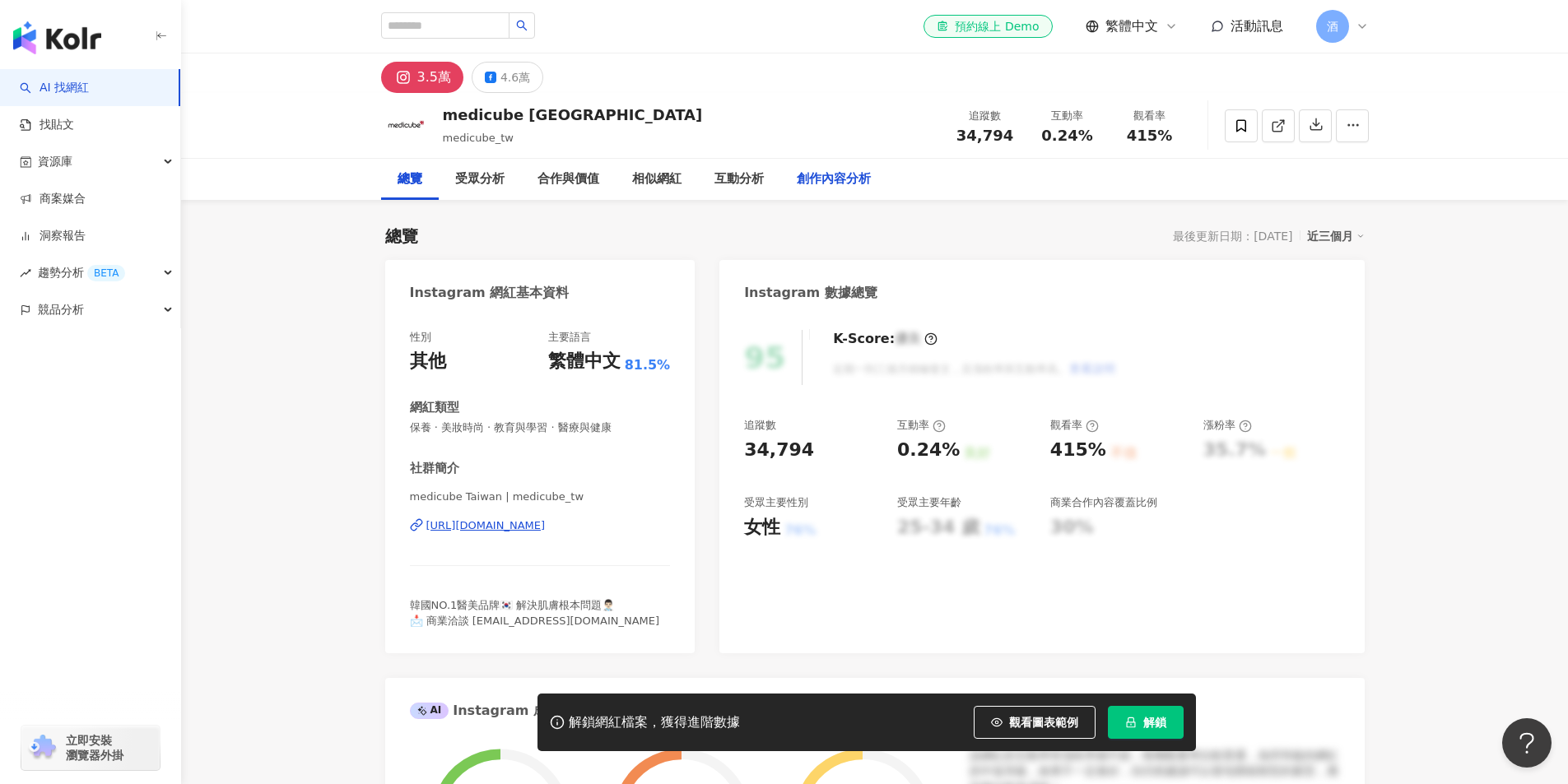
click at [826, 183] on div "創作內容分析" at bounding box center [834, 179] width 74 height 20
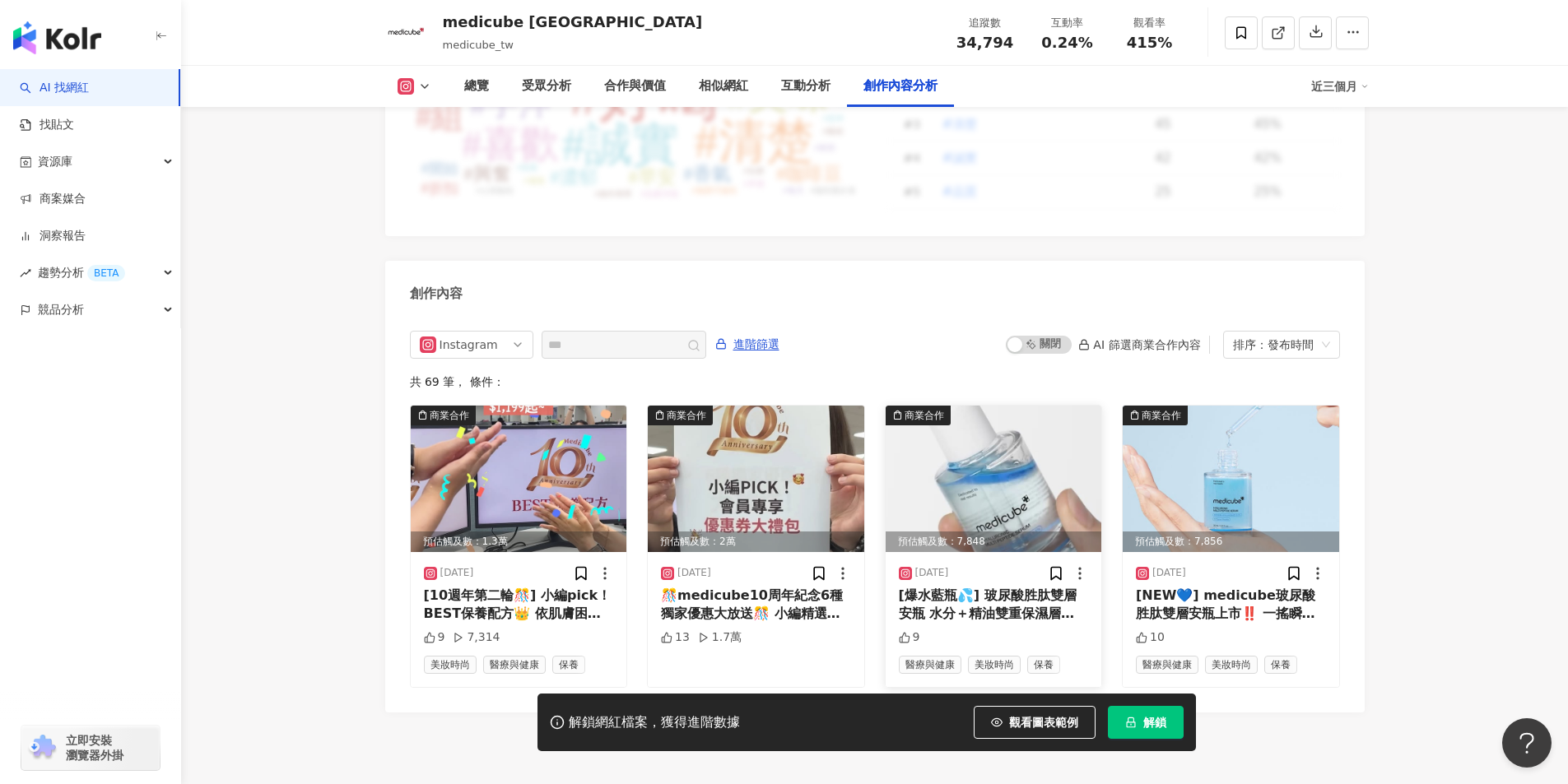
scroll to position [4957, 0]
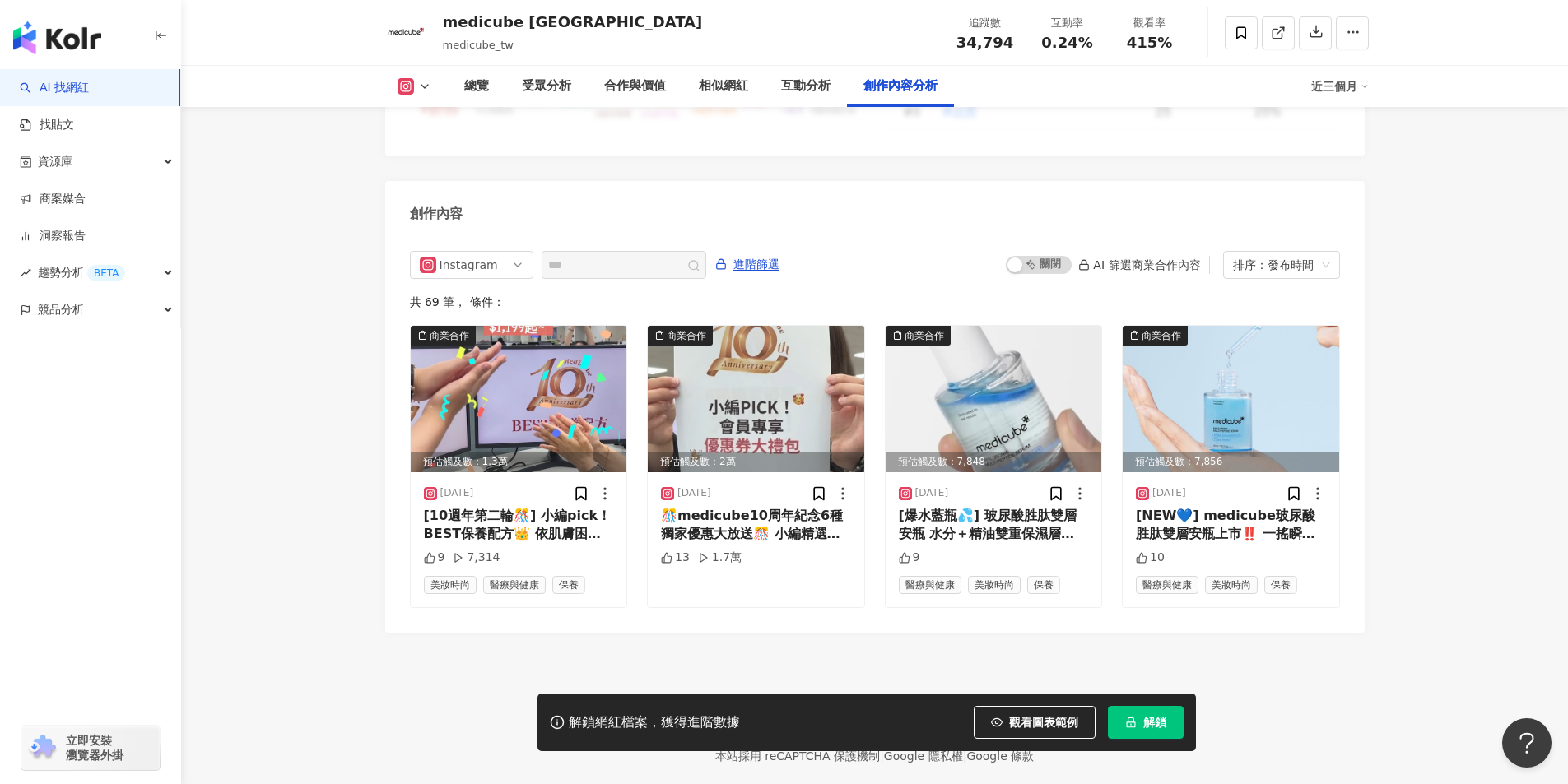
click at [359, 658] on footer "Kolr 使用條款 隱私權保護 聯絡我們 愛卡拉互動媒體股份有限公司 | 統一編號：53342456 | Copyright © 2025 iKala All…" at bounding box center [874, 724] width 1387 height 183
click at [371, 633] on footer "Kolr 使用條款 隱私權保護 聯絡我們 愛卡拉互動媒體股份有限公司 | 統一編號：53342456 | Copyright © 2025 iKala All…" at bounding box center [874, 724] width 1387 height 183
click at [465, 251] on div "Instagram 進階篩選 啟動 關閉 AI 篩選商業合作內容 排序：發布時間 共 69 筆 ， 條件： 商業合作 預估觸及數：1.3萬 2025/8/13…" at bounding box center [875, 429] width 930 height 357
click at [479, 252] on div "Instagram" at bounding box center [466, 264] width 54 height 26
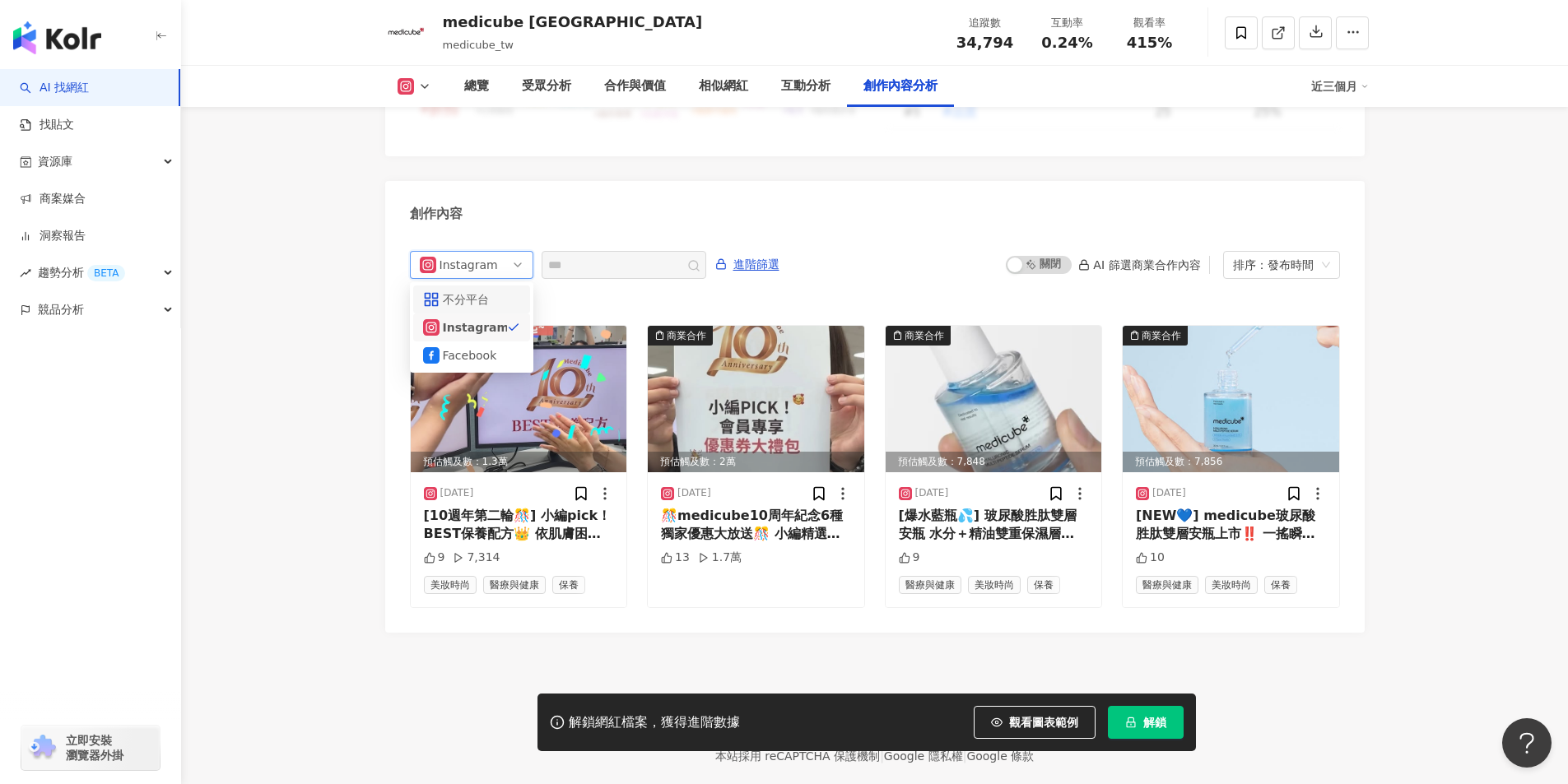
click at [469, 291] on div "不分平台" at bounding box center [469, 300] width 54 height 18
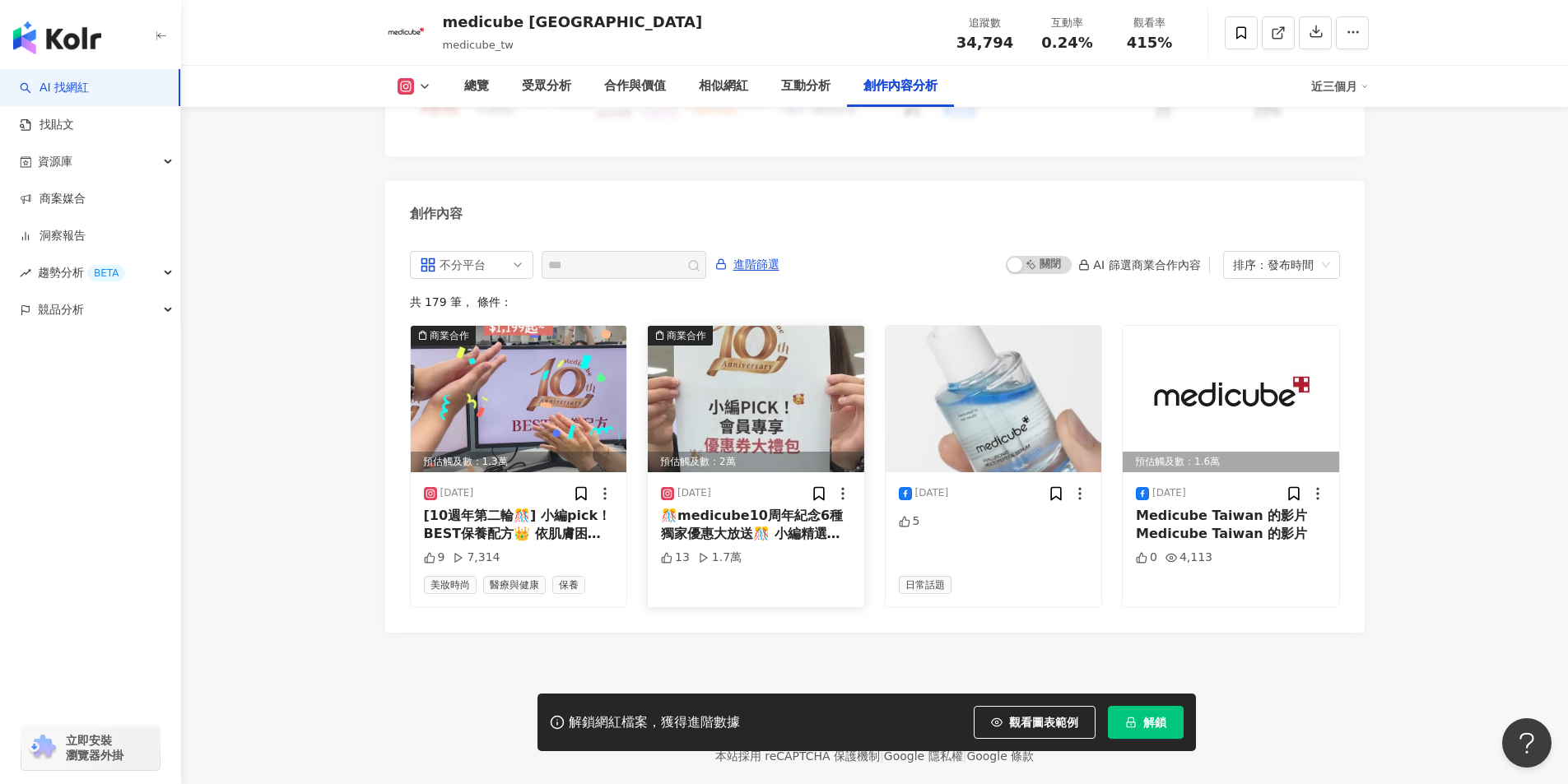
click at [774, 354] on img at bounding box center [756, 399] width 216 height 147
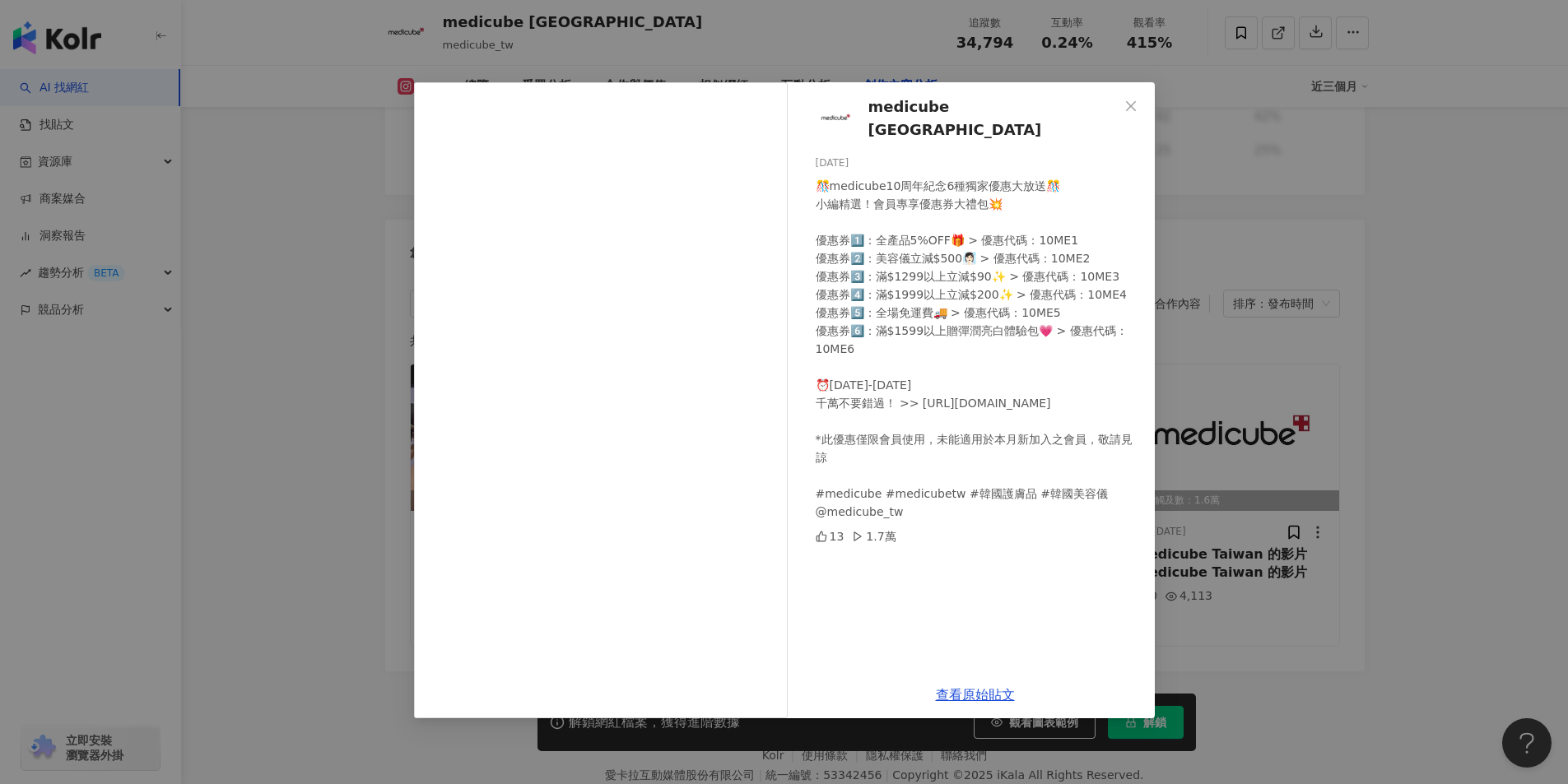
scroll to position [4874, 0]
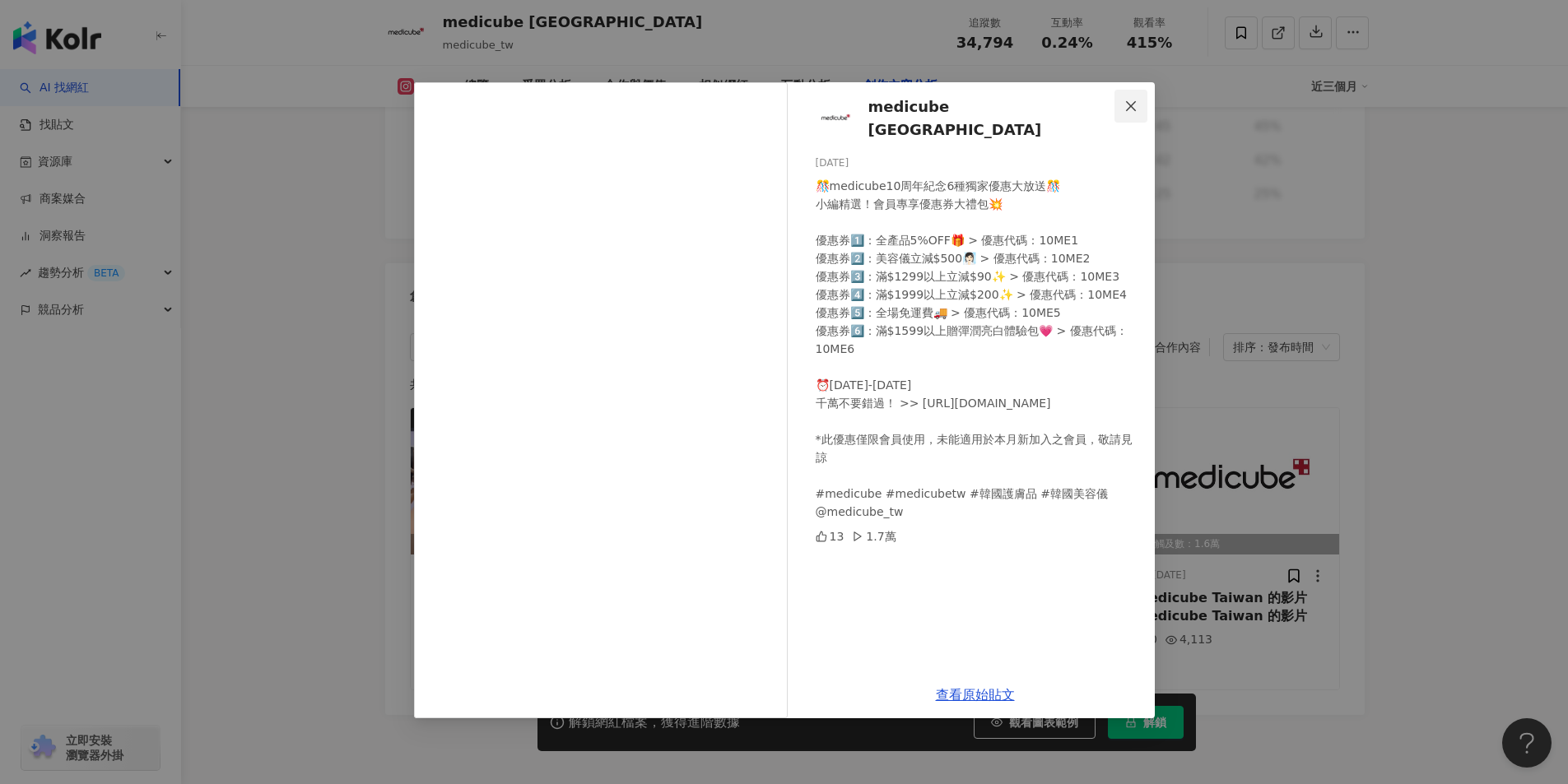
click at [1130, 104] on icon "close" at bounding box center [1130, 106] width 13 height 13
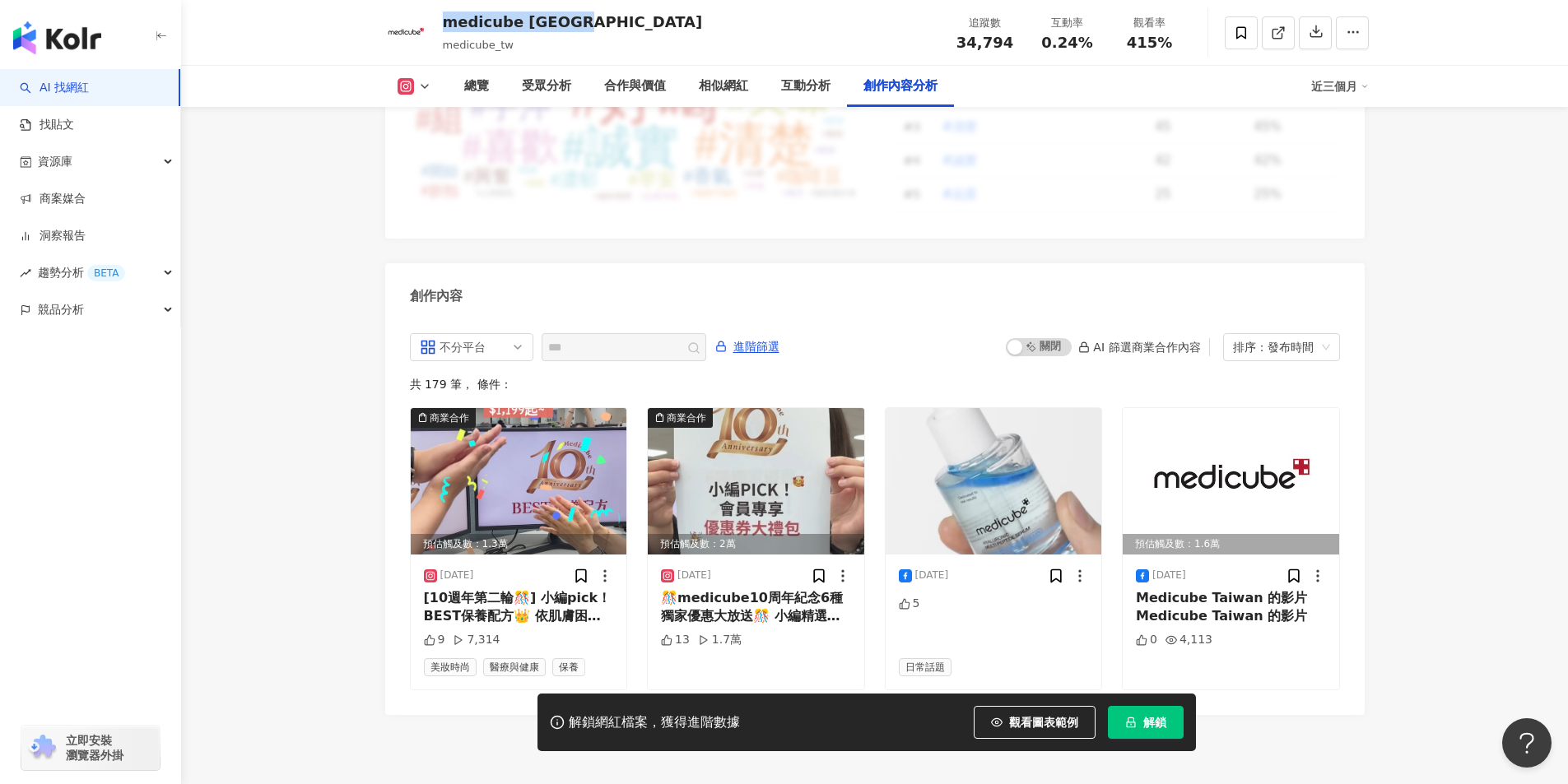
drag, startPoint x: 444, startPoint y: 23, endPoint x: 621, endPoint y: 34, distance: 177.3
click at [620, 22] on div "medicube Taiwan medicube_tw 追蹤數 34,794 互動率 0.24% 觀看率 415%" at bounding box center [875, 32] width 1053 height 65
drag, startPoint x: 448, startPoint y: 44, endPoint x: 513, endPoint y: 44, distance: 65.0
click at [513, 44] on div "medicube_tw" at bounding box center [573, 45] width 260 height 17
copy span "medicube_tw"
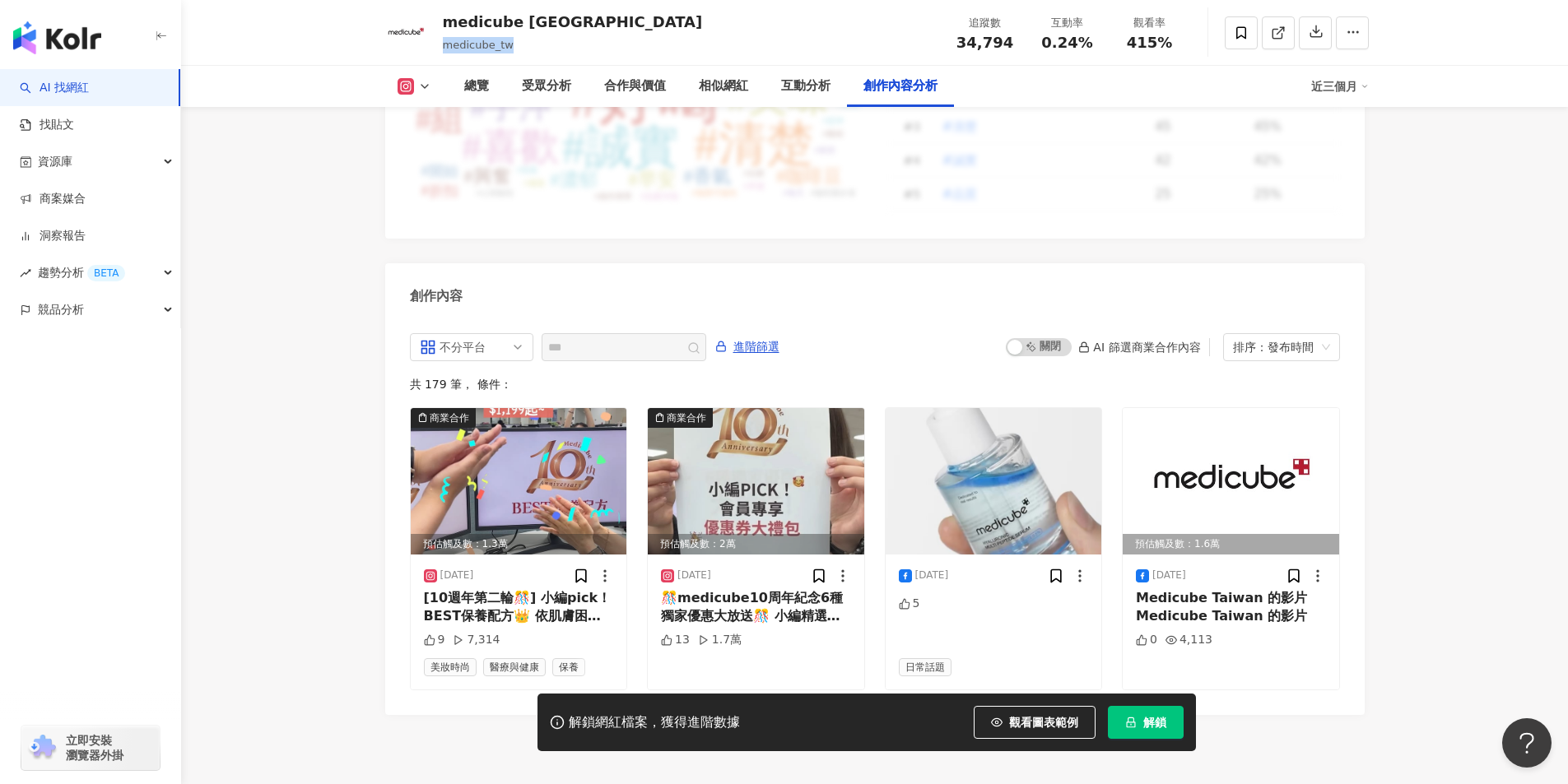
click at [74, 96] on link "AI 找網紅" at bounding box center [54, 88] width 69 height 17
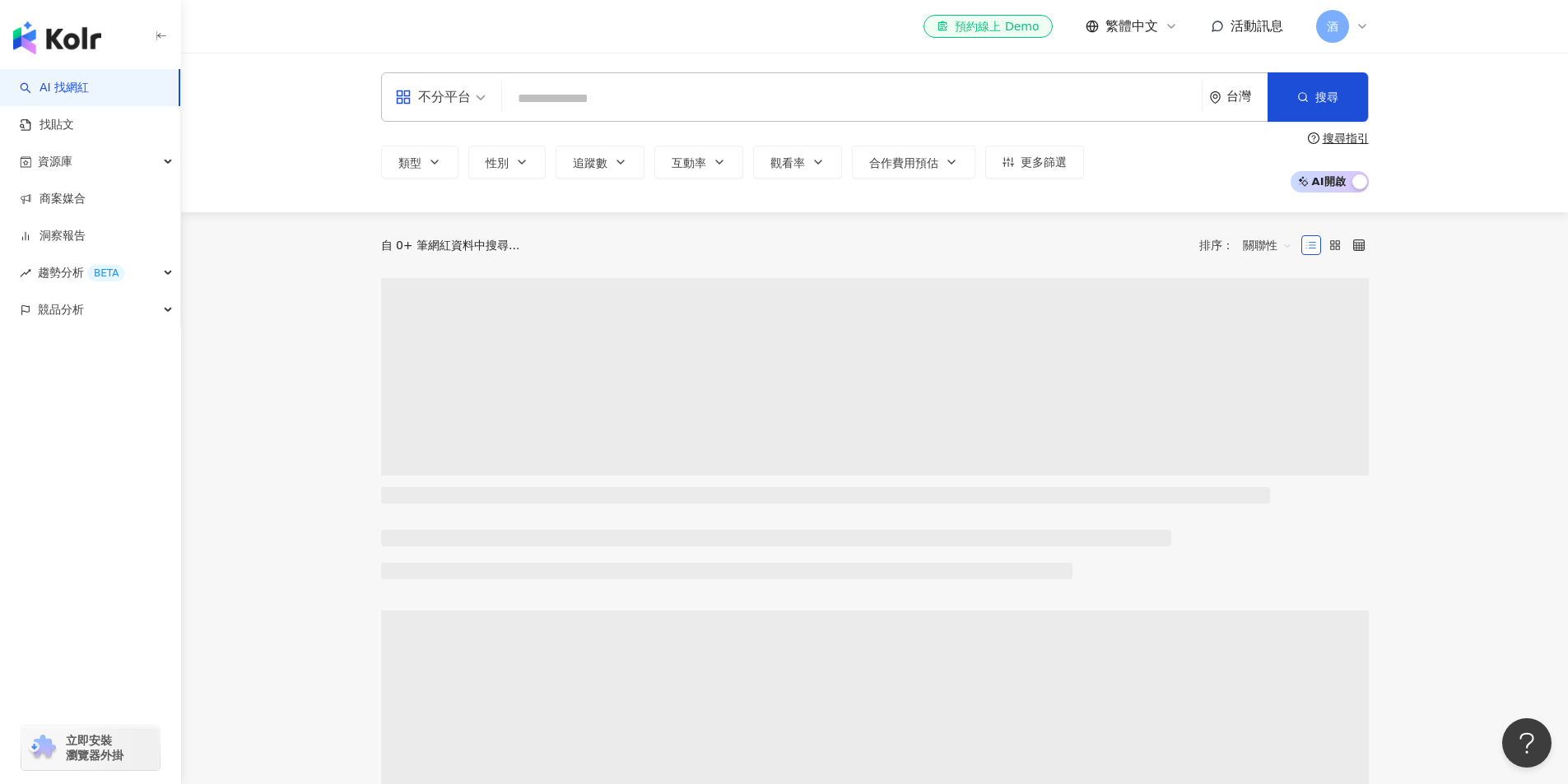
click at [556, 99] on input "search" at bounding box center [852, 99] width 686 height 31
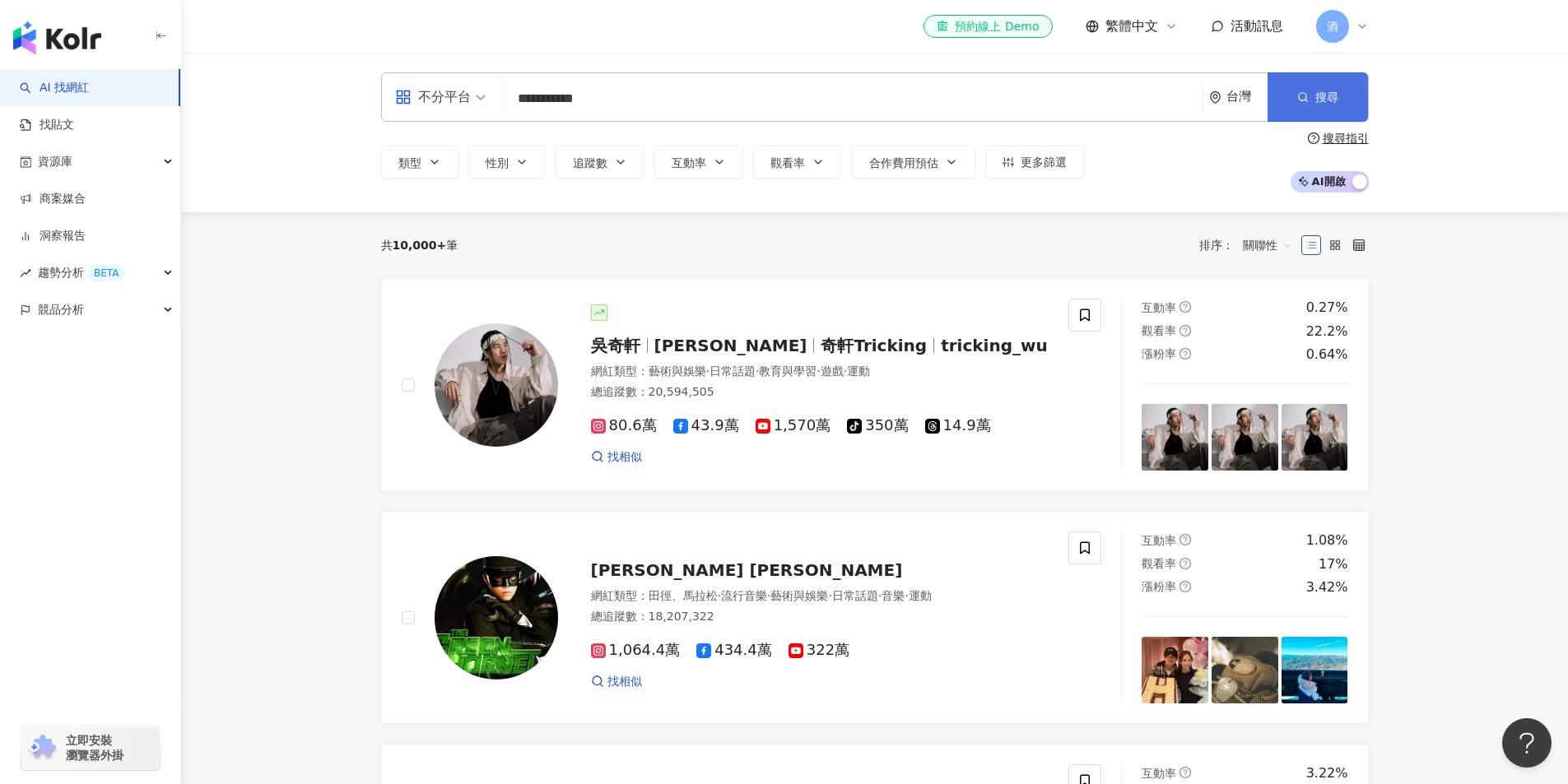
click at [1299, 85] on button "搜尋" at bounding box center [1317, 97] width 101 height 49
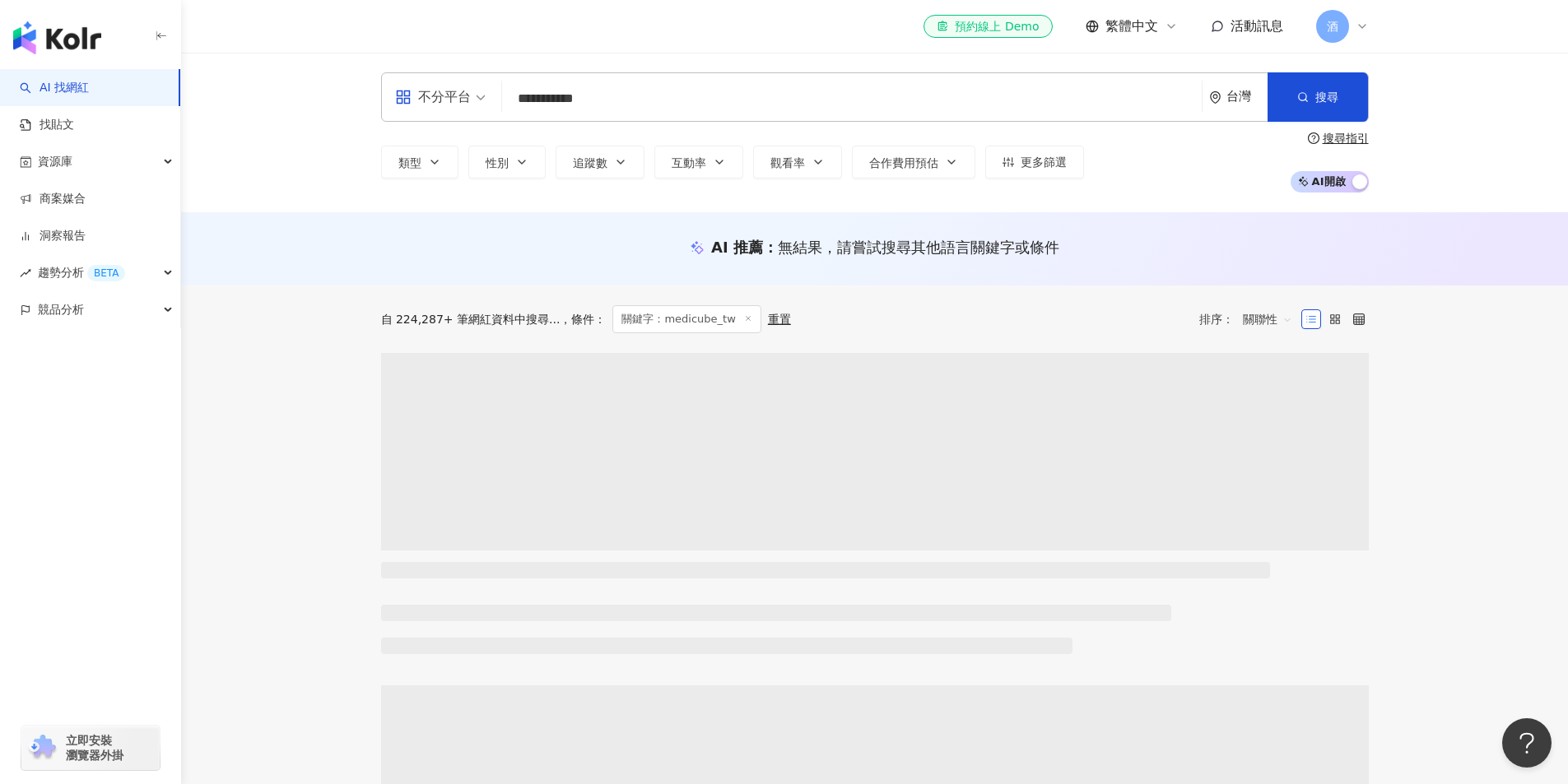
click at [653, 101] on input "**********" at bounding box center [852, 99] width 686 height 31
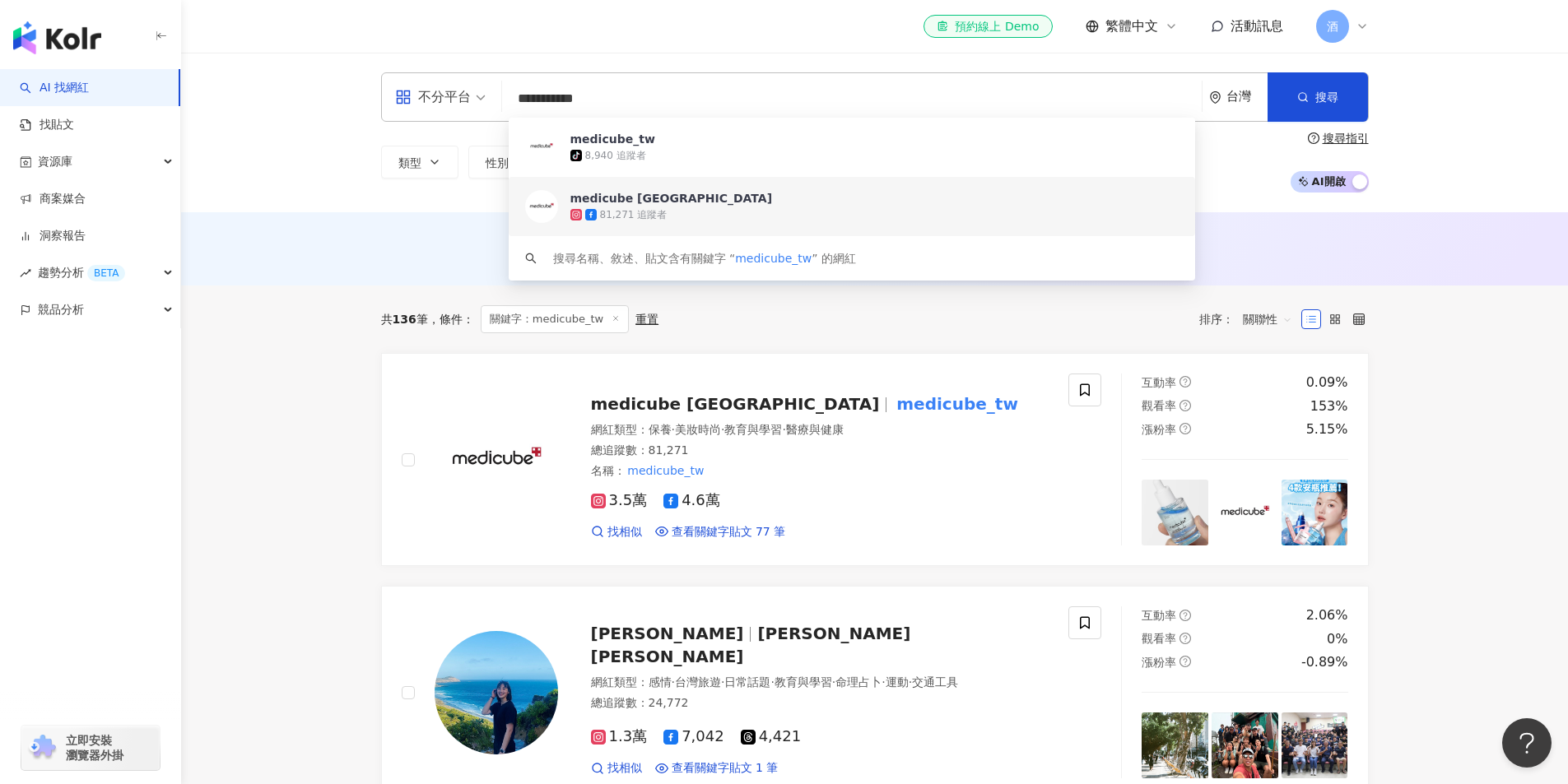
click at [514, 93] on input "**********" at bounding box center [852, 99] width 686 height 31
type input "**********"
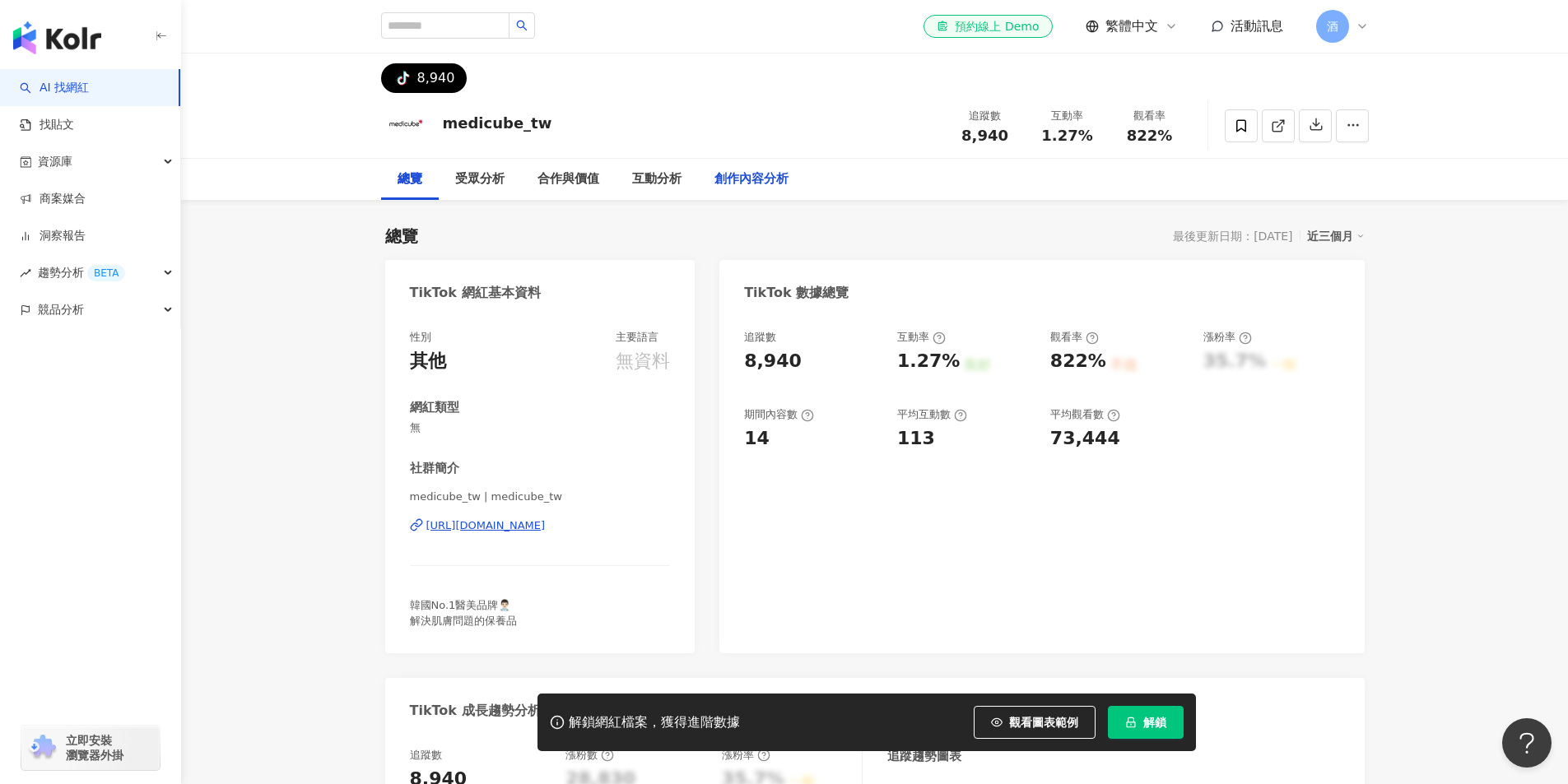
click at [774, 169] on div "創作內容分析" at bounding box center [752, 179] width 74 height 20
